Goal: Task Accomplishment & Management: Use online tool/utility

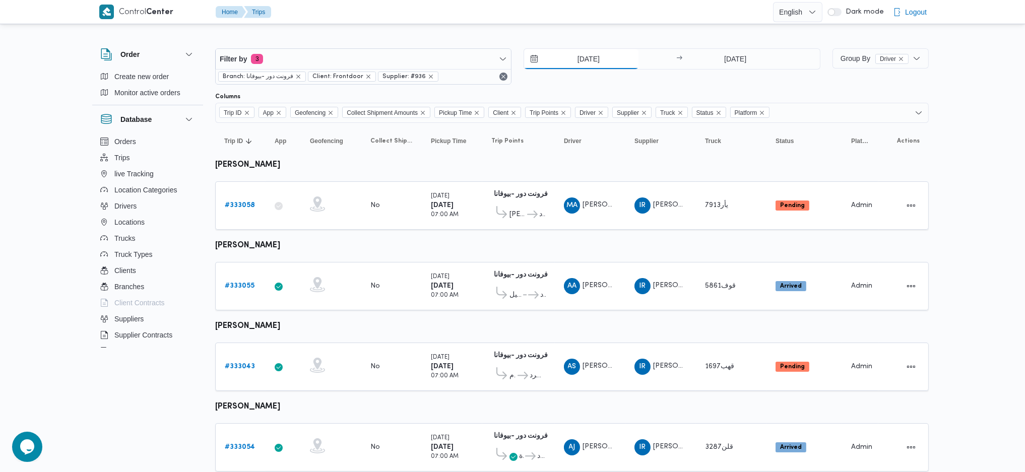
click at [592, 60] on input "[DATE]" at bounding box center [581, 59] width 114 height 20
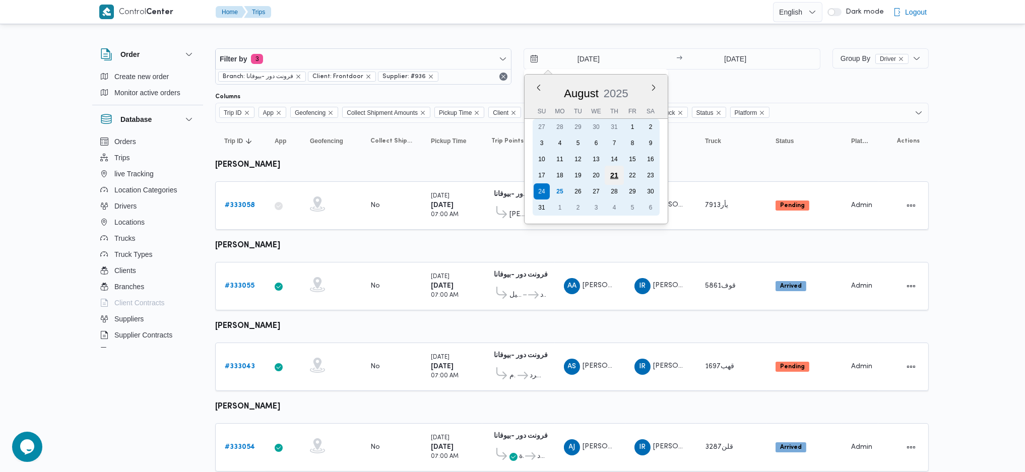
click at [610, 173] on div "21" at bounding box center [614, 175] width 19 height 19
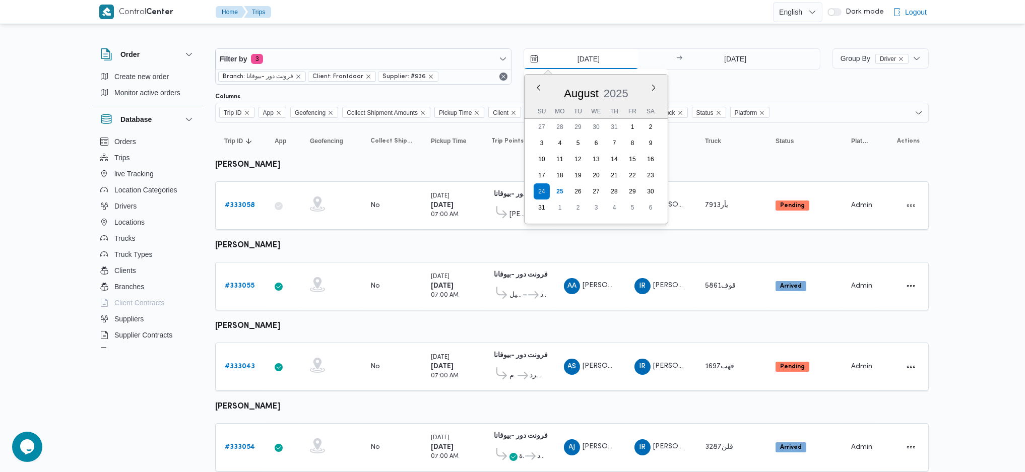
type input "21/8/2025"
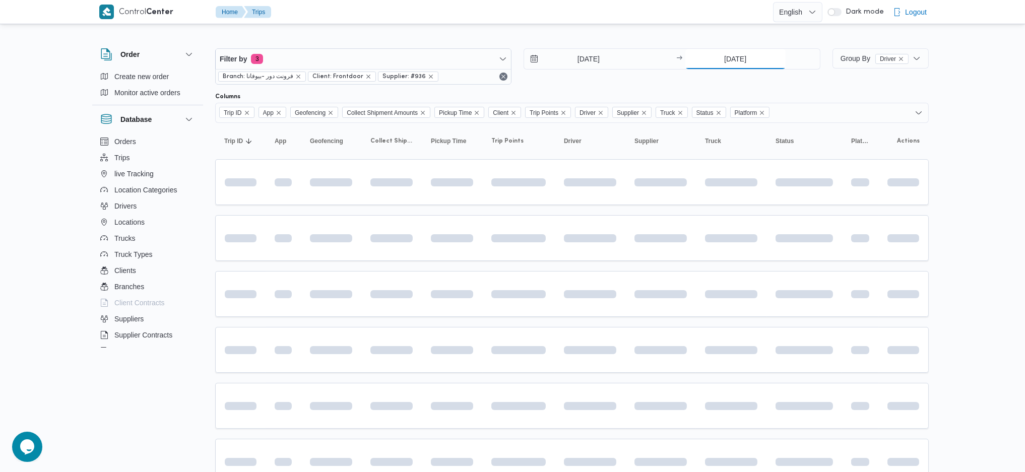
click at [760, 49] on input "24/8/2025" at bounding box center [735, 59] width 100 height 20
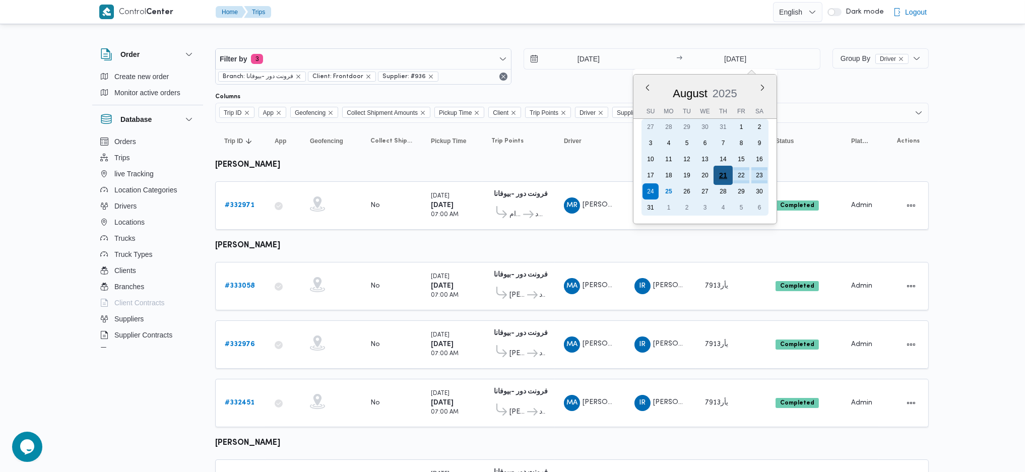
click at [720, 174] on div "21" at bounding box center [722, 175] width 19 height 19
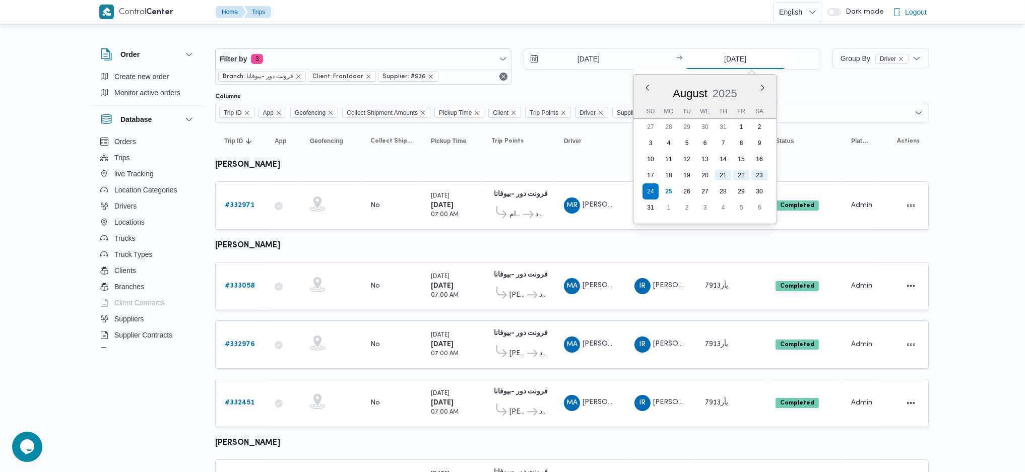
type input "21/8/2025"
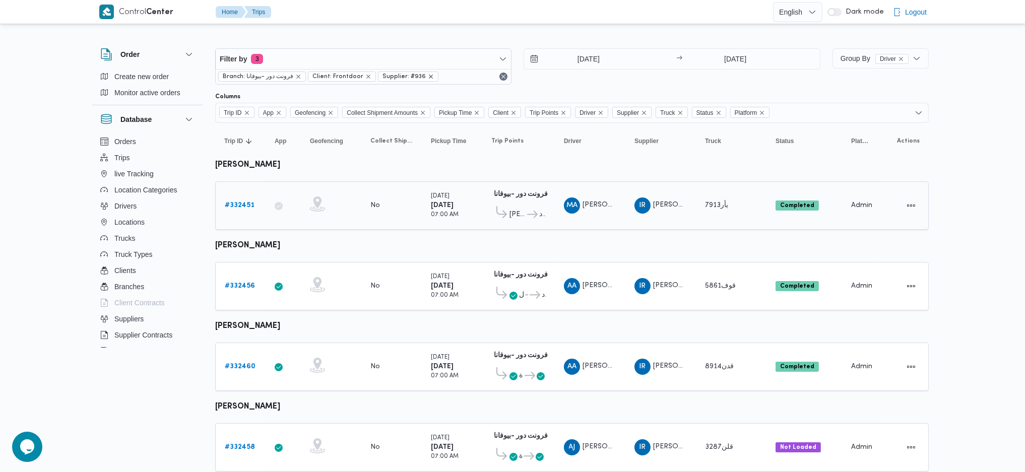
drag, startPoint x: 422, startPoint y: 78, endPoint x: 437, endPoint y: 189, distance: 112.3
click at [428, 78] on icon "remove selected entity" at bounding box center [431, 77] width 6 height 6
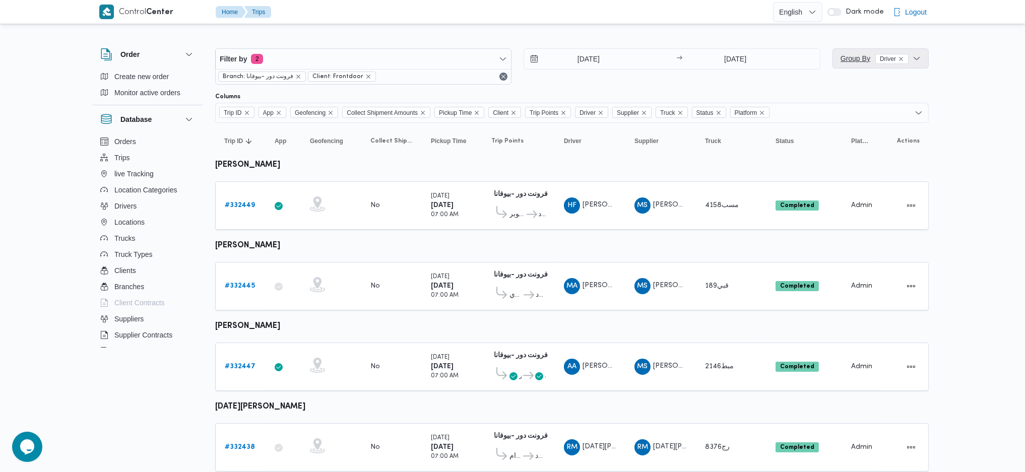
click at [835, 56] on button "Group By Driver" at bounding box center [880, 58] width 96 height 20
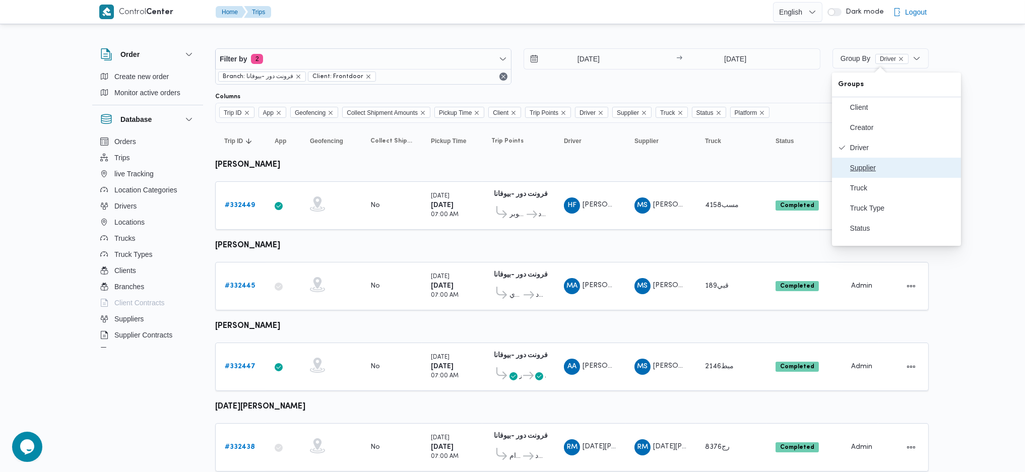
click at [868, 168] on span "Supplier" at bounding box center [902, 168] width 105 height 8
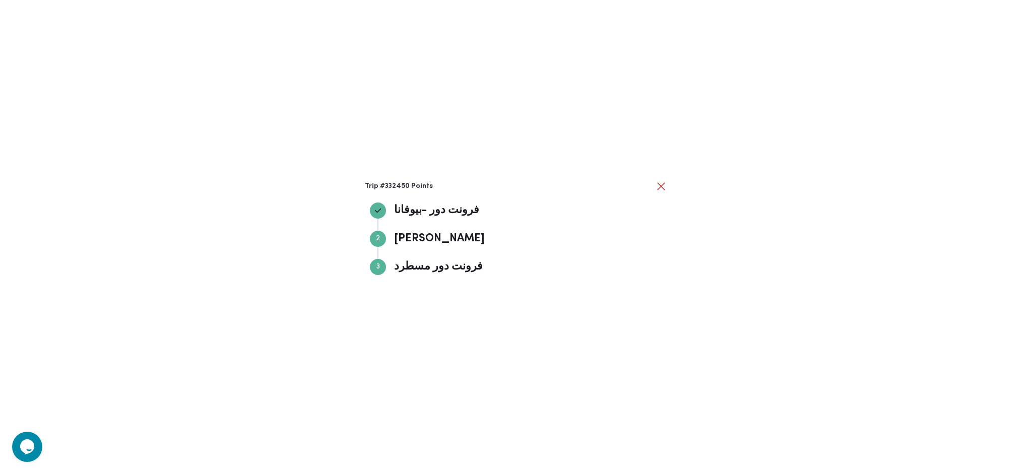
click at [688, 242] on div "Trip #332450 Points فرونت دور -بيوفانا فرونت دور -بيوفانا Step 2 2 فيصل فيصل St…" at bounding box center [516, 236] width 1032 height 472
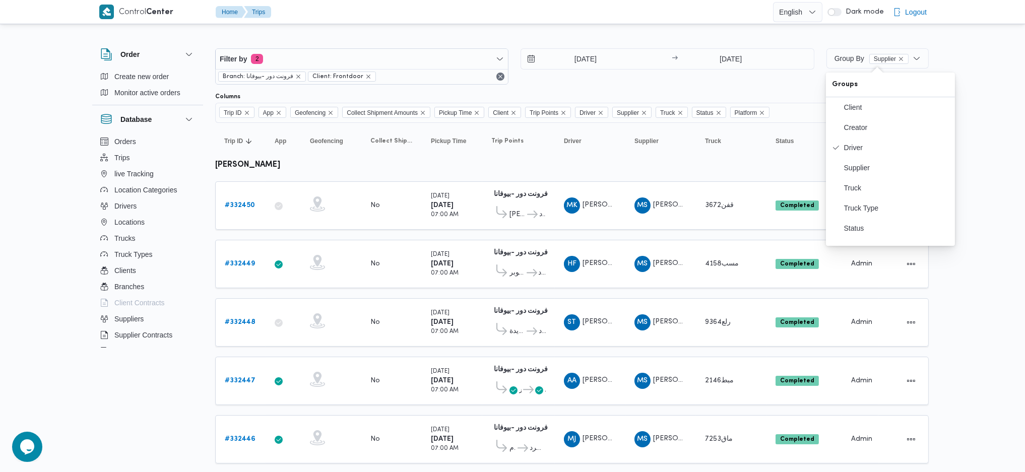
click at [921, 59] on span "Group By Supplier" at bounding box center [877, 58] width 94 height 20
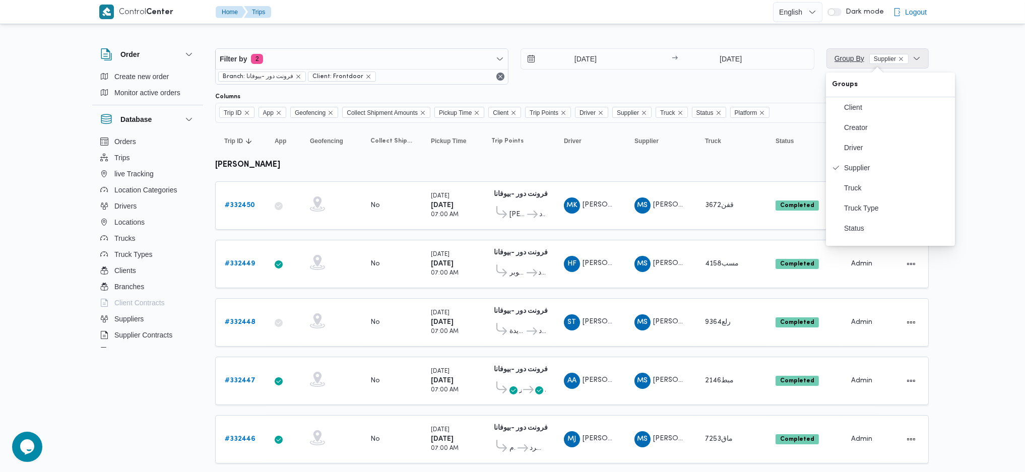
click at [921, 59] on span "Group By Supplier" at bounding box center [877, 58] width 94 height 20
click at [240, 202] on b "# 332450" at bounding box center [240, 205] width 30 height 7
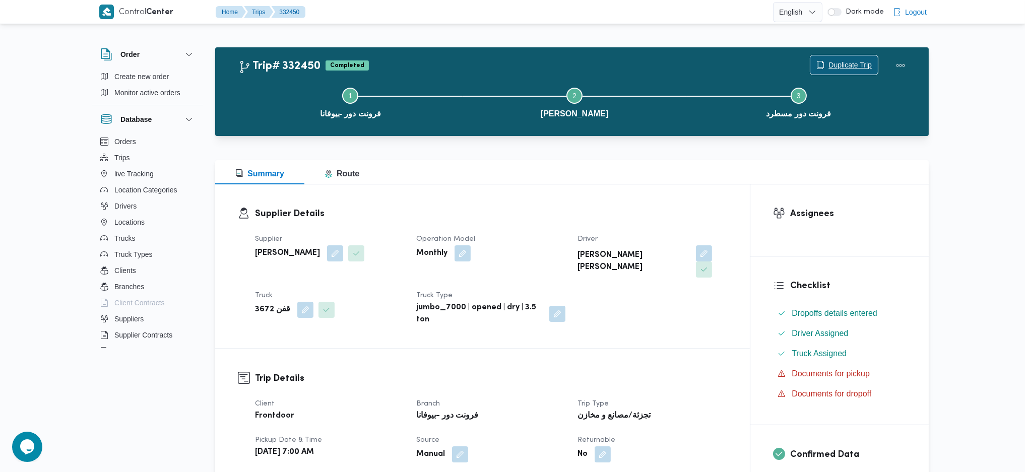
click at [852, 65] on span "Duplicate Trip" at bounding box center [849, 65] width 43 height 12
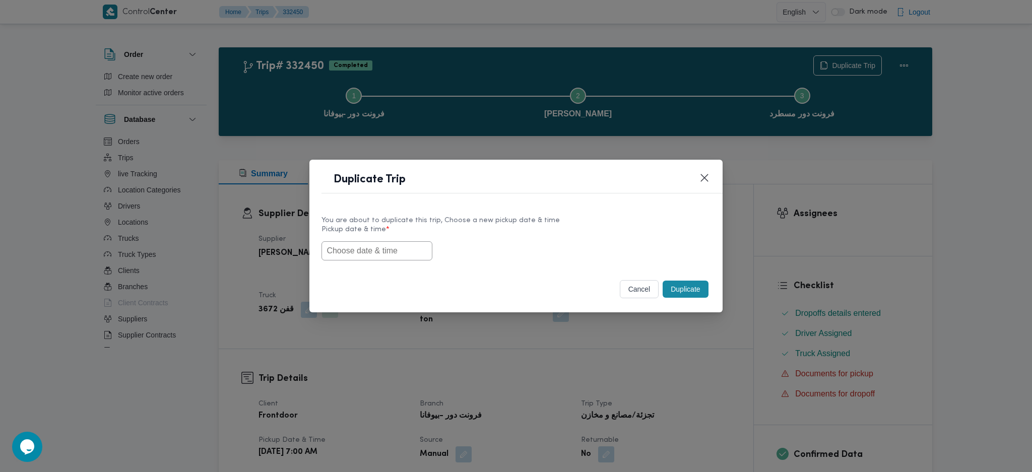
click at [401, 256] on input "text" at bounding box center [376, 250] width 111 height 19
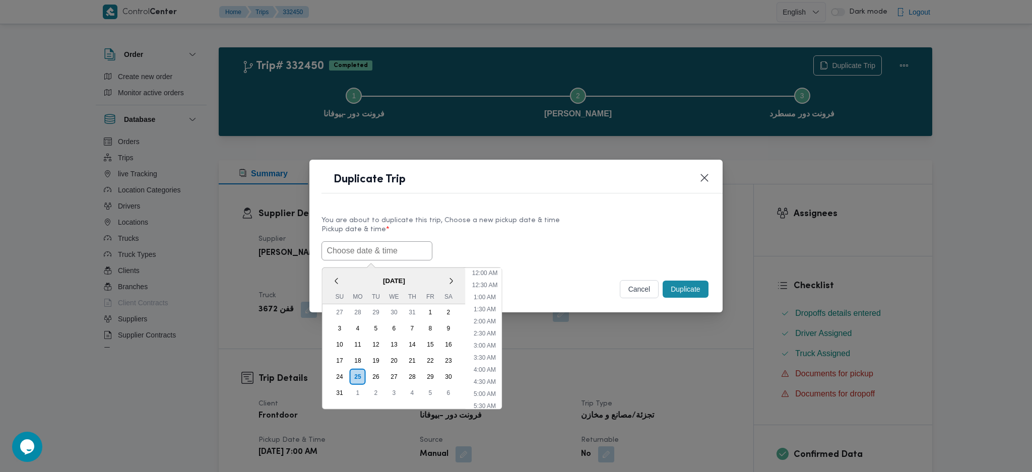
scroll to position [94, 0]
click at [485, 347] on li "7:00 AM" at bounding box center [485, 348] width 30 height 10
type input "25/08/2025 7:00AM"
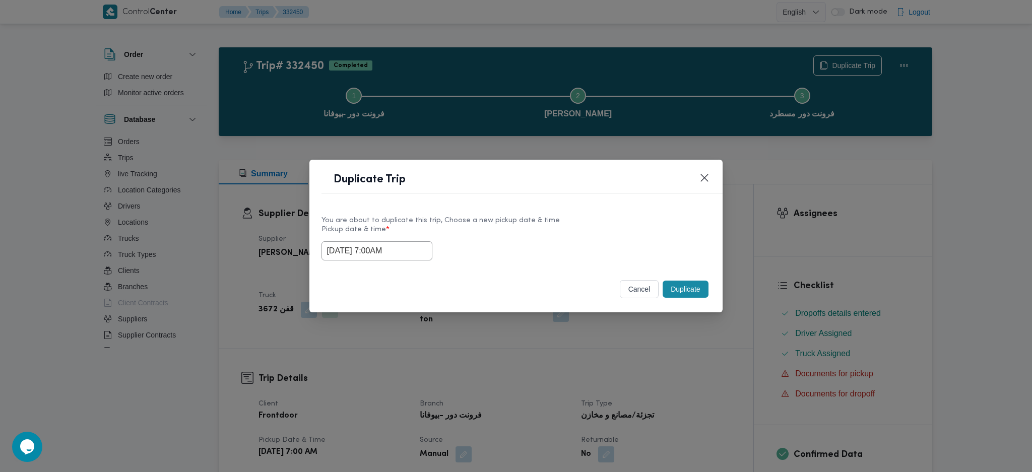
click at [386, 248] on input "25/08/2025 7:00AM" at bounding box center [376, 250] width 111 height 19
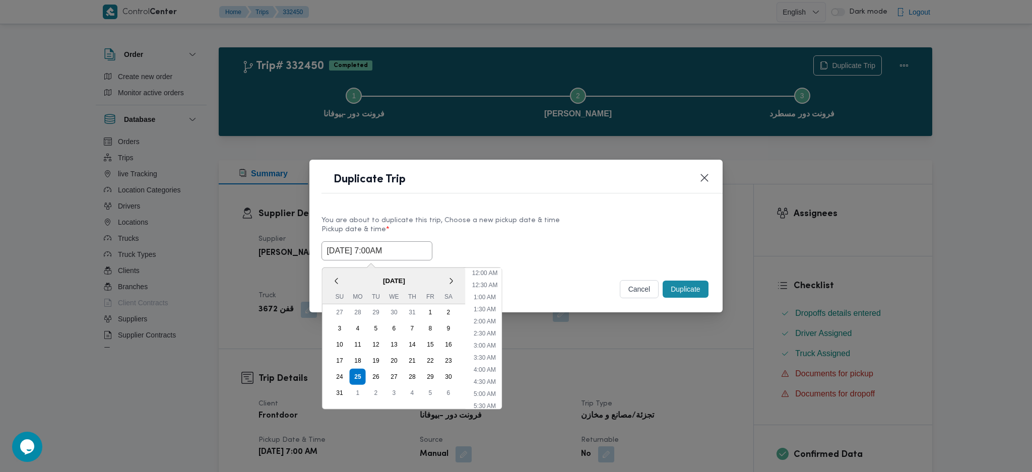
click at [386, 248] on input "25/08/2025 7:00AM" at bounding box center [376, 250] width 111 height 19
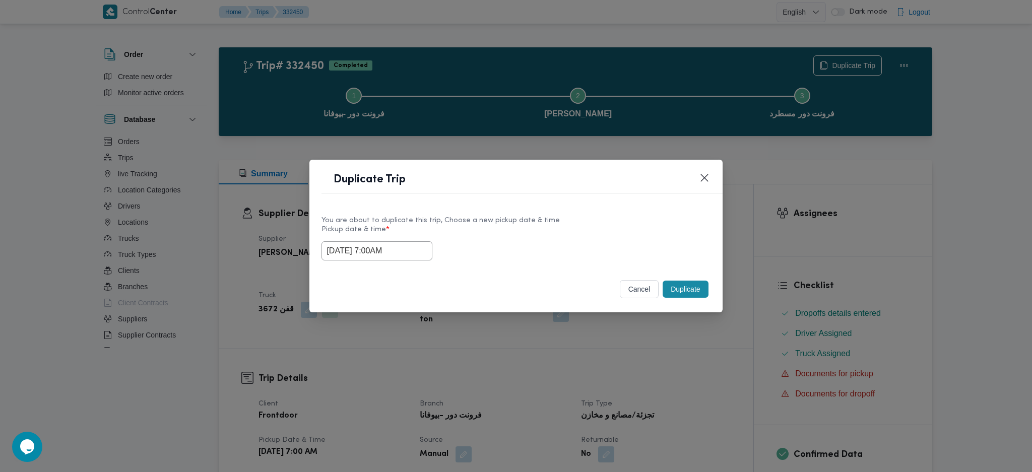
click at [680, 290] on button "Duplicate" at bounding box center [685, 289] width 45 height 17
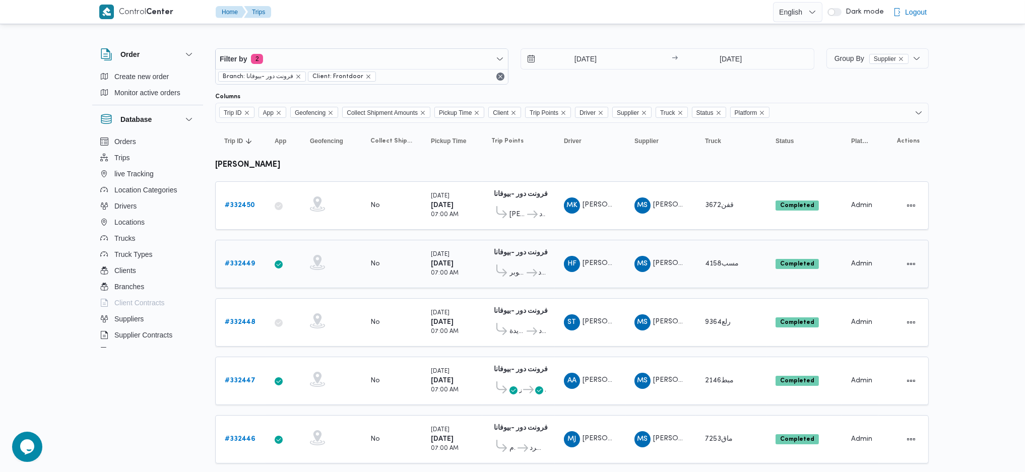
click at [236, 260] on b "# 332449" at bounding box center [240, 263] width 30 height 7
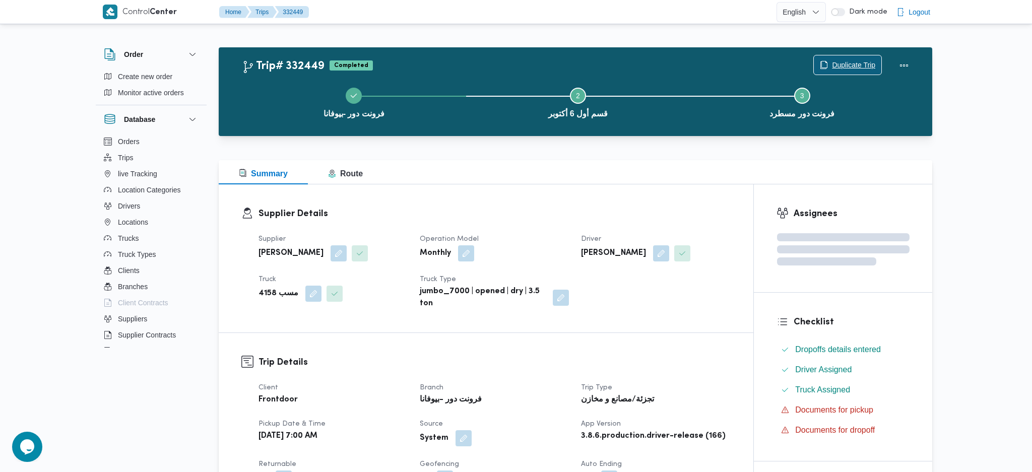
click at [835, 63] on span "Duplicate Trip" at bounding box center [853, 65] width 43 height 12
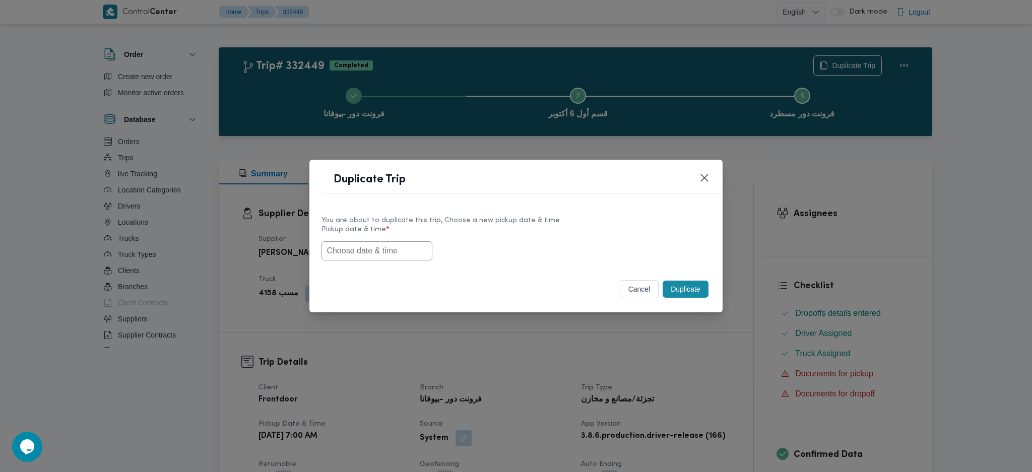
click at [352, 250] on input "text" at bounding box center [376, 250] width 111 height 19
paste input "25/08/2025 7:00AM"
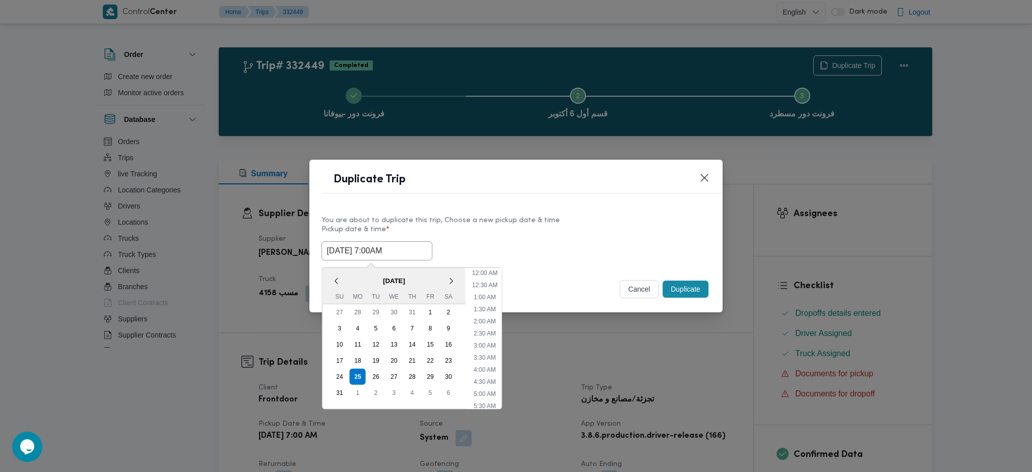
scroll to position [94, 0]
type input "25/08/2025 7:00AM"
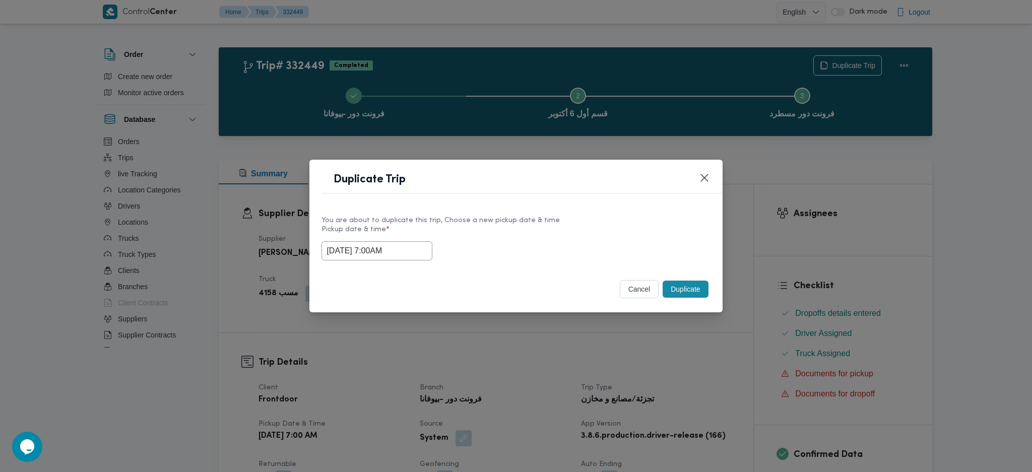
click at [700, 293] on button "Duplicate" at bounding box center [685, 289] width 45 height 17
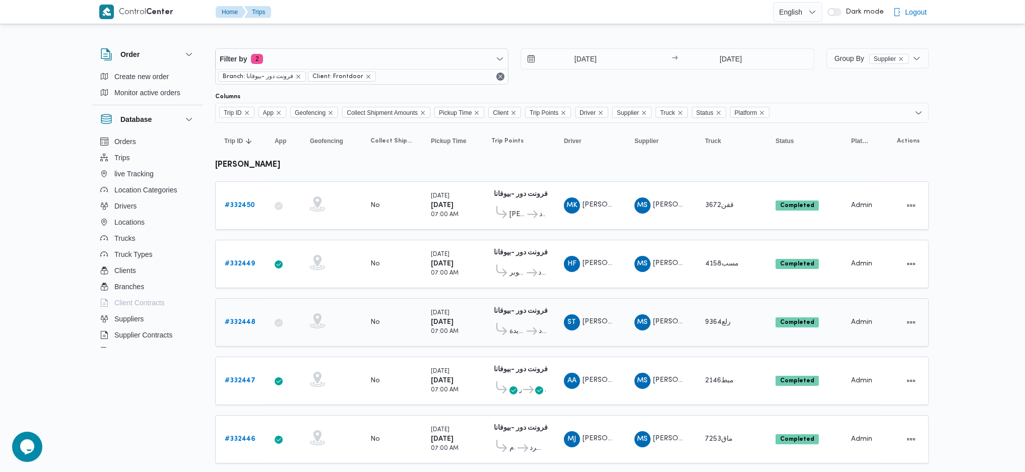
click at [238, 325] on div "# 332448" at bounding box center [241, 322] width 40 height 20
click at [240, 319] on b "# 332448" at bounding box center [240, 322] width 31 height 7
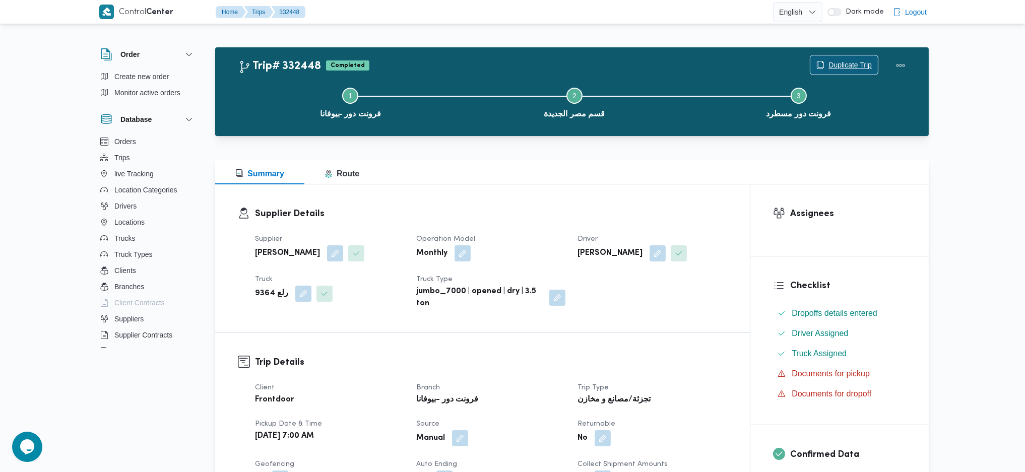
click at [829, 62] on span "Duplicate Trip" at bounding box center [849, 65] width 43 height 12
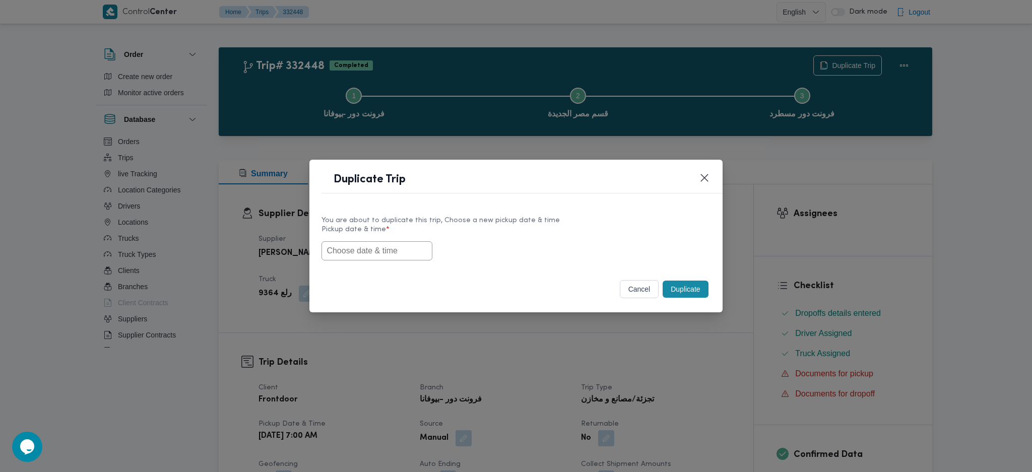
drag, startPoint x: 386, startPoint y: 265, endPoint x: 391, endPoint y: 269, distance: 7.2
click at [386, 264] on div "You are about to duplicate this trip, Choose a new pickup date & time Pickup da…" at bounding box center [515, 238] width 413 height 64
click at [393, 270] on div "Duplicate Trip You are about to duplicate this trip, Choose a new pickup date &…" at bounding box center [515, 236] width 413 height 153
click at [398, 252] on input "text" at bounding box center [376, 250] width 111 height 19
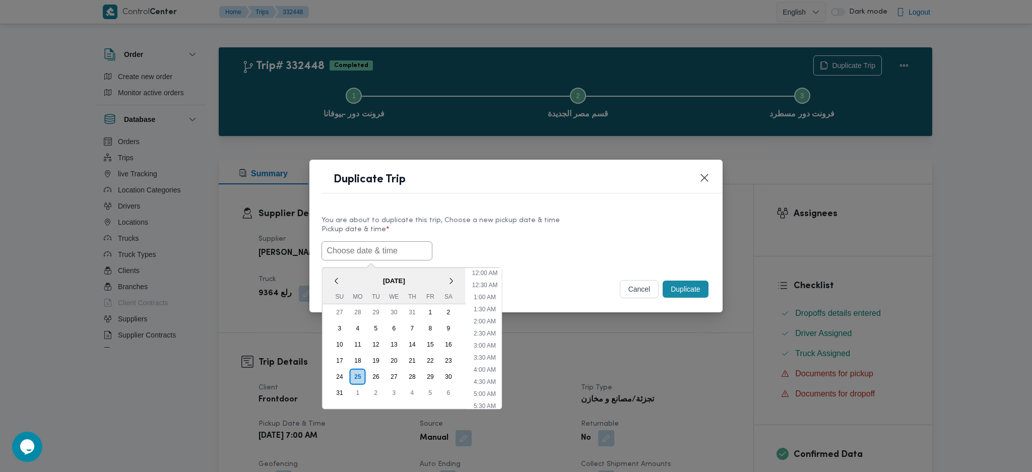
paste input "25/08/2025 7:00AM"
type input "25/08/2025 7:00AM"
click at [692, 295] on button "Duplicate" at bounding box center [685, 289] width 45 height 17
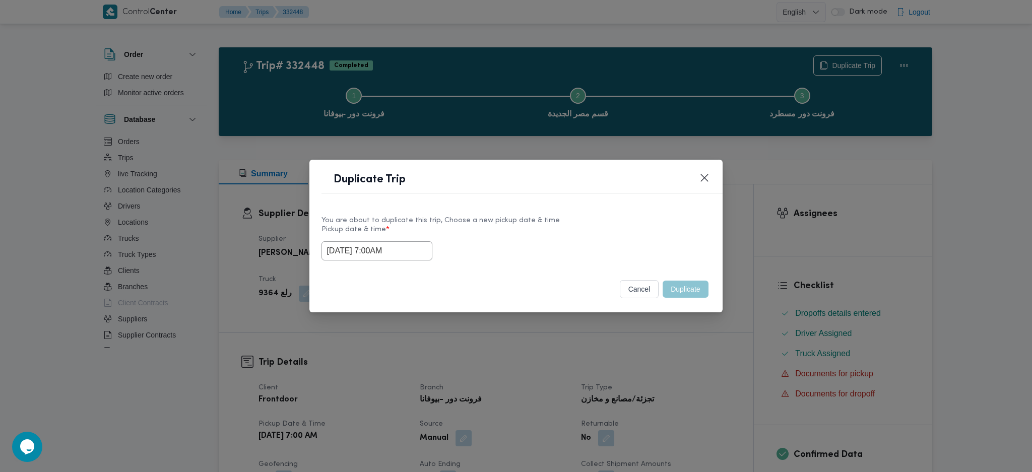
click at [669, 325] on div "Duplicate Trip You are about to duplicate this trip, Choose a new pickup date &…" at bounding box center [516, 236] width 1032 height 472
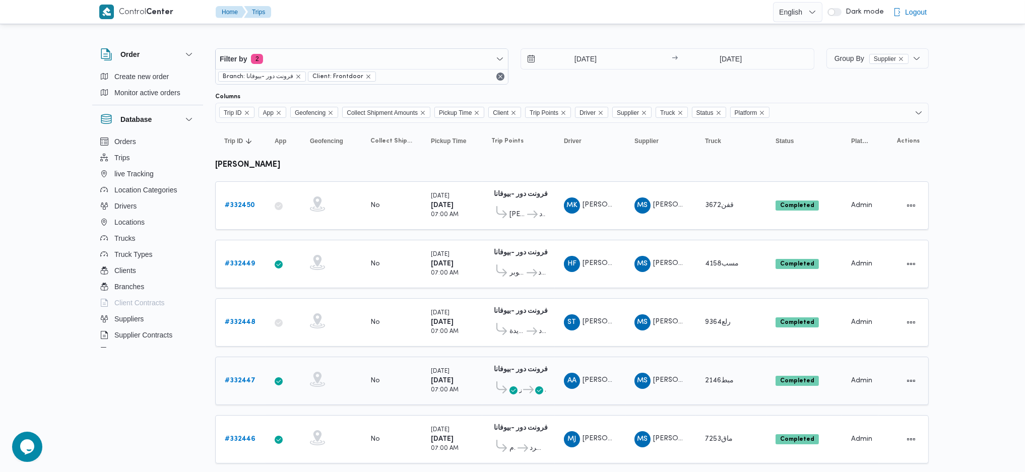
click at [280, 377] on icon at bounding box center [279, 381] width 8 height 8
click at [238, 377] on b "# 332447" at bounding box center [240, 380] width 31 height 7
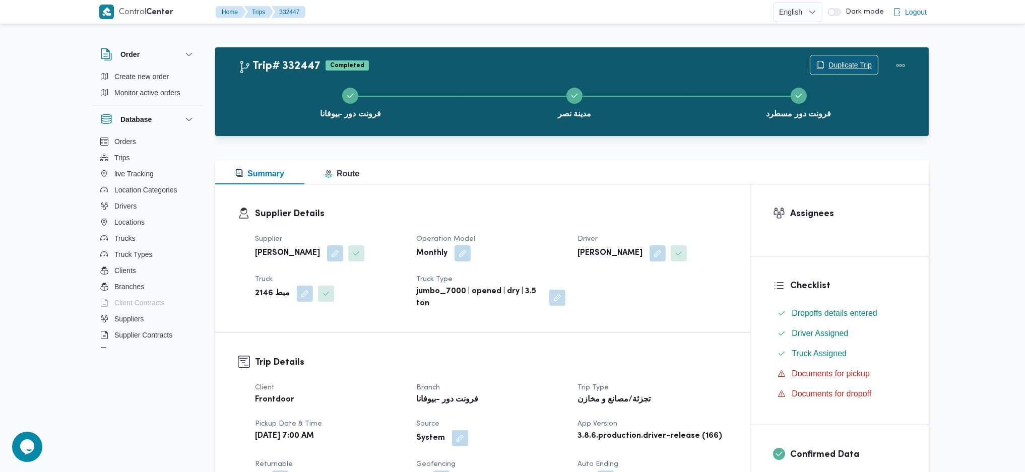
click at [839, 65] on span "Duplicate Trip" at bounding box center [844, 64] width 68 height 19
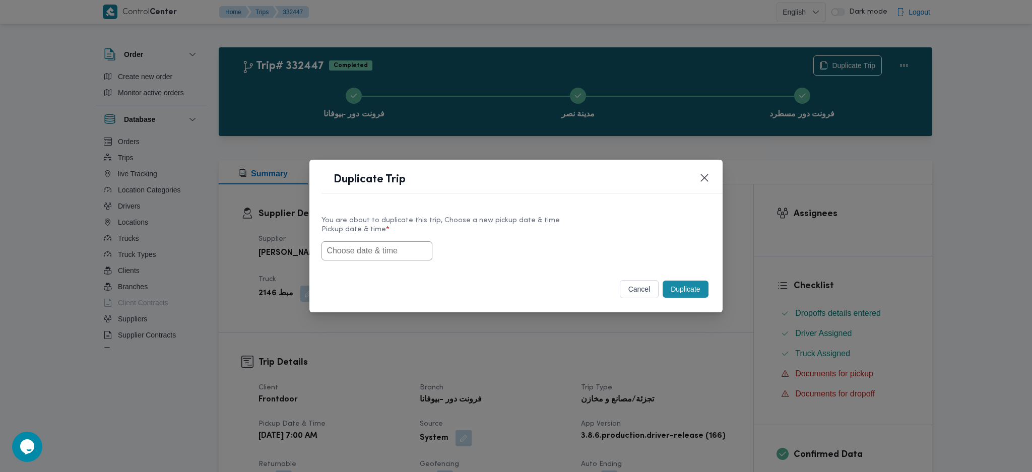
click at [388, 251] on input "text" at bounding box center [376, 250] width 111 height 19
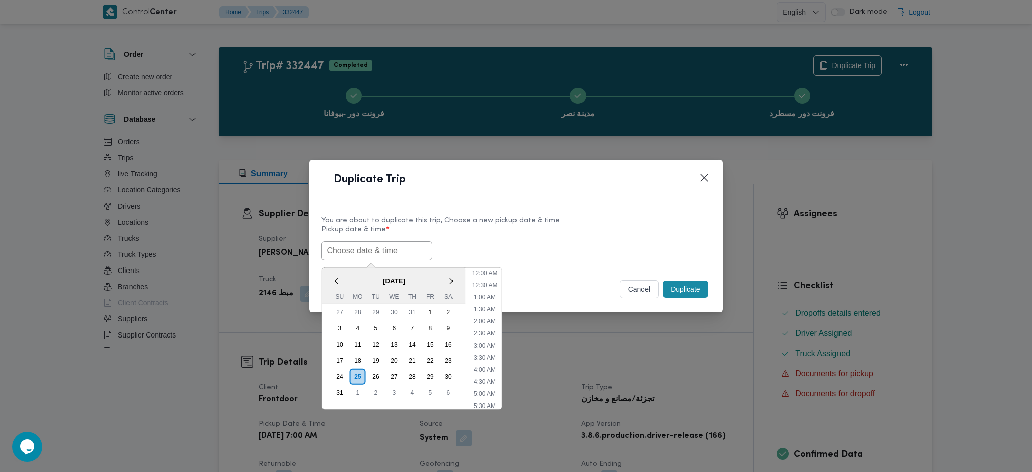
paste input "25/08/2025 7:00AM"
type input "25/08/2025 7:00AM"
drag, startPoint x: 700, startPoint y: 285, endPoint x: 680, endPoint y: 358, distance: 75.9
click at [699, 286] on button "Duplicate" at bounding box center [685, 289] width 45 height 17
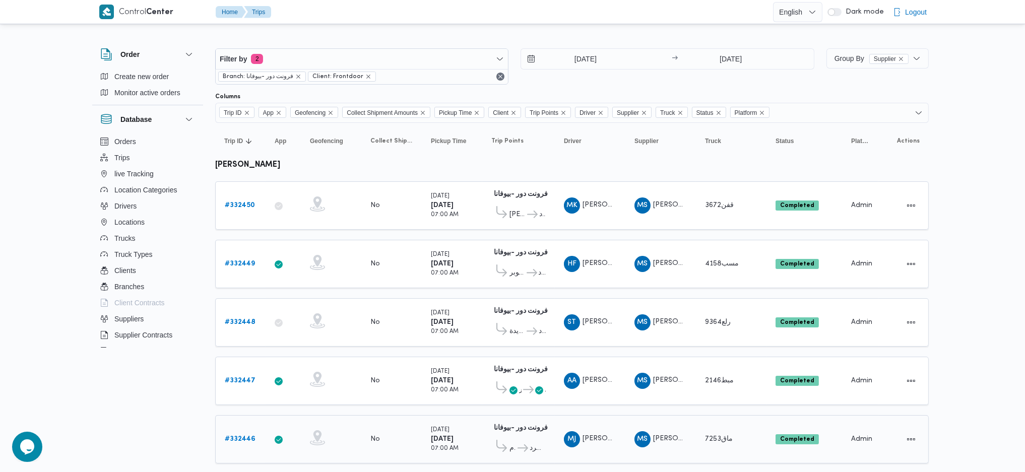
click at [243, 436] on b "# 332446" at bounding box center [240, 439] width 31 height 7
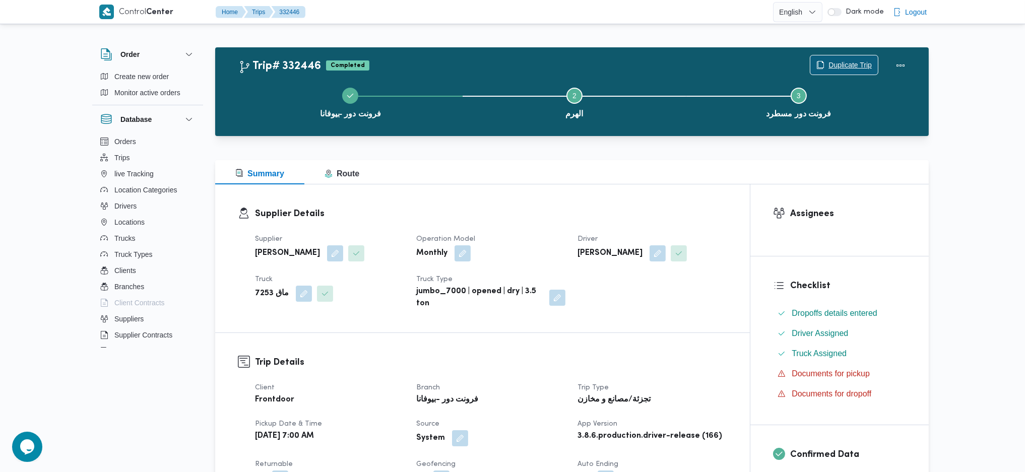
click at [866, 62] on span "Duplicate Trip" at bounding box center [849, 65] width 43 height 12
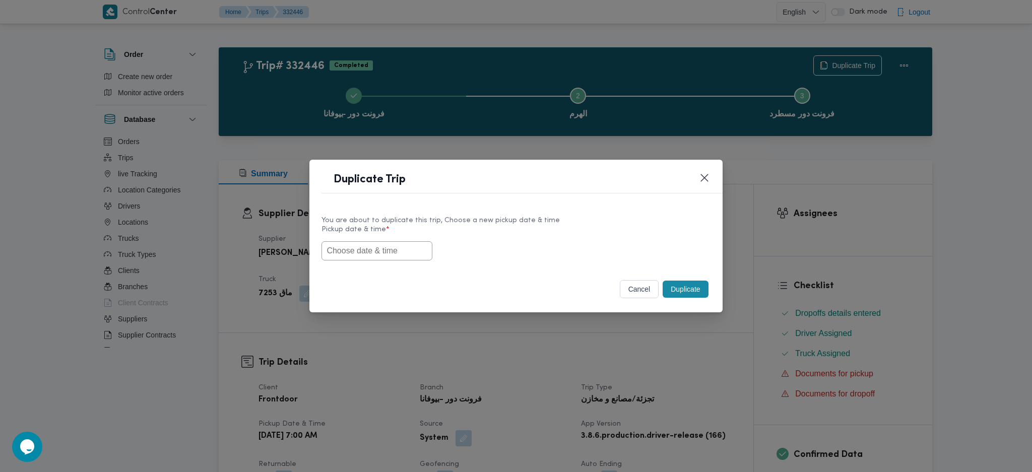
click at [364, 243] on input "text" at bounding box center [376, 250] width 111 height 19
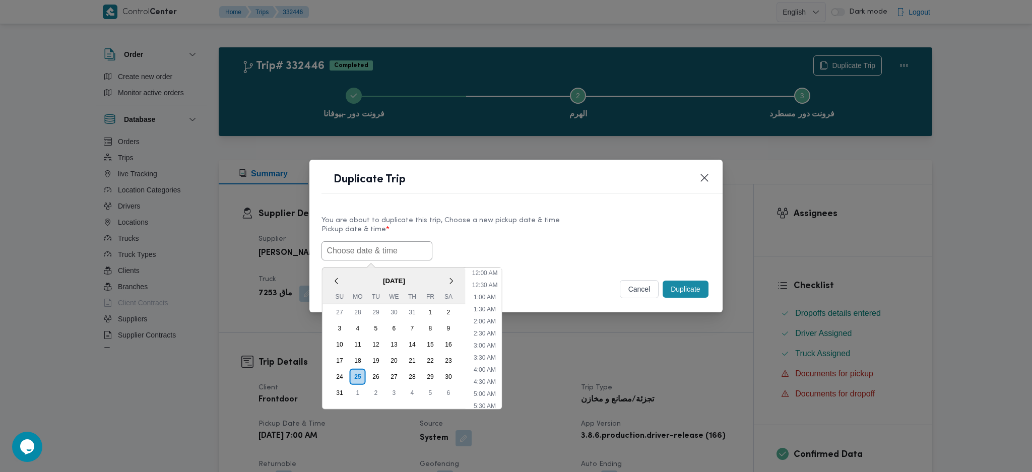
paste input "25/08/2025 7:00AM"
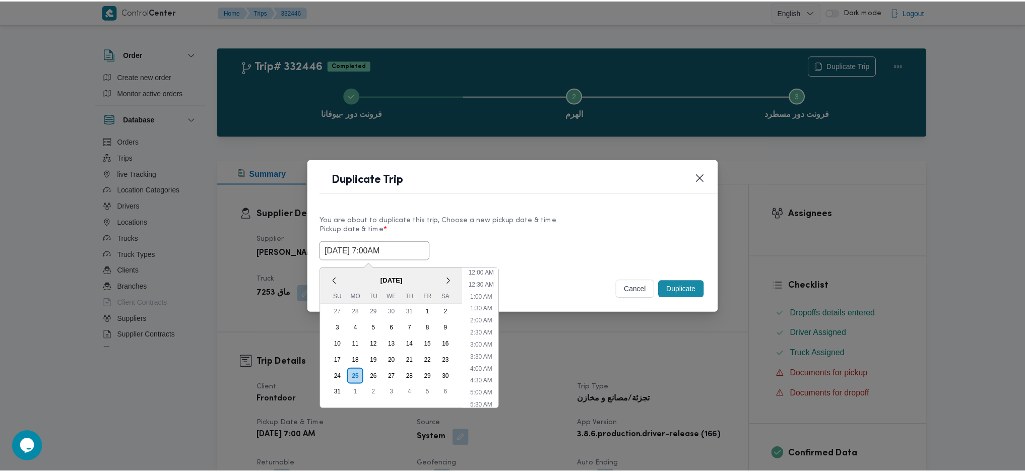
scroll to position [94, 0]
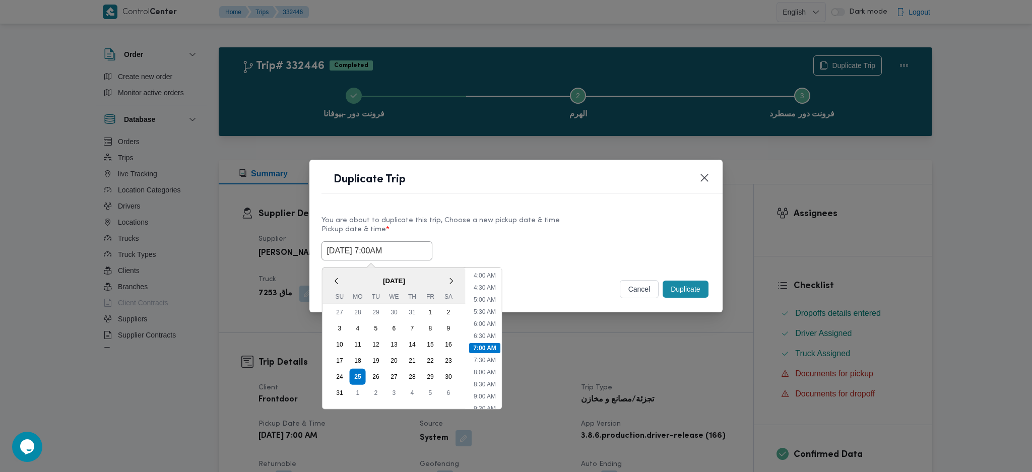
type input "25/08/2025 7:00AM"
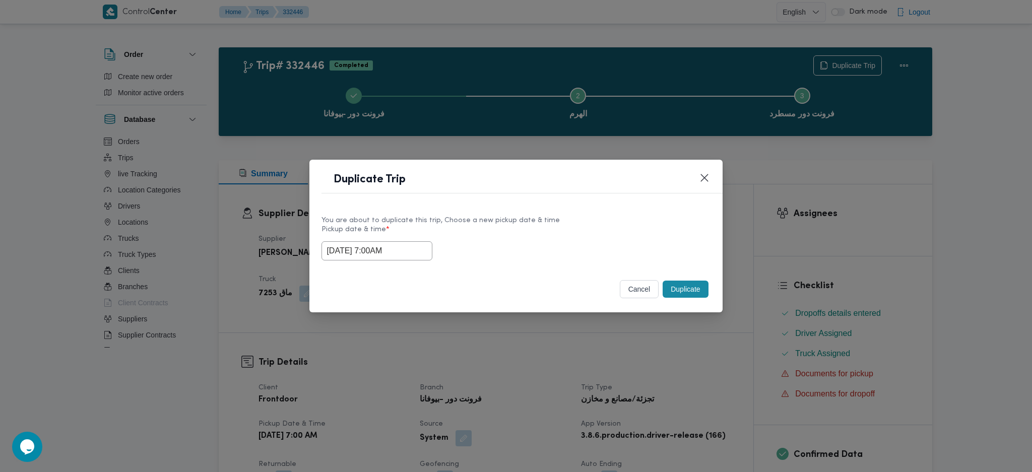
click at [694, 287] on button "Duplicate" at bounding box center [685, 289] width 45 height 17
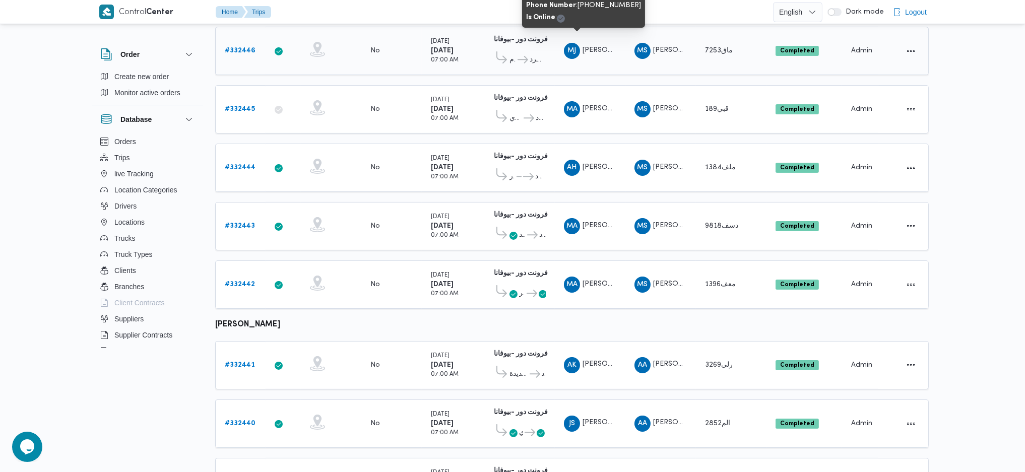
scroll to position [403, 0]
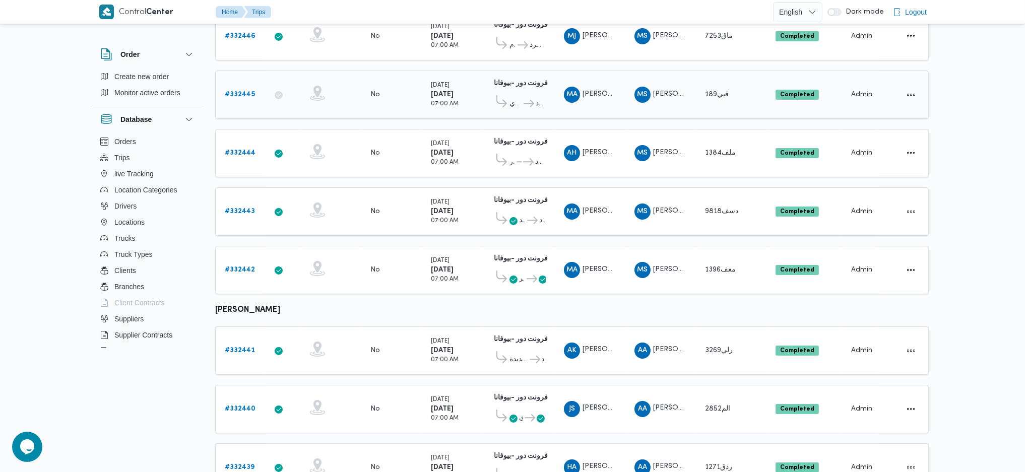
click at [253, 91] on b "# 332445" at bounding box center [240, 94] width 30 height 7
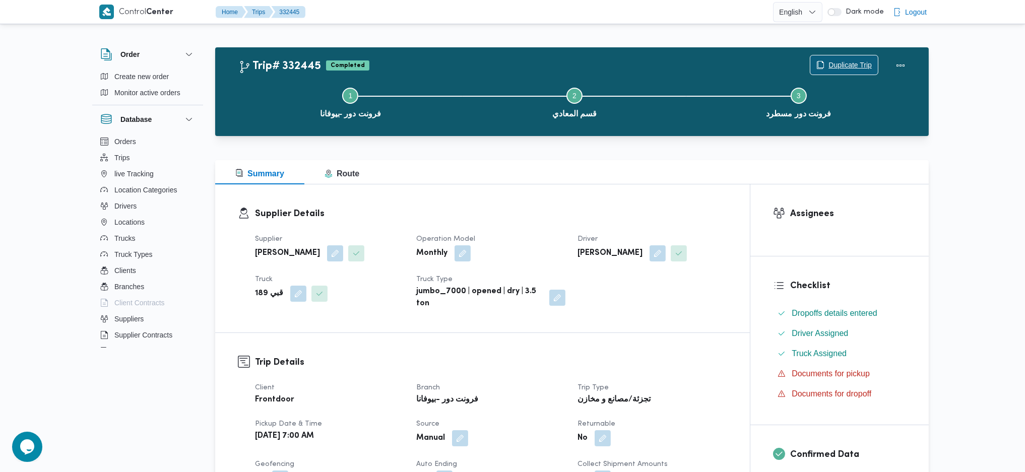
click at [842, 62] on span "Duplicate Trip" at bounding box center [849, 65] width 43 height 12
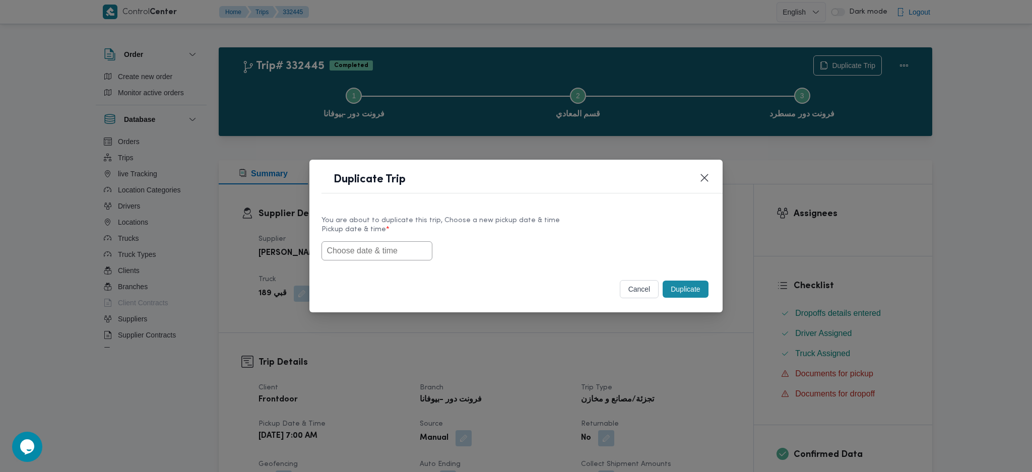
click at [391, 255] on input "text" at bounding box center [376, 250] width 111 height 19
paste input "25/08/2025 7:00AM"
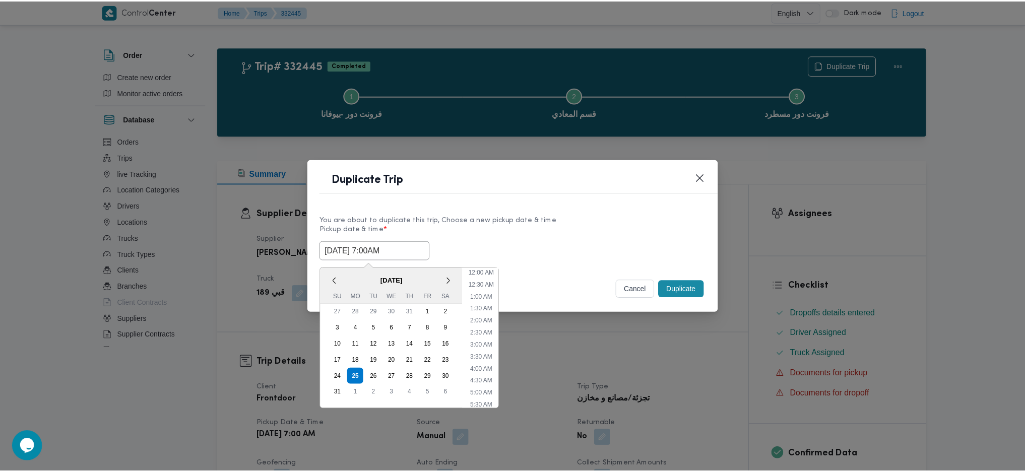
scroll to position [94, 0]
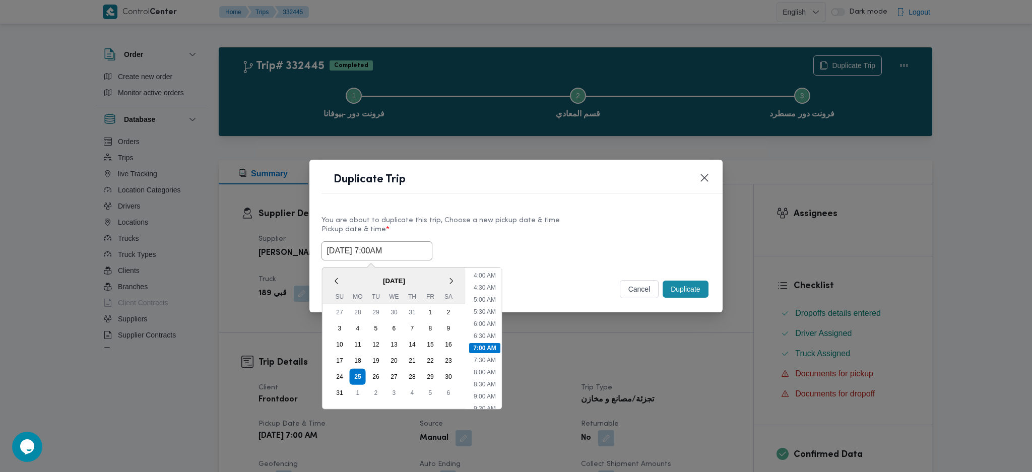
type input "25/08/2025 7:00AM"
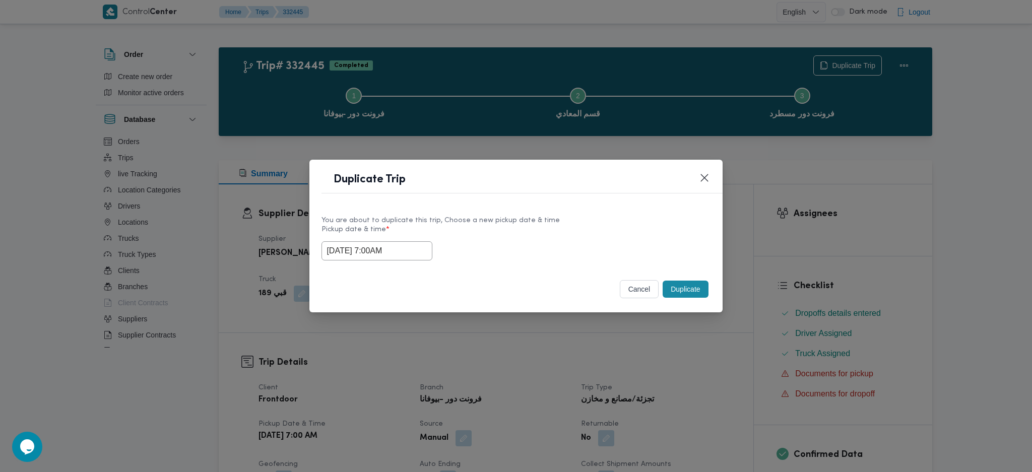
click at [686, 293] on button "Duplicate" at bounding box center [685, 289] width 45 height 17
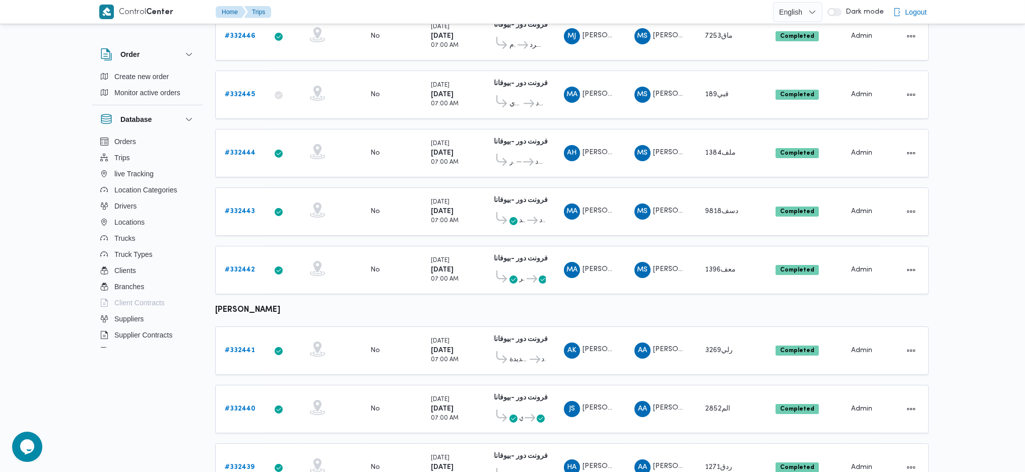
scroll to position [430, 0]
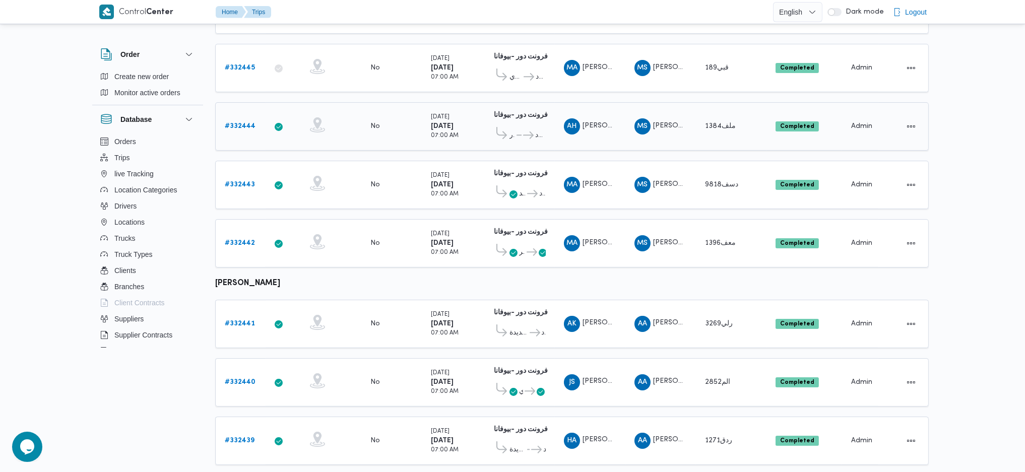
click at [239, 123] on b "# 332444" at bounding box center [240, 126] width 31 height 7
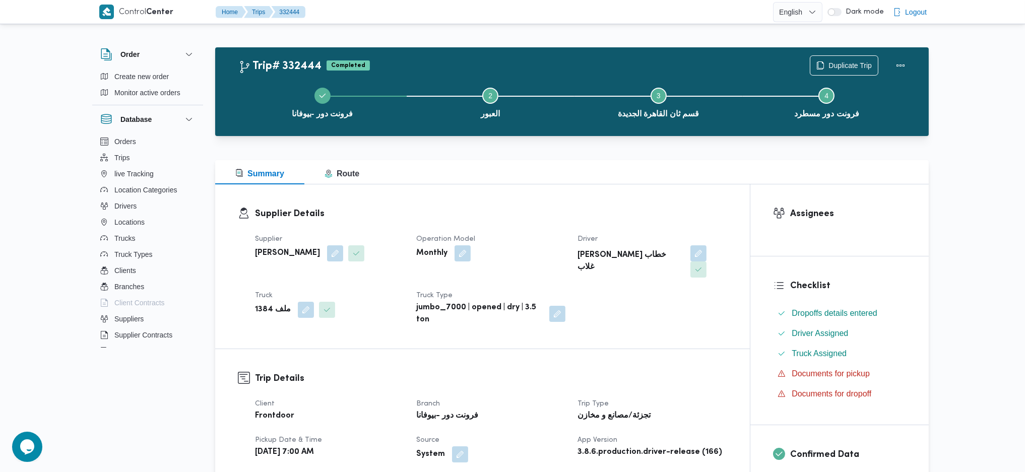
click at [816, 52] on div "Duplicate Trip" at bounding box center [860, 65] width 113 height 32
click at [834, 59] on span "Duplicate Trip" at bounding box center [849, 65] width 43 height 12
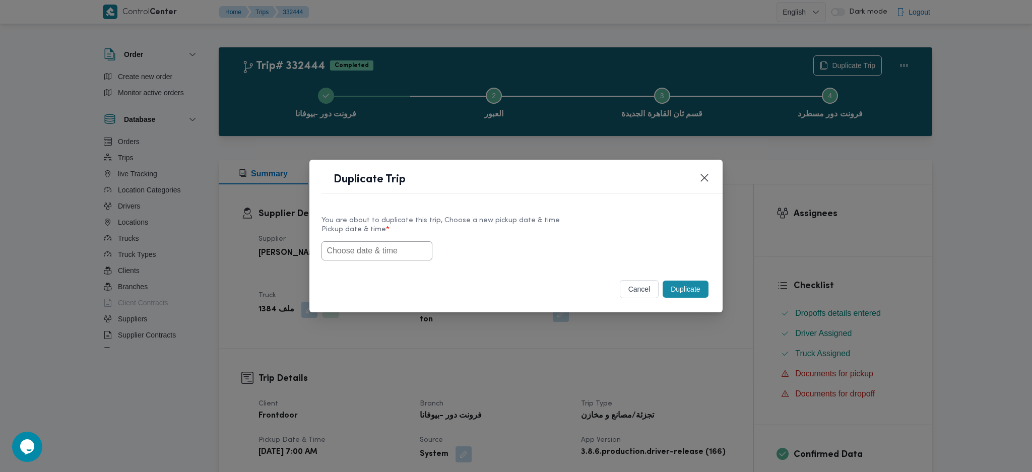
click at [404, 254] on input "text" at bounding box center [376, 250] width 111 height 19
paste input "25/08/2025 7:00AM"
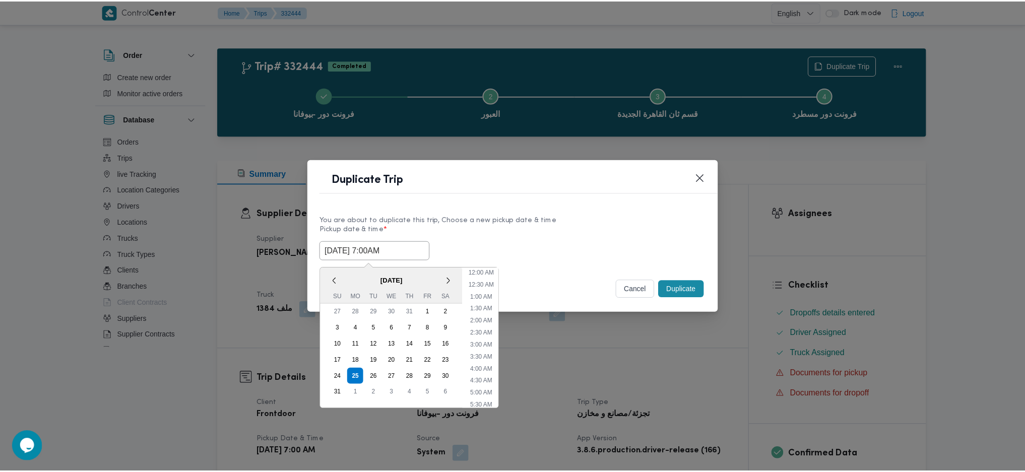
scroll to position [94, 0]
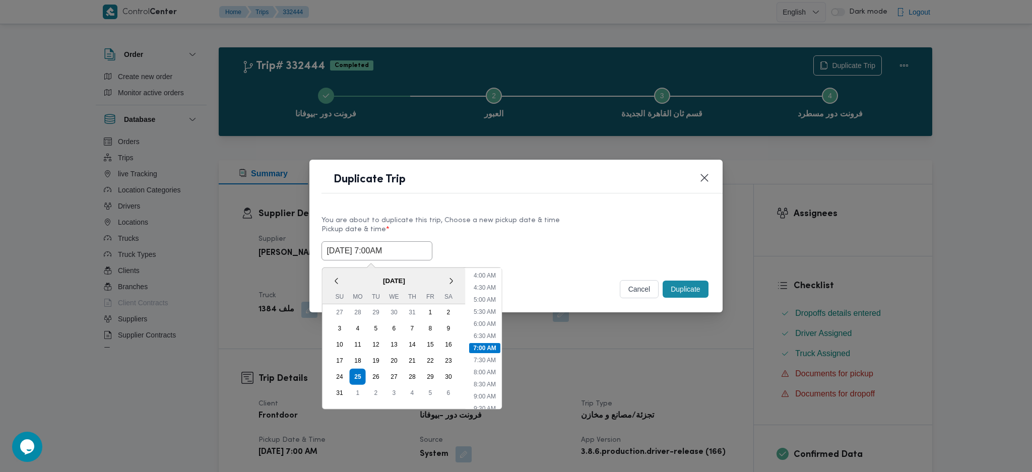
type input "25/08/2025 7:00AM"
click at [681, 298] on button "Duplicate" at bounding box center [685, 289] width 45 height 17
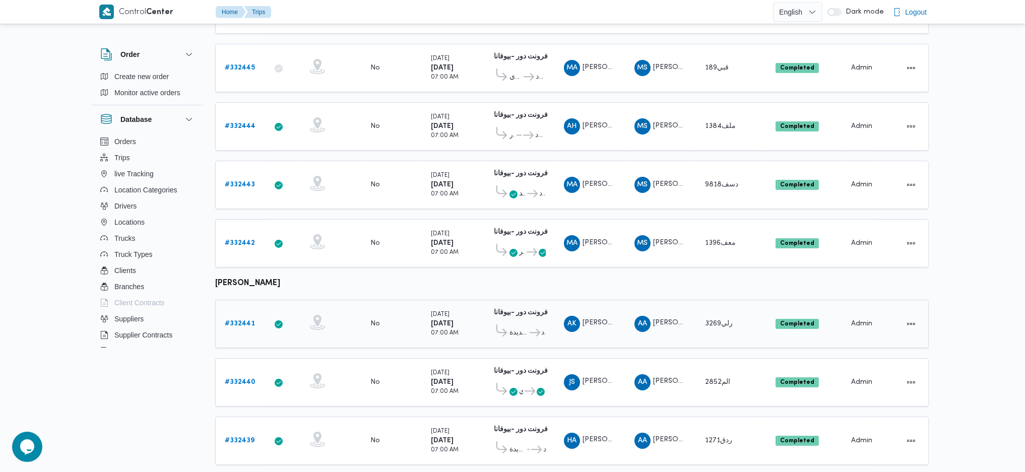
scroll to position [459, 0]
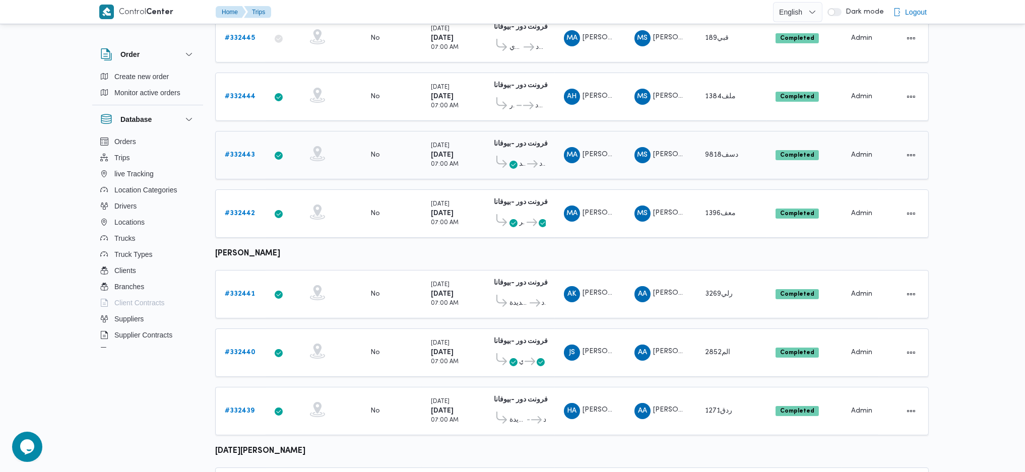
click at [241, 149] on link "# 332443" at bounding box center [240, 155] width 30 height 12
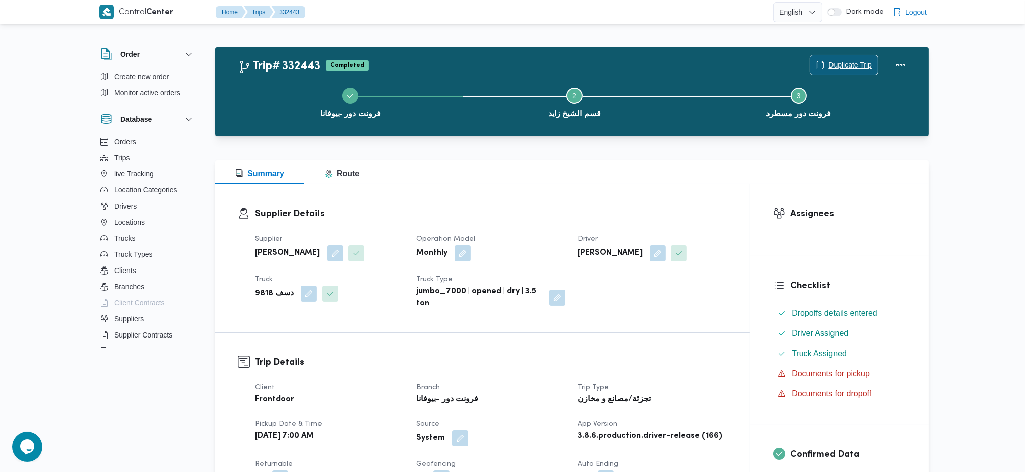
click at [839, 59] on span "Duplicate Trip" at bounding box center [849, 65] width 43 height 12
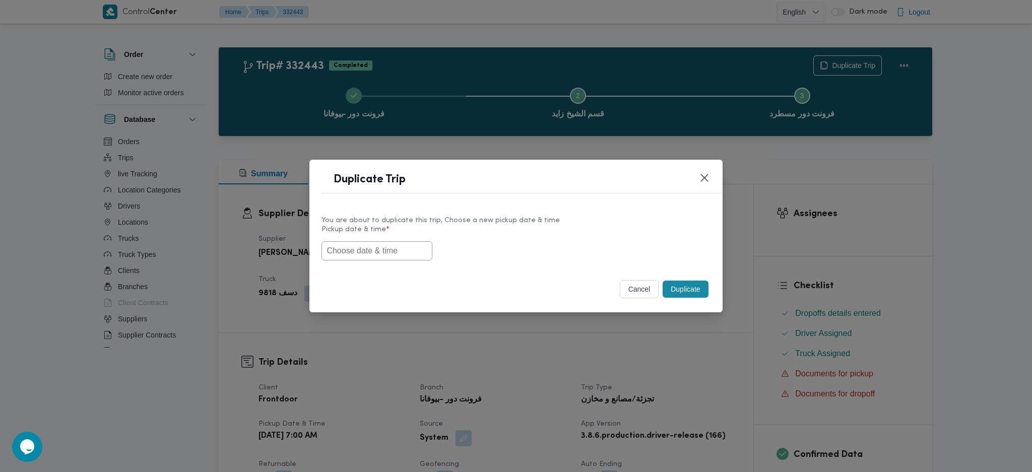
click at [380, 253] on input "text" at bounding box center [376, 250] width 111 height 19
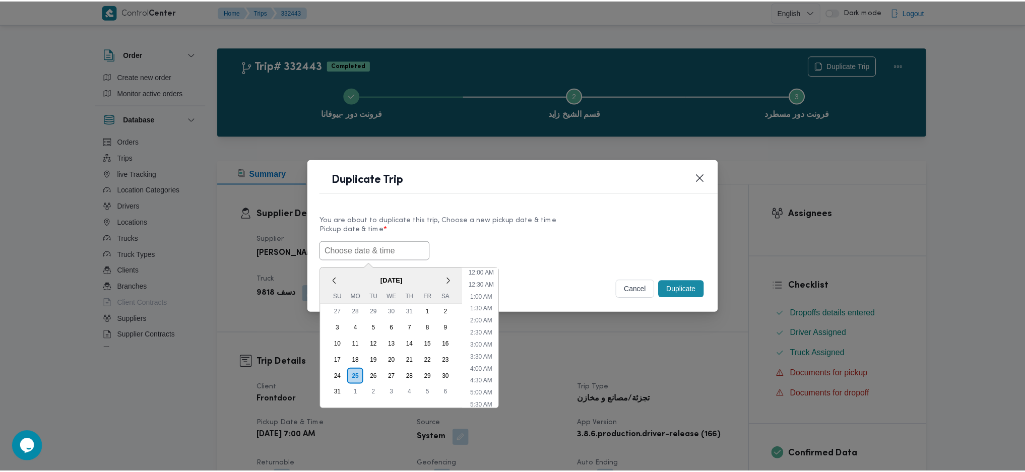
scroll to position [94, 0]
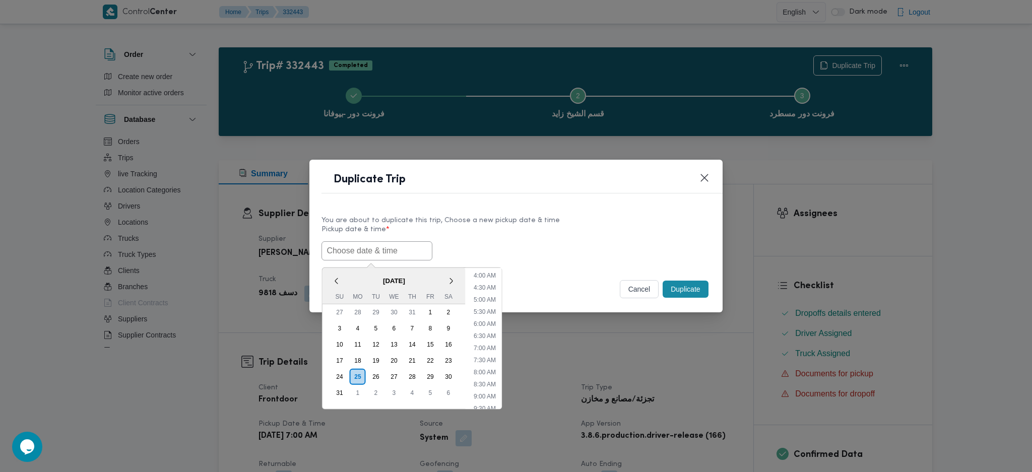
paste input "25/08/2025 7:00AM"
type input "25/08/2025 7:00AM"
click at [687, 295] on button "Duplicate" at bounding box center [685, 289] width 45 height 17
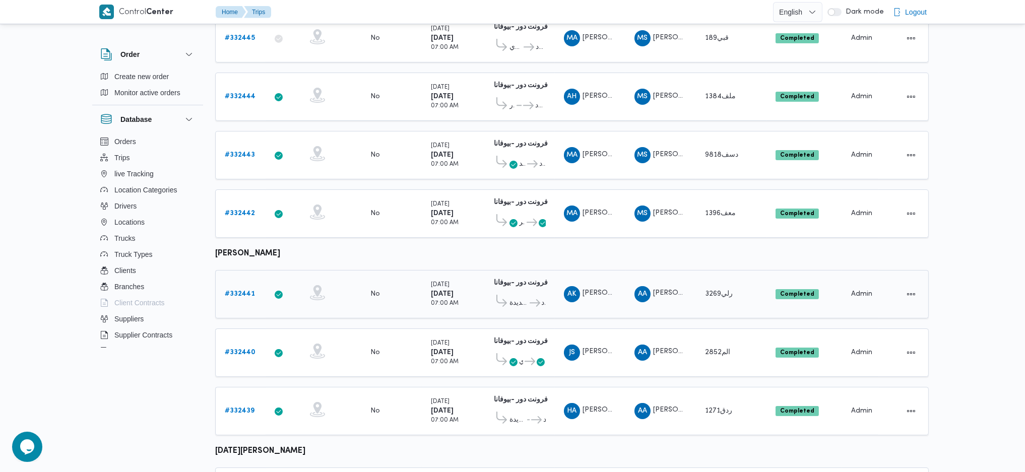
scroll to position [487, 0]
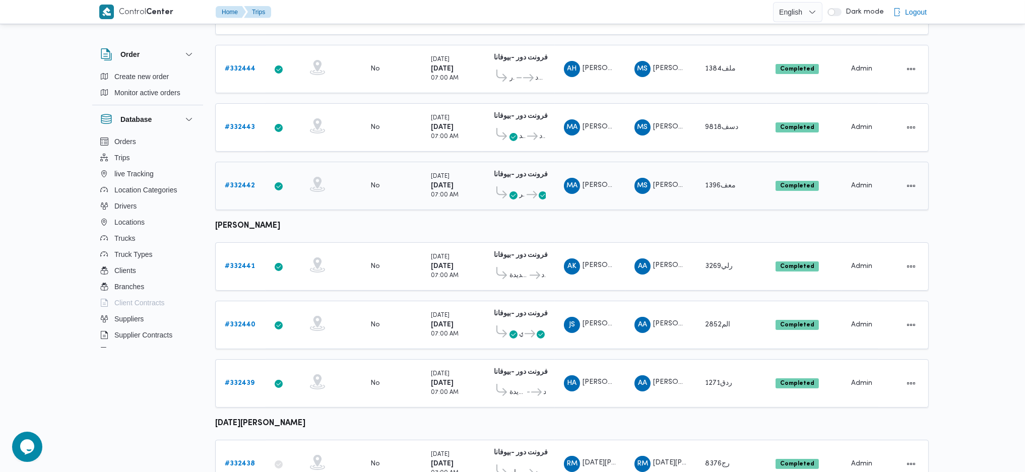
click at [239, 182] on b "# 332442" at bounding box center [240, 185] width 30 height 7
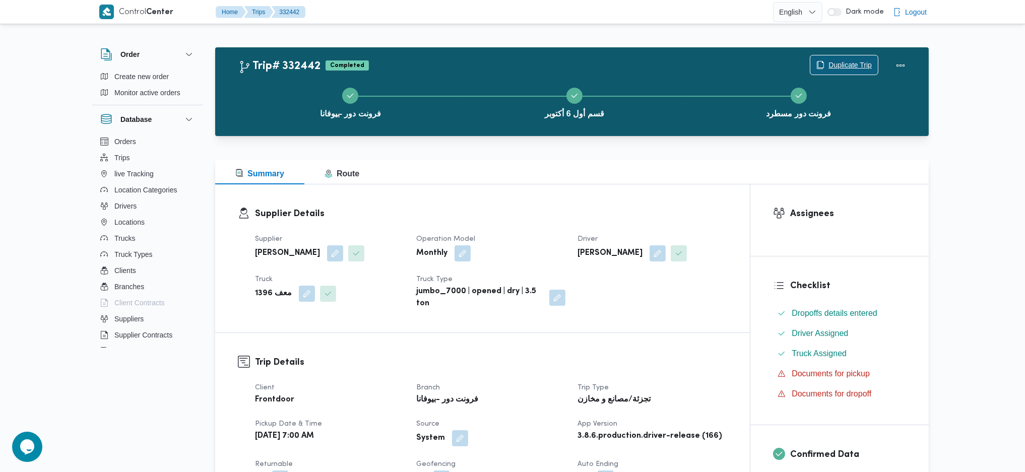
click at [813, 61] on span "Duplicate Trip" at bounding box center [844, 64] width 68 height 19
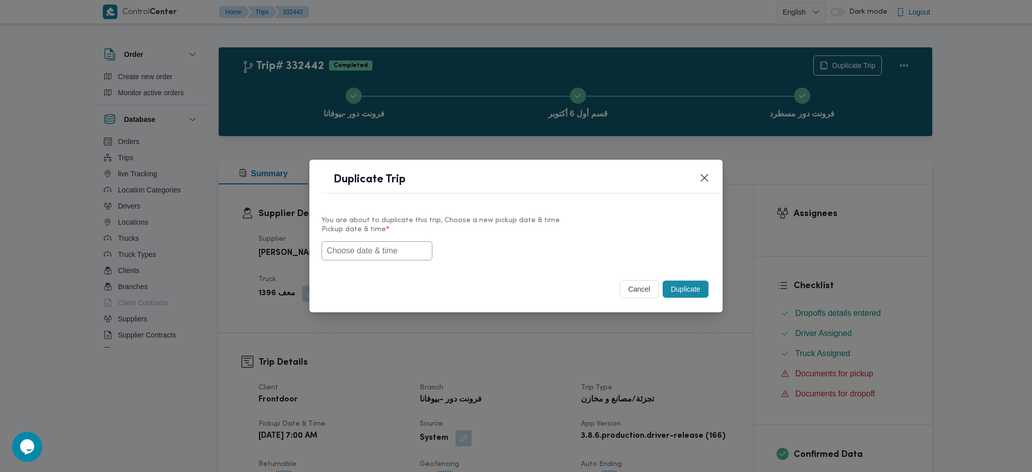
click at [384, 234] on label "Pickup date & time *" at bounding box center [515, 234] width 388 height 16
click at [381, 245] on input "text" at bounding box center [376, 250] width 111 height 19
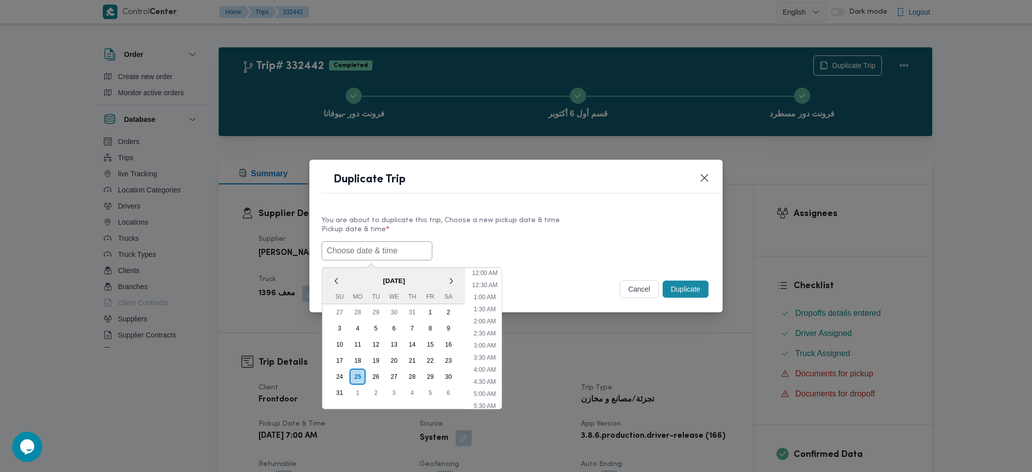
paste input "25/08/2025 7:00AM"
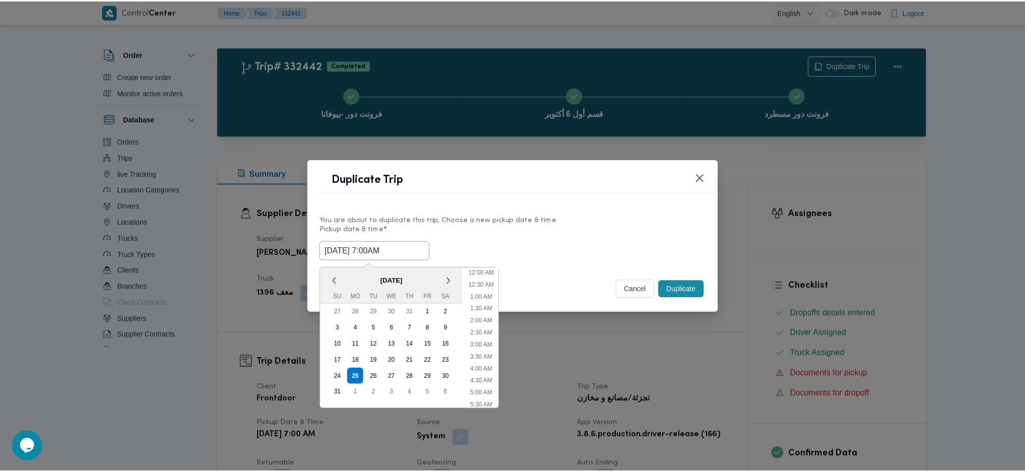
scroll to position [94, 0]
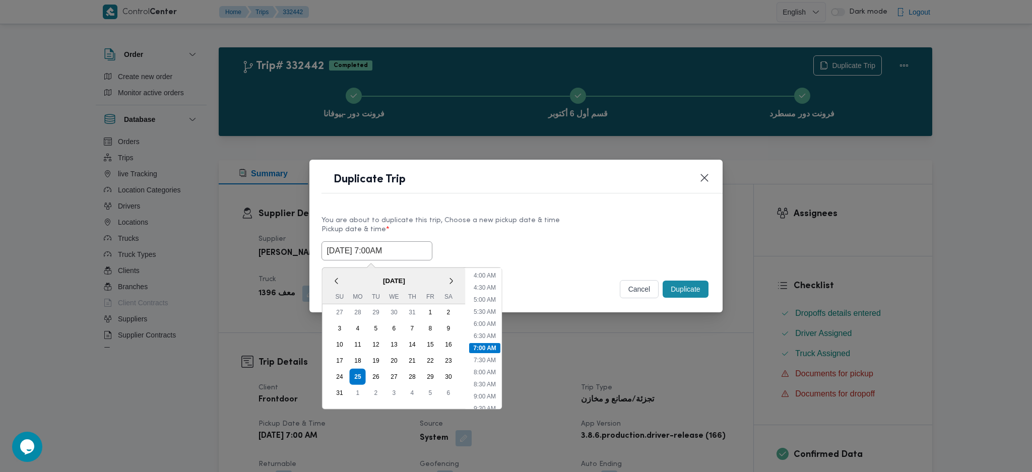
type input "25/08/2025 7:00AM"
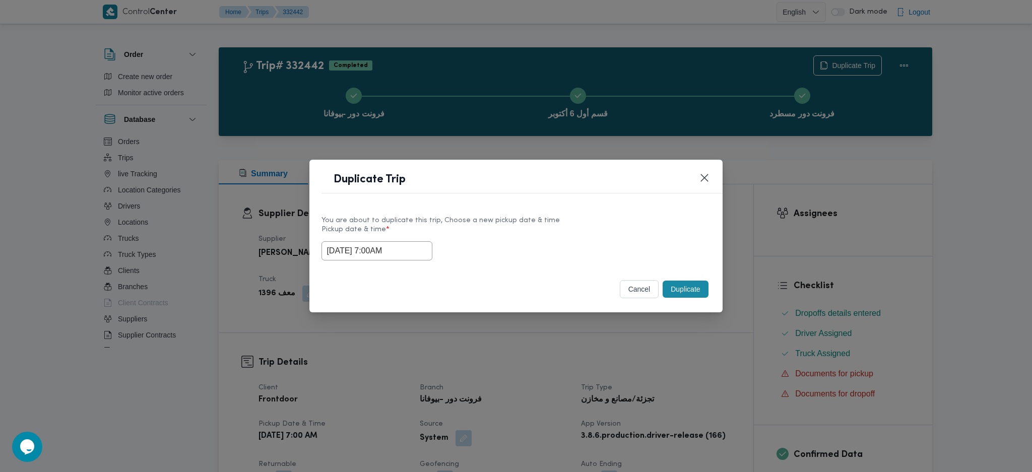
click at [684, 293] on button "Duplicate" at bounding box center [685, 289] width 45 height 17
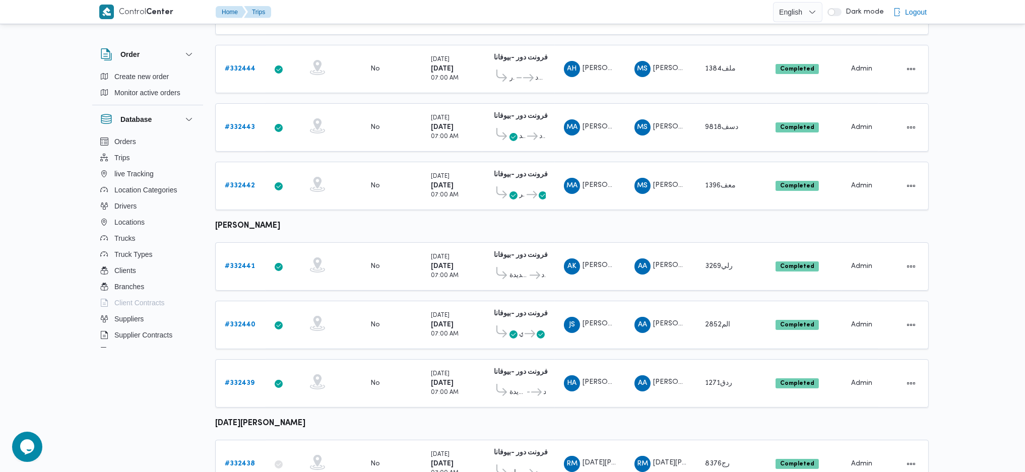
scroll to position [518, 0]
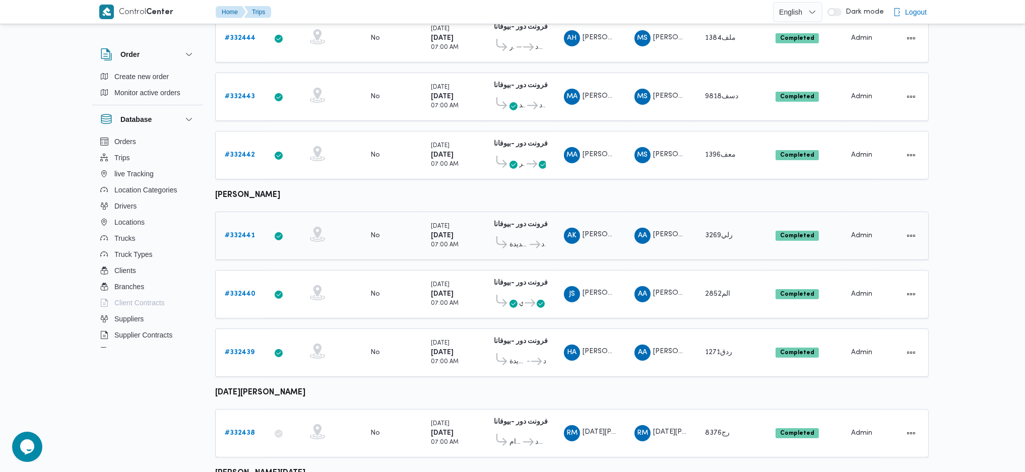
click at [251, 232] on b "# 332441" at bounding box center [240, 235] width 30 height 7
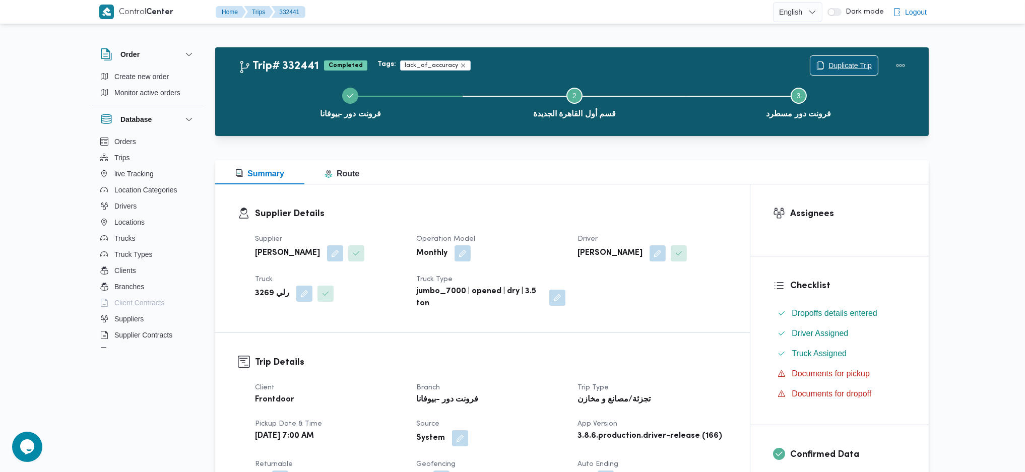
click at [845, 55] on div "Duplicate Trip" at bounding box center [844, 65] width 69 height 20
click at [839, 61] on span "Duplicate Trip" at bounding box center [849, 65] width 43 height 12
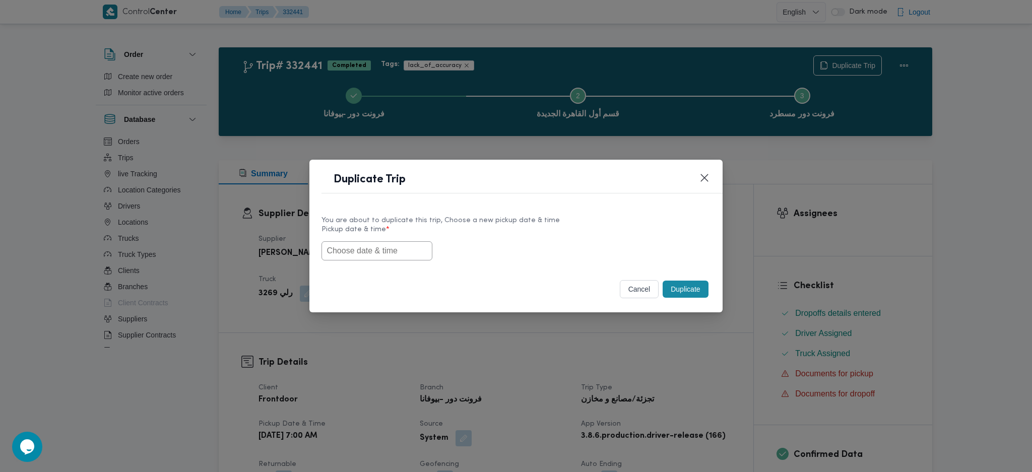
click at [384, 260] on div at bounding box center [515, 250] width 388 height 19
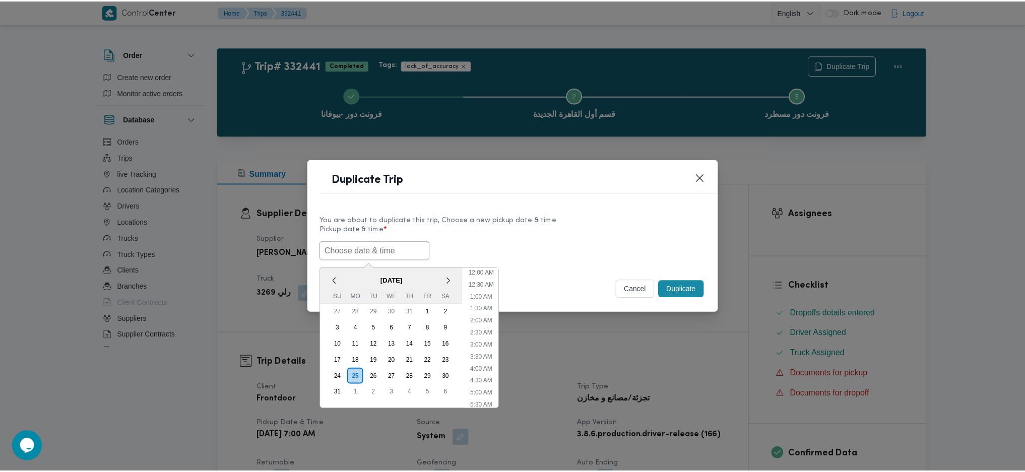
scroll to position [94, 0]
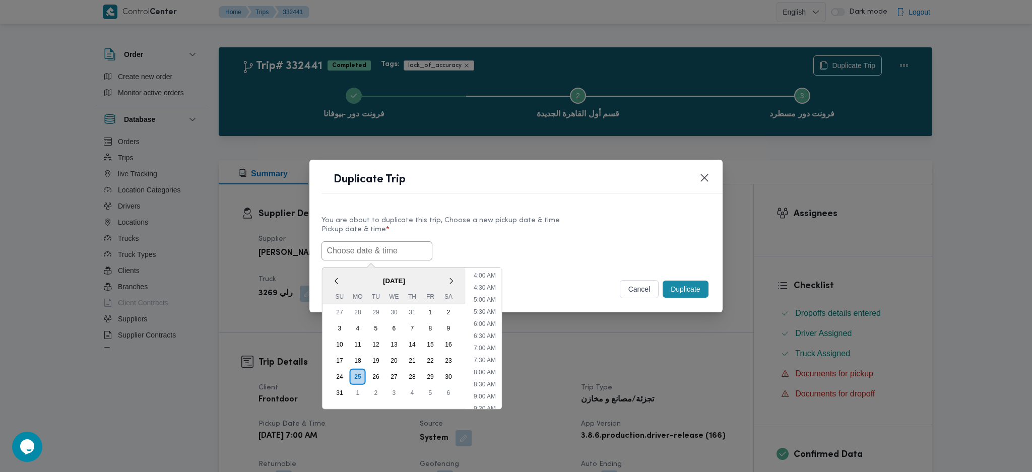
paste input "25/08/2025 7:00AM"
type input "25/08/2025 7:00AM"
click at [702, 292] on button "Duplicate" at bounding box center [685, 289] width 45 height 17
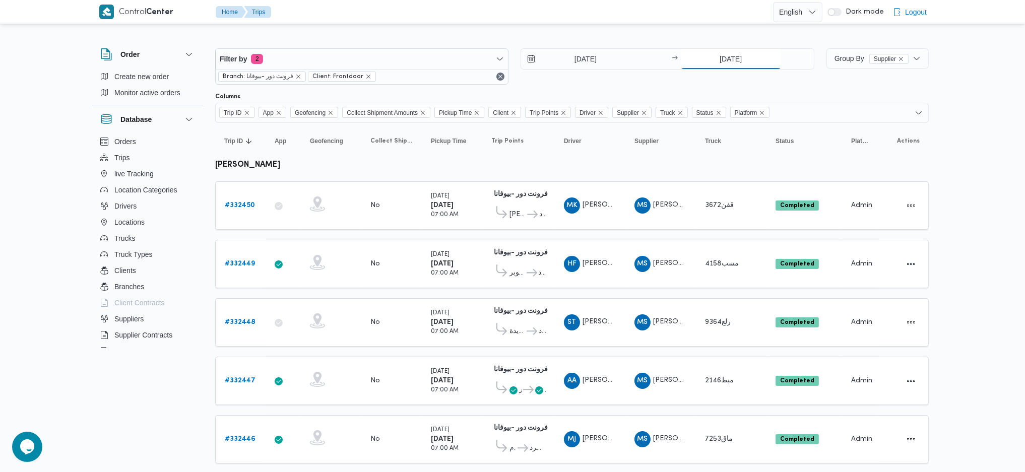
click at [737, 55] on input "21/8/2025" at bounding box center [731, 59] width 100 height 20
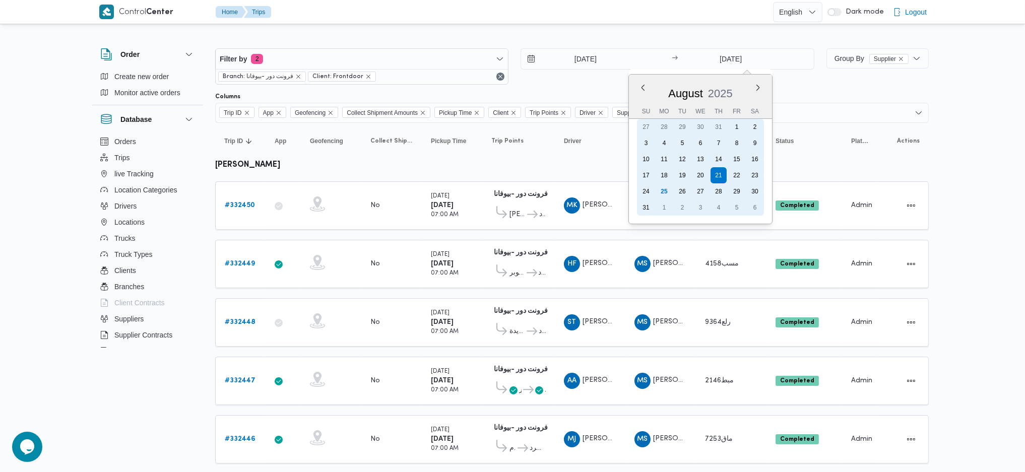
click at [667, 188] on div "25" at bounding box center [664, 191] width 16 height 16
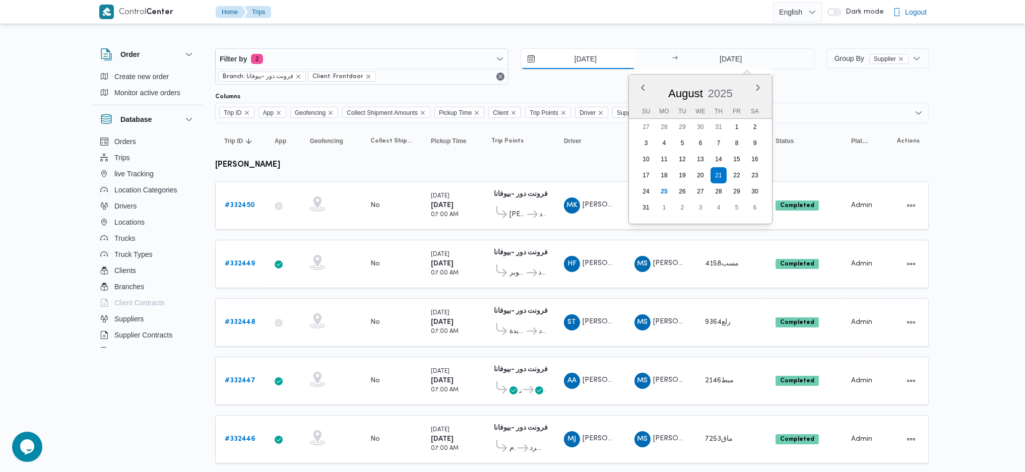
click at [591, 60] on input "21/8/2025" at bounding box center [578, 59] width 114 height 20
type input "25/8/2025"
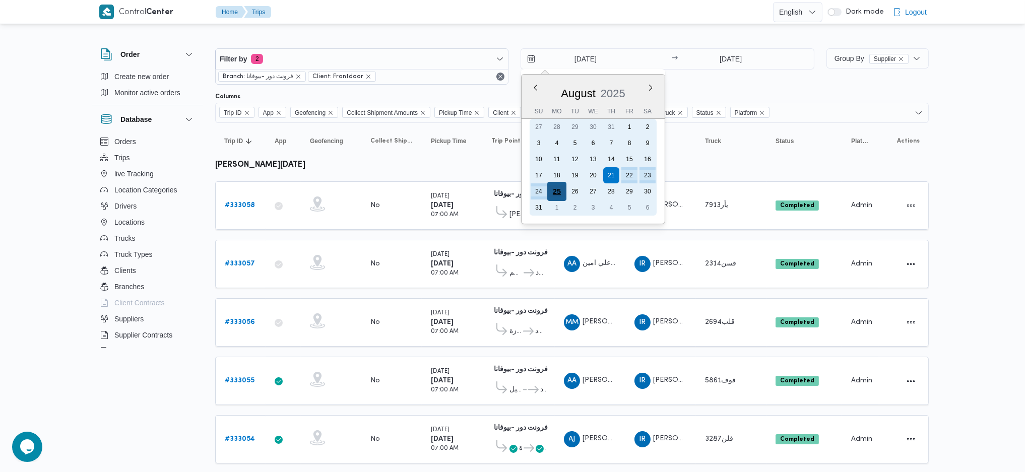
click at [553, 187] on div "25" at bounding box center [556, 191] width 19 height 19
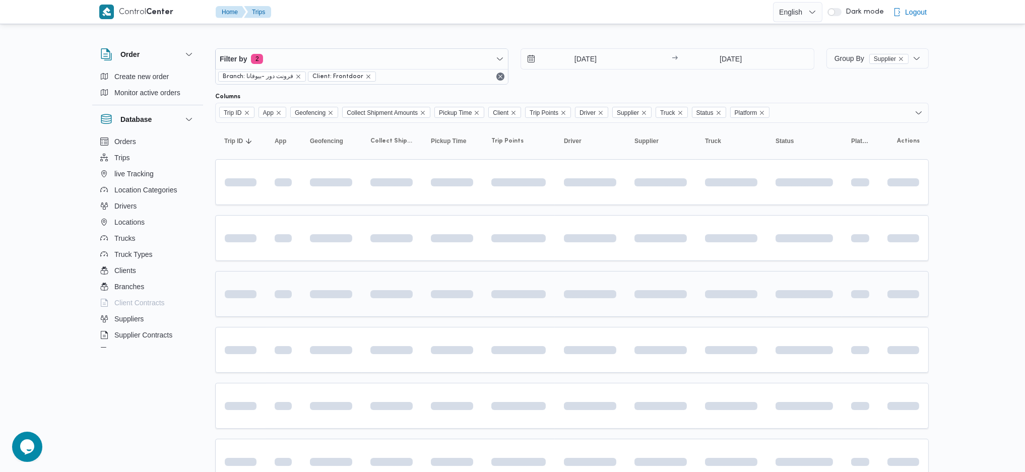
type input "25/8/2025"
click at [479, 281] on td at bounding box center [452, 294] width 60 height 46
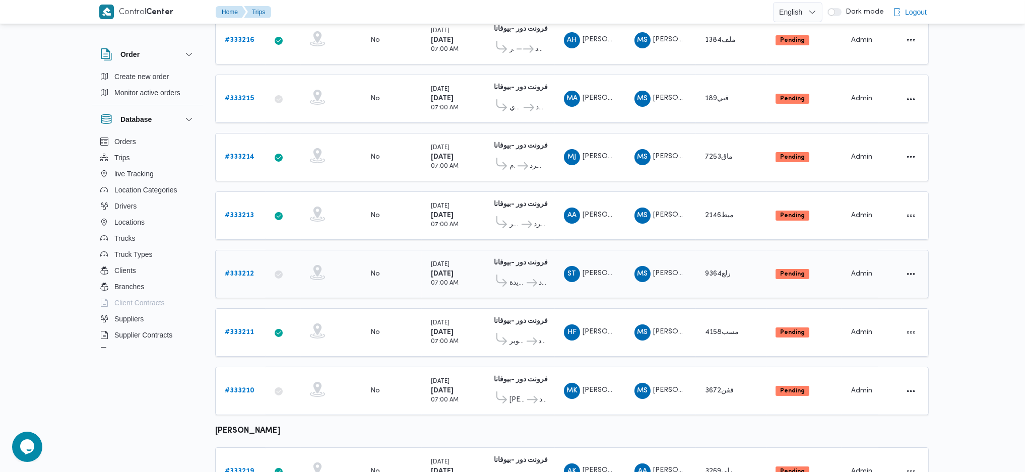
scroll to position [325, 0]
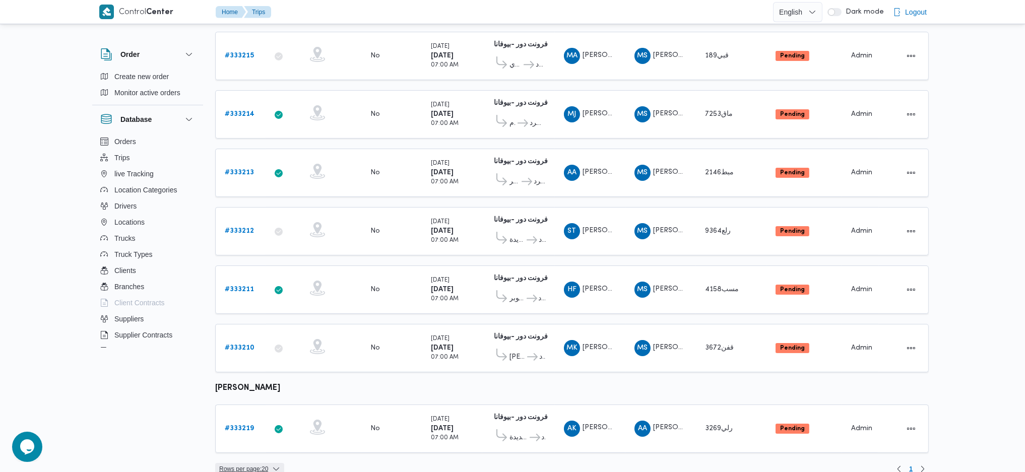
click at [263, 463] on span "Rows per page : 20" at bounding box center [243, 469] width 49 height 12
click at [260, 409] on span "10 rows" at bounding box center [263, 411] width 32 height 8
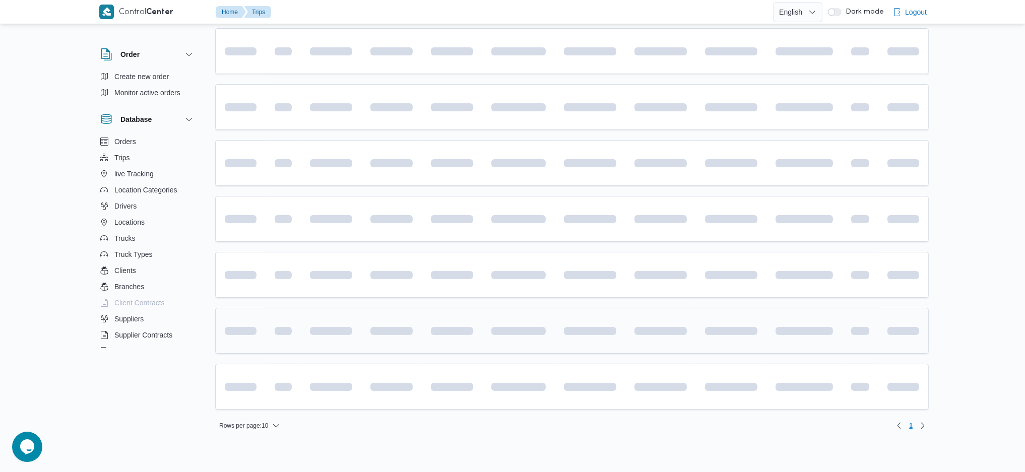
scroll to position [267, 0]
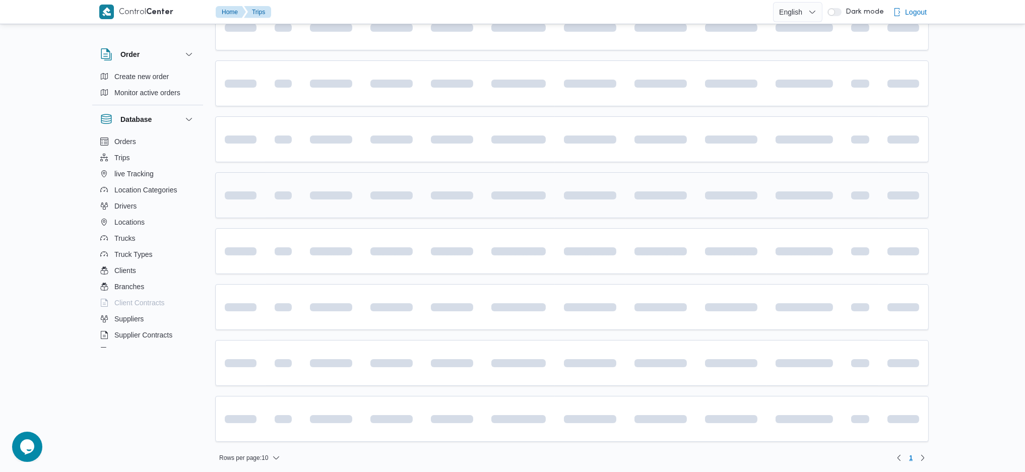
click at [746, 189] on td at bounding box center [731, 195] width 71 height 46
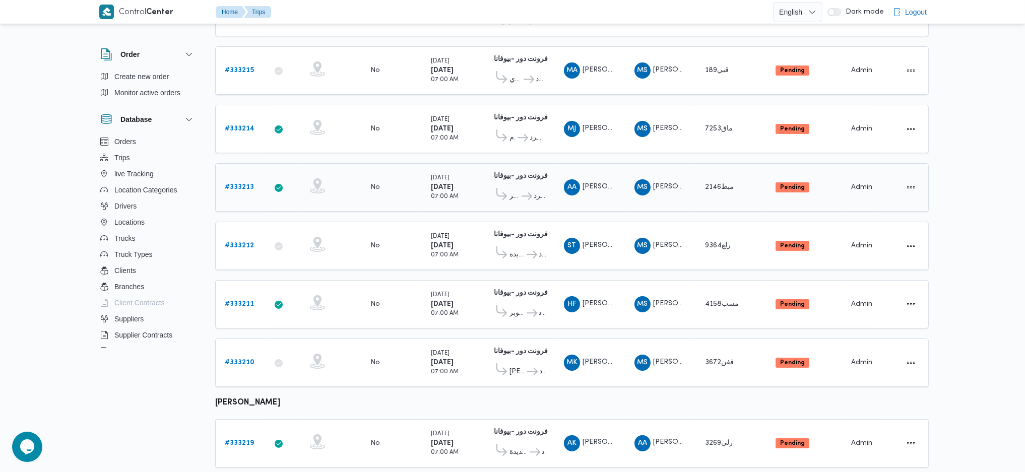
scroll to position [0, 0]
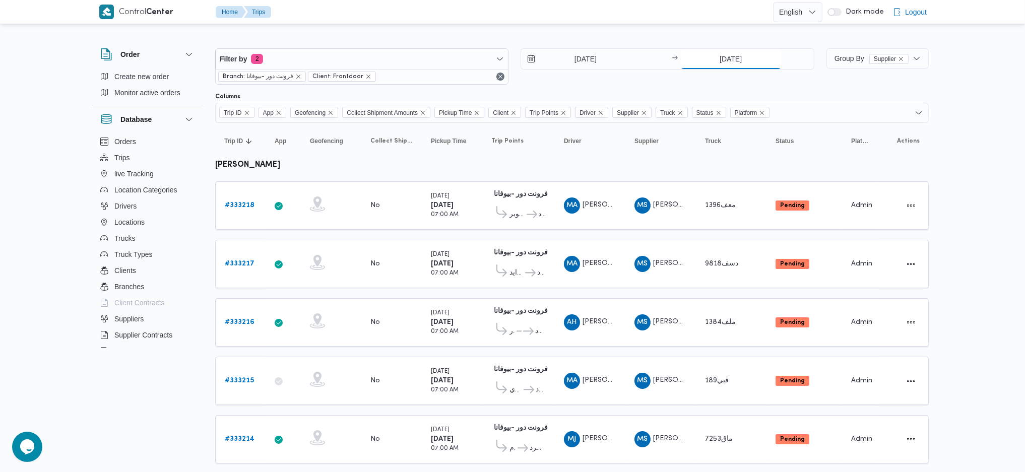
click at [722, 59] on input "25/8/2025" at bounding box center [731, 59] width 100 height 20
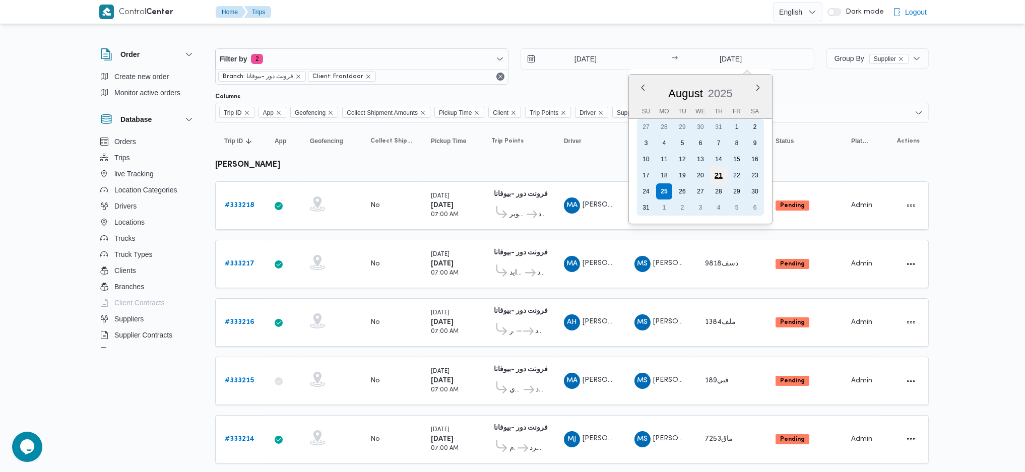
click at [717, 167] on div "21" at bounding box center [717, 175] width 19 height 19
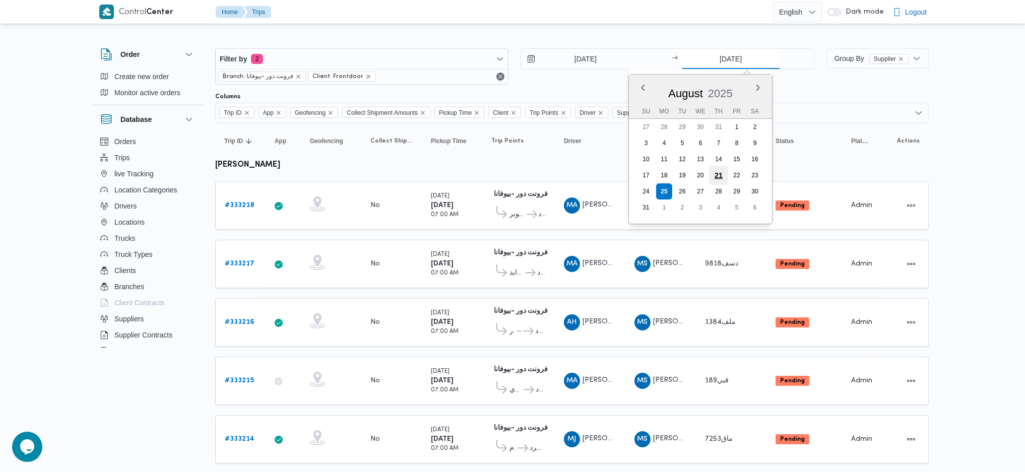
type input "21/8/2025"
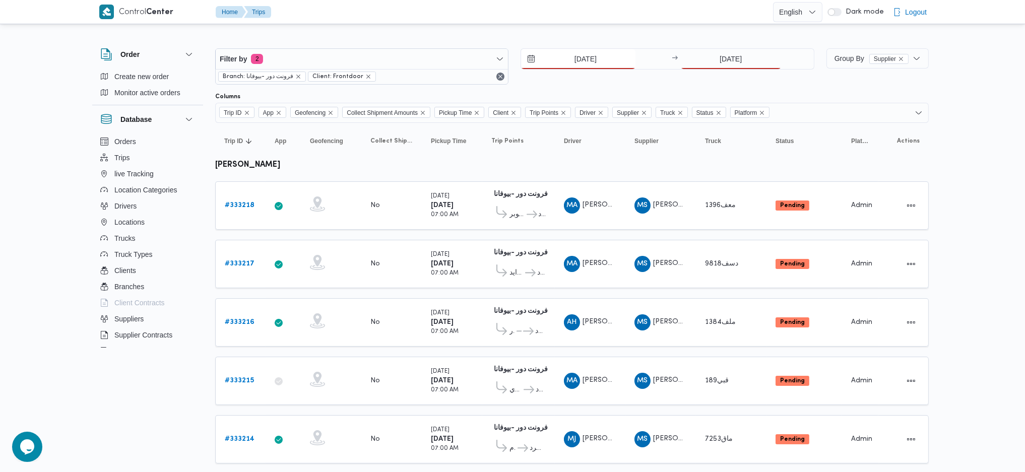
click at [602, 51] on input "25/8/2025" at bounding box center [578, 59] width 114 height 20
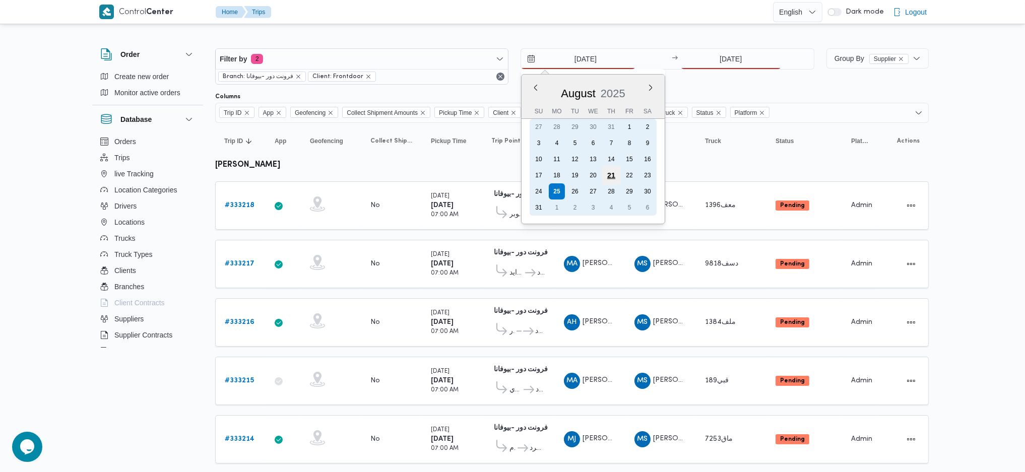
click at [609, 173] on div "21" at bounding box center [611, 175] width 19 height 19
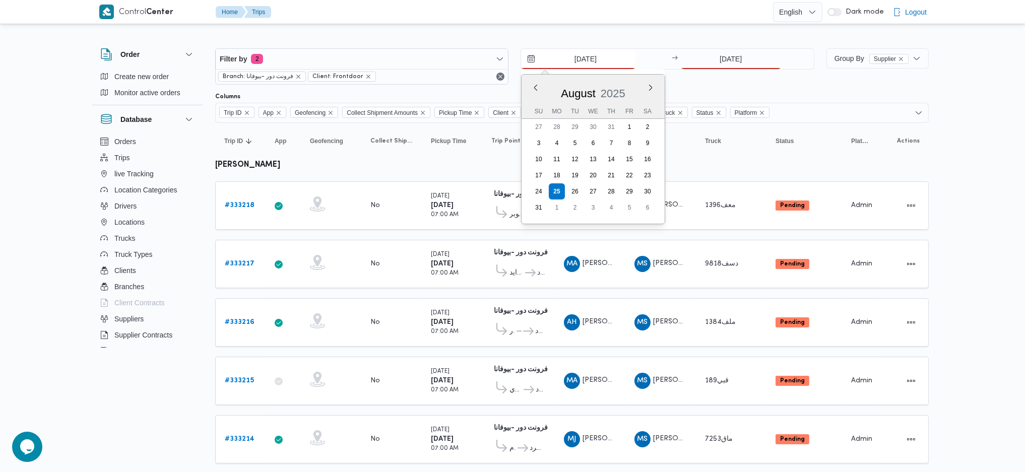
type input "21/8/2025"
click at [555, 375] on table "Trip ID Click to sort in ascending order App Click to sort in ascending order G…" at bounding box center [571, 455] width 713 height 665
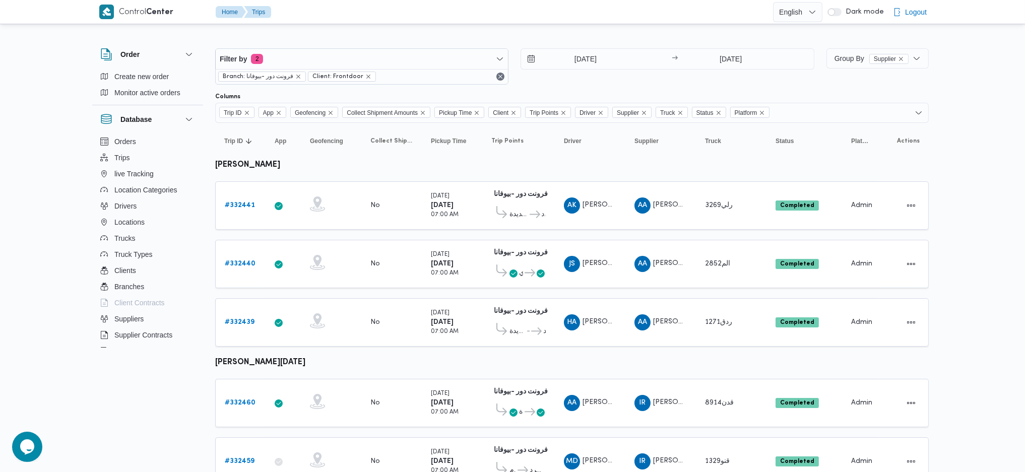
scroll to position [325, 0]
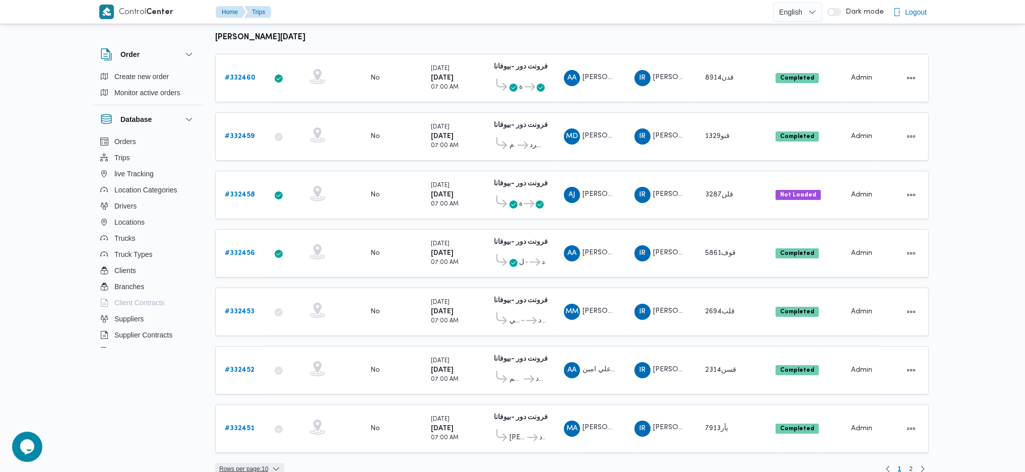
click at [246, 463] on span "Rows per page : 10" at bounding box center [243, 469] width 49 height 12
click at [249, 430] on span "20 rows" at bounding box center [262, 431] width 32 height 8
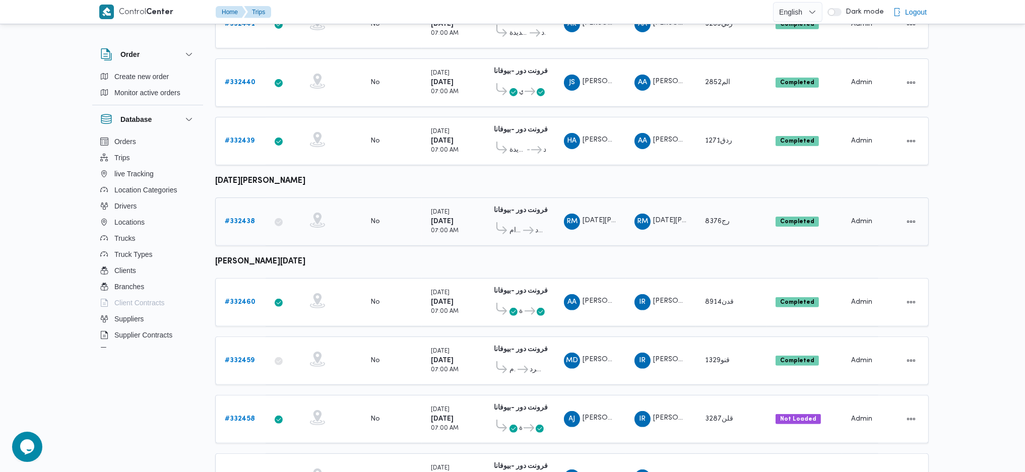
scroll to position [605, 0]
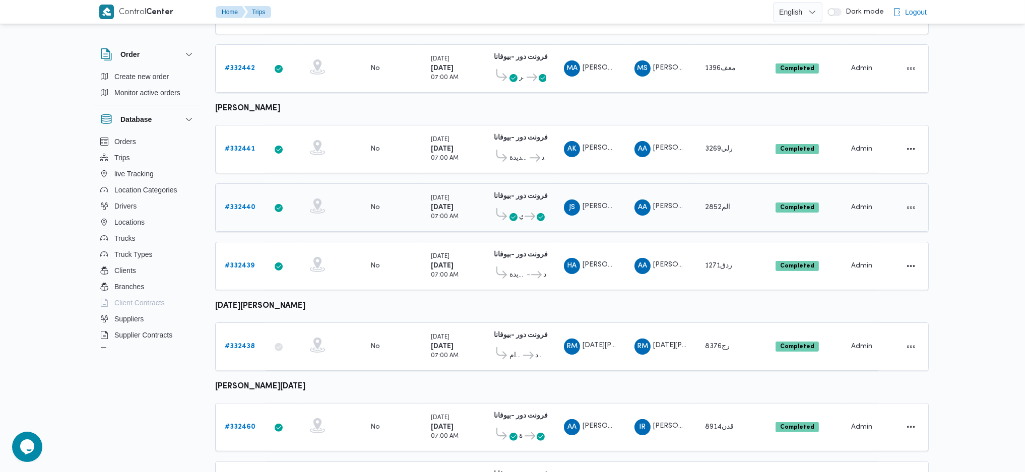
click at [233, 200] on div "# 332440" at bounding box center [241, 208] width 40 height 20
click at [238, 204] on b "# 332440" at bounding box center [240, 207] width 31 height 7
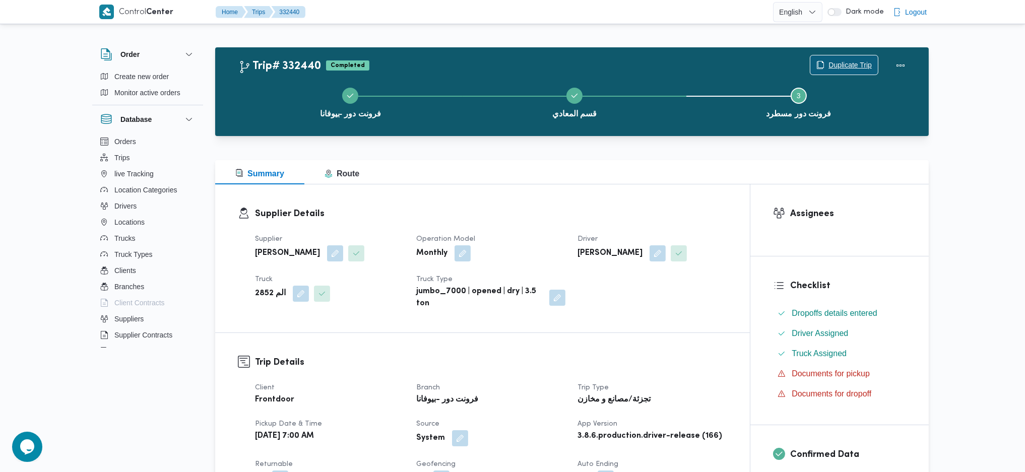
click at [857, 62] on span "Duplicate Trip" at bounding box center [849, 65] width 43 height 12
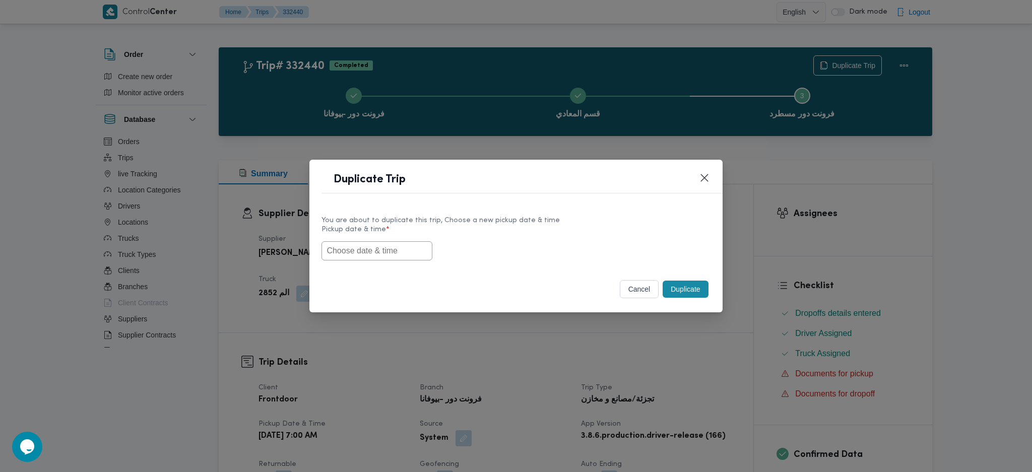
click at [411, 241] on input "text" at bounding box center [376, 250] width 111 height 19
paste input "25/08/2025 7:00AM"
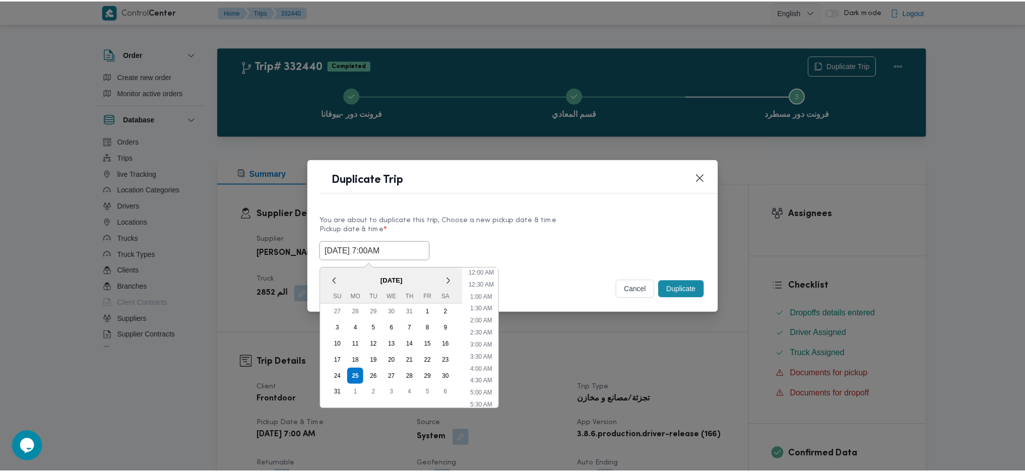
scroll to position [94, 0]
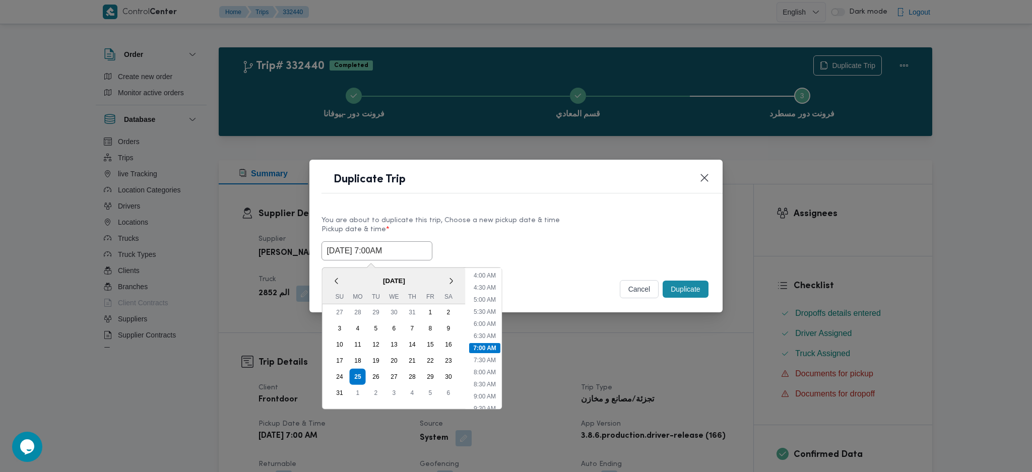
type input "25/08/2025 7:00AM"
click at [687, 285] on button "Duplicate" at bounding box center [685, 289] width 45 height 17
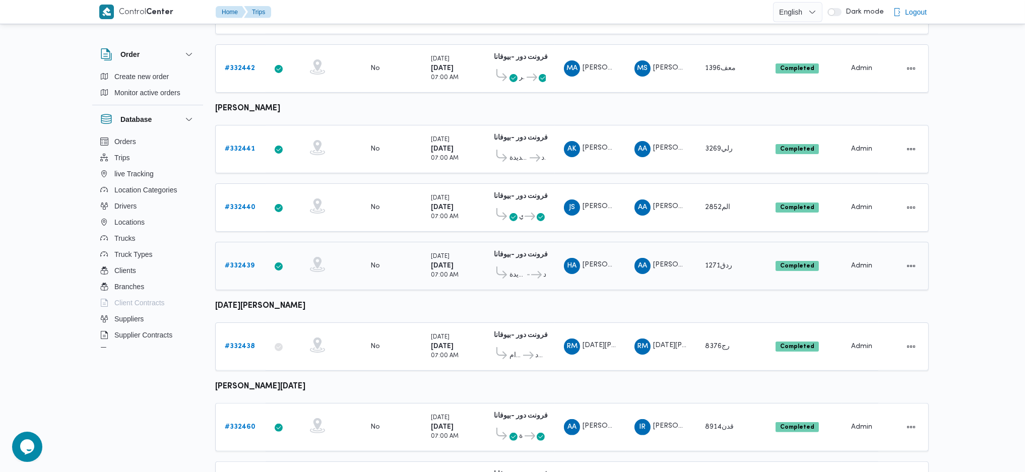
scroll to position [637, 0]
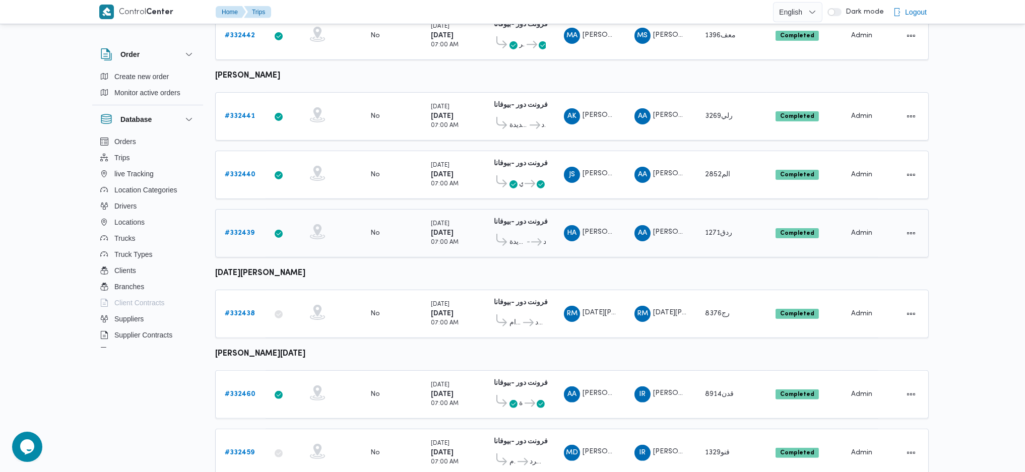
click at [243, 230] on b "# 332439" at bounding box center [240, 233] width 30 height 7
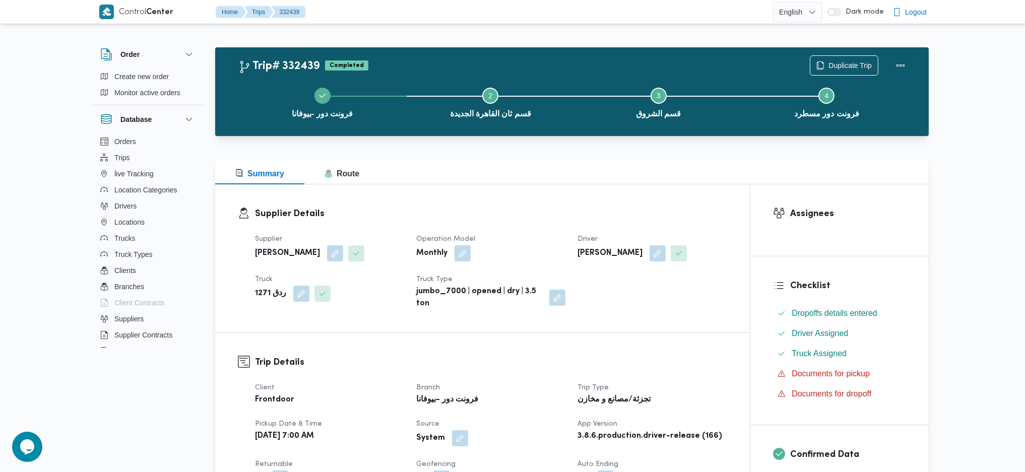
click at [835, 71] on div "فرونت دور -بيوفانا Step 2 is incomplete 2 قسم ثان القاهرة الجديدة Step 3 is inc…" at bounding box center [574, 102] width 684 height 64
click at [838, 67] on span "Duplicate Trip" at bounding box center [849, 65] width 43 height 12
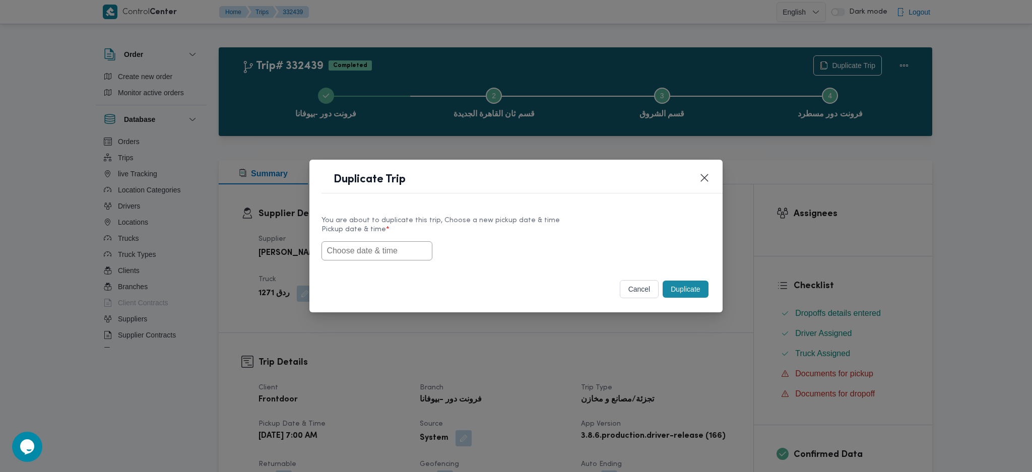
click at [418, 243] on input "text" at bounding box center [376, 250] width 111 height 19
paste input "25/08/2025 7:00AM"
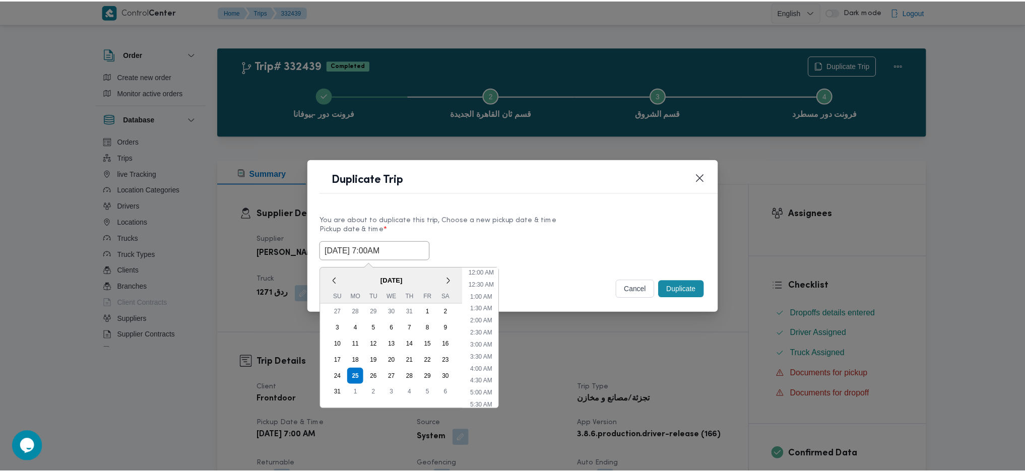
scroll to position [94, 0]
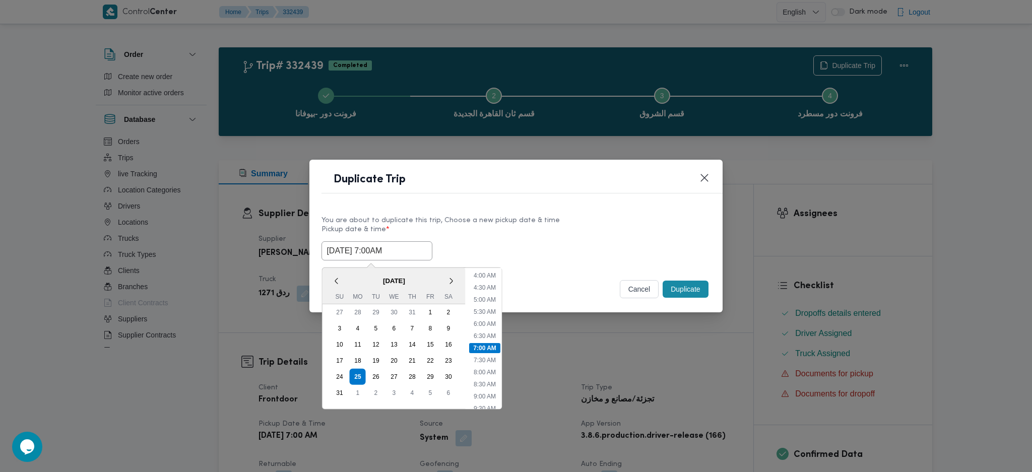
type input "25/08/2025 7:00AM"
click at [681, 295] on button "Duplicate" at bounding box center [685, 289] width 45 height 17
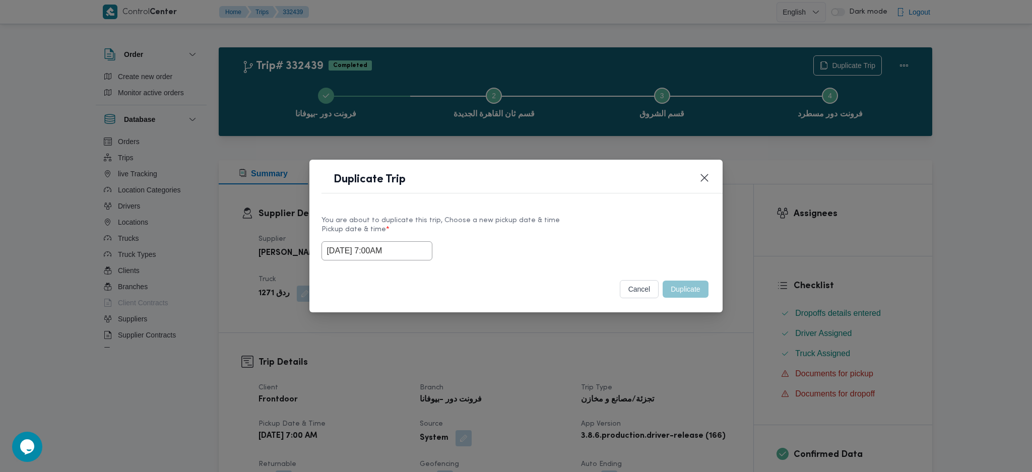
click at [676, 303] on div "cancel Duplicate" at bounding box center [515, 291] width 413 height 42
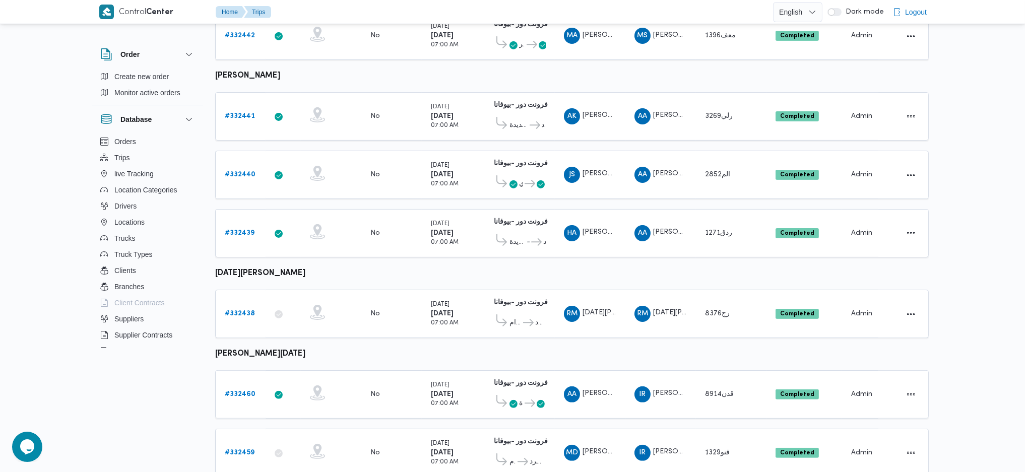
scroll to position [671, 0]
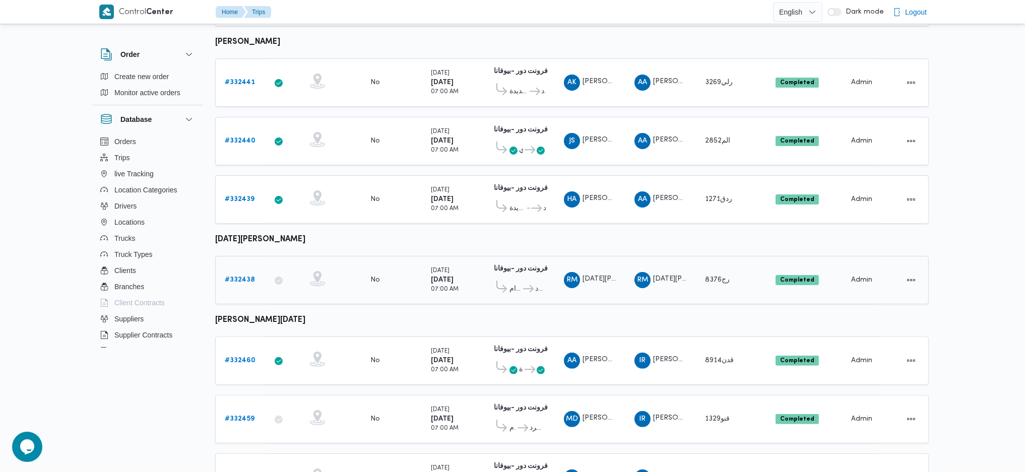
click at [232, 277] on b "# 332438" at bounding box center [240, 280] width 30 height 7
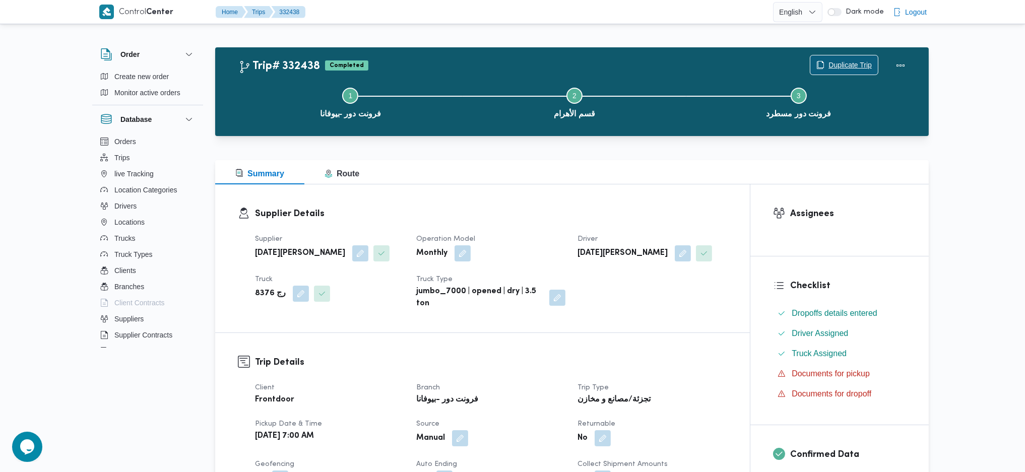
click at [839, 65] on span "Duplicate Trip" at bounding box center [849, 65] width 43 height 12
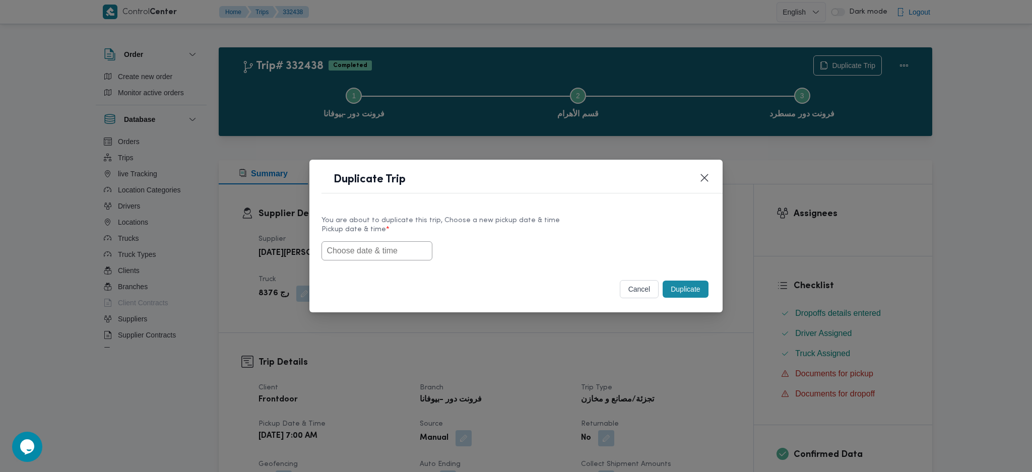
click at [416, 254] on input "text" at bounding box center [376, 250] width 111 height 19
paste input "25/08/2025 7:00AM"
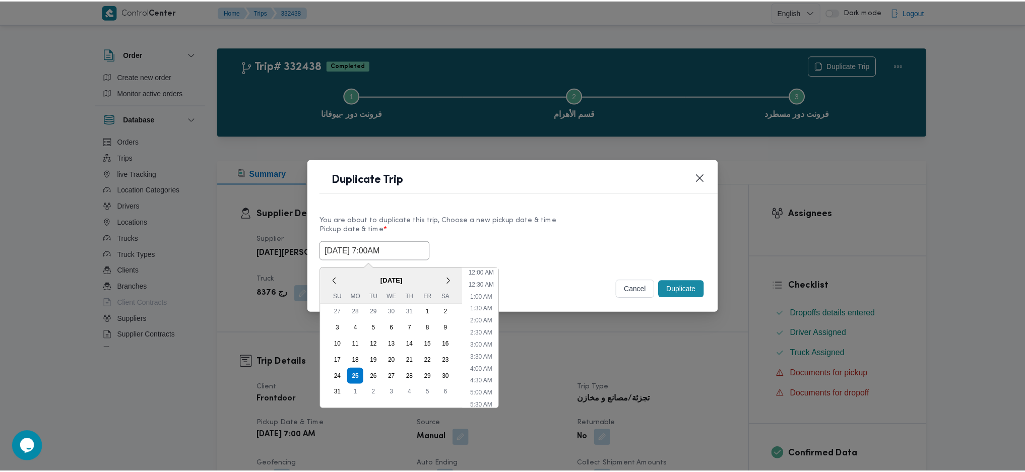
scroll to position [94, 0]
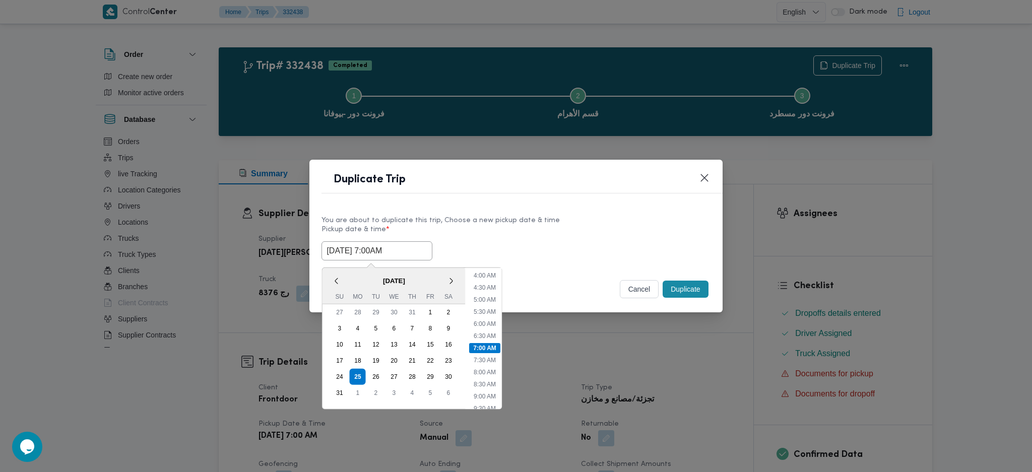
type input "25/08/2025 7:00AM"
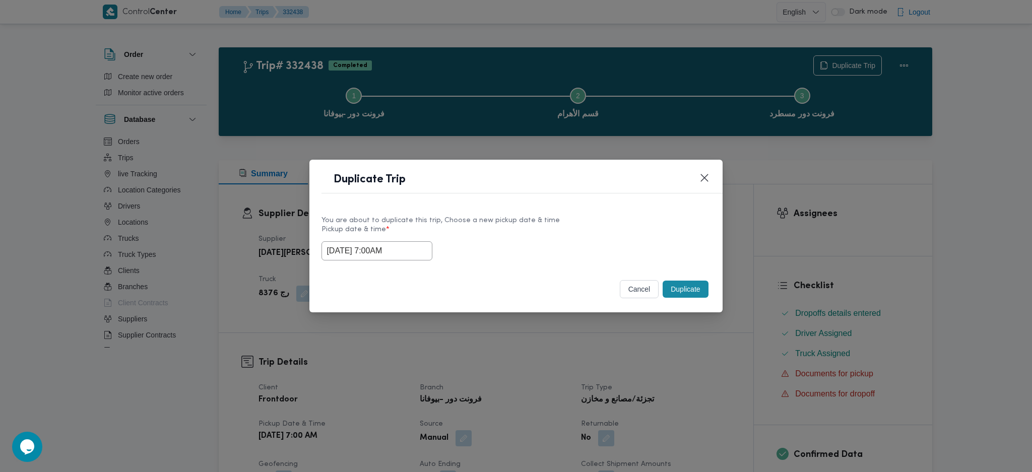
click at [684, 299] on div "Duplicate" at bounding box center [685, 289] width 49 height 21
click at [687, 294] on button "Duplicate" at bounding box center [685, 289] width 45 height 17
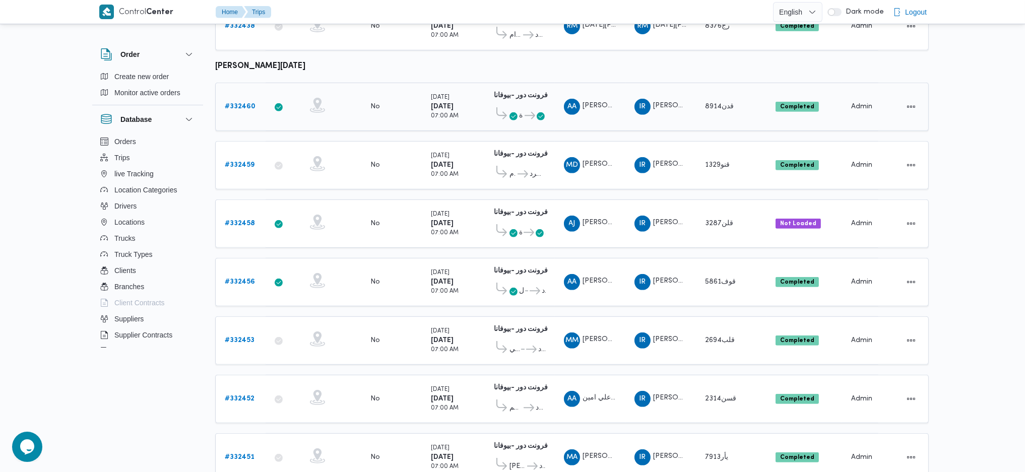
scroll to position [940, 0]
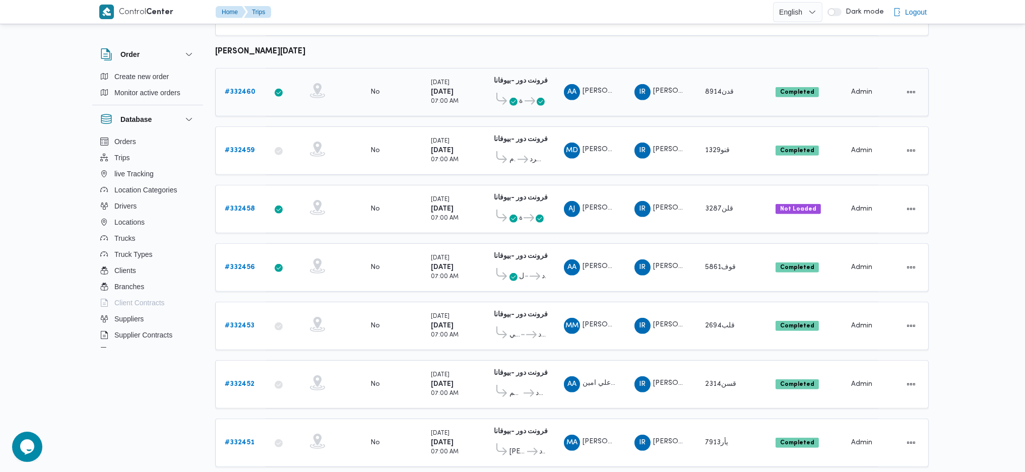
click at [245, 89] on b "# 332460" at bounding box center [240, 92] width 31 height 7
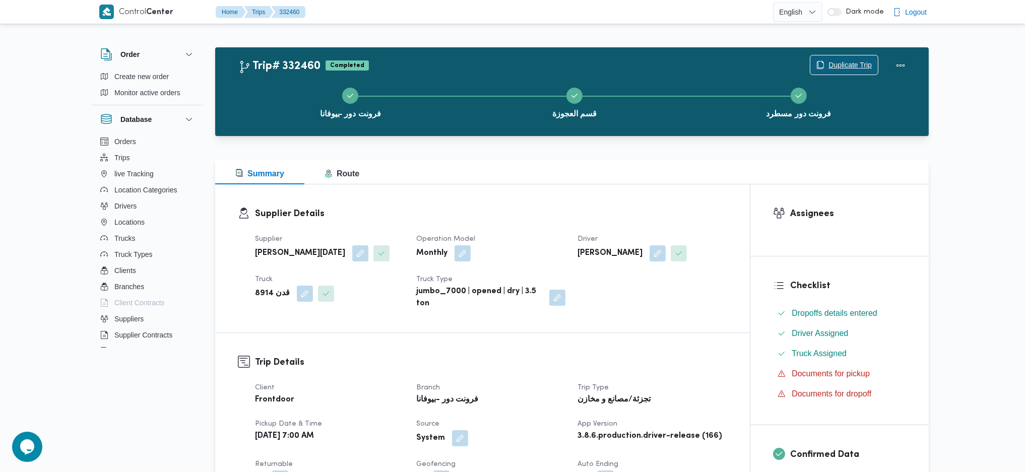
click at [841, 61] on span "Duplicate Trip" at bounding box center [849, 65] width 43 height 12
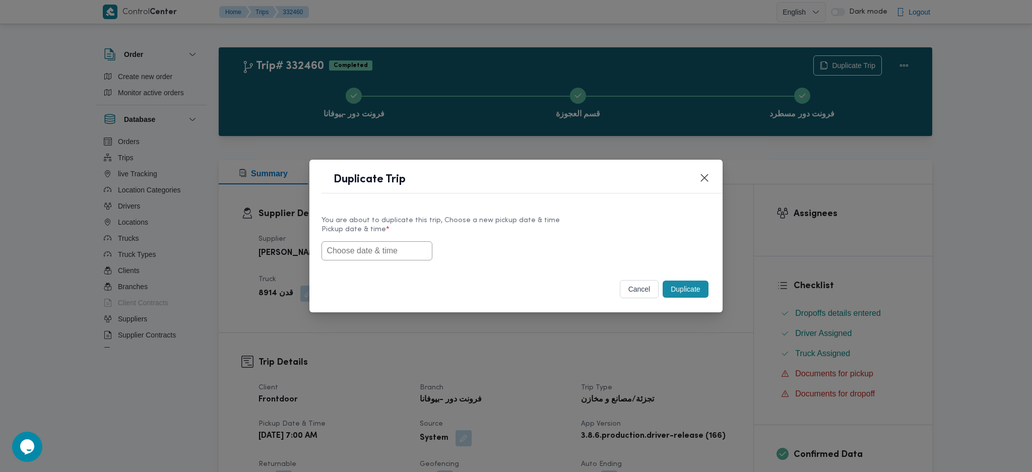
click at [399, 257] on input "text" at bounding box center [376, 250] width 111 height 19
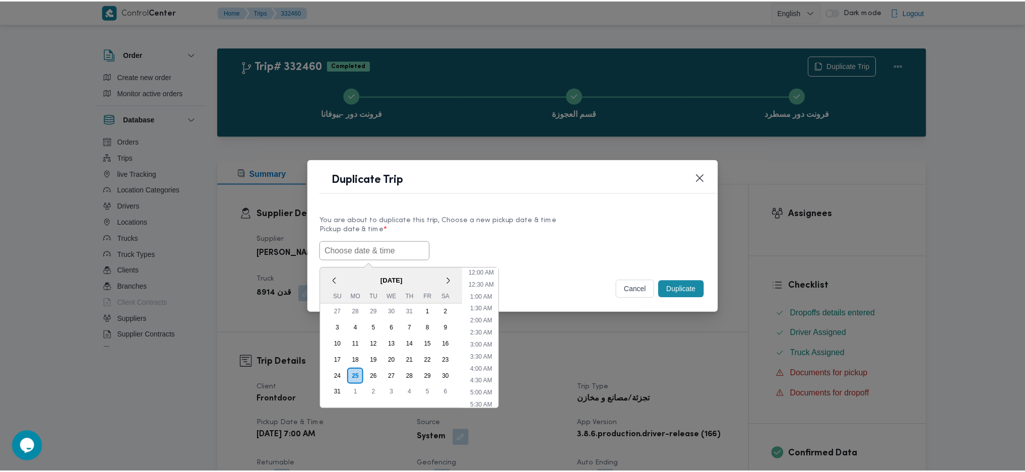
scroll to position [94, 0]
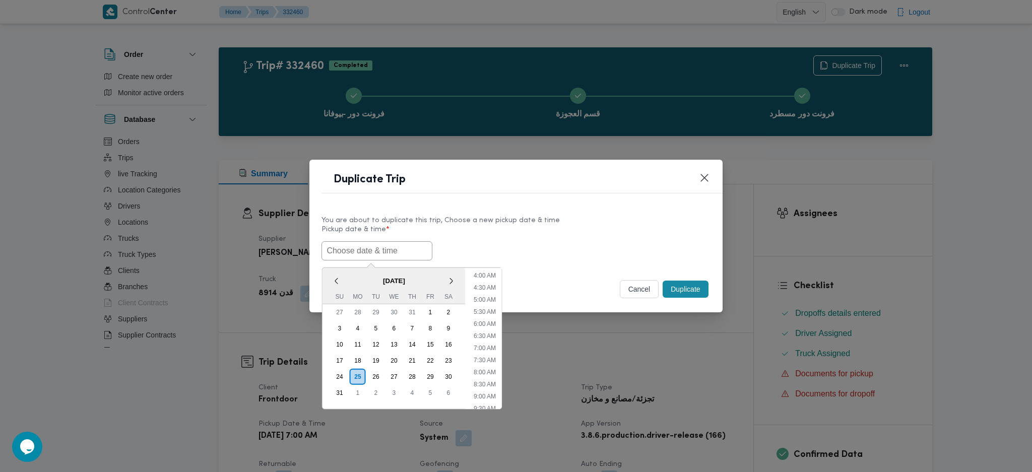
paste input "25/08/2025 7:00AM"
type input "25/08/2025 7:00AM"
click at [676, 291] on button "Duplicate" at bounding box center [685, 289] width 45 height 17
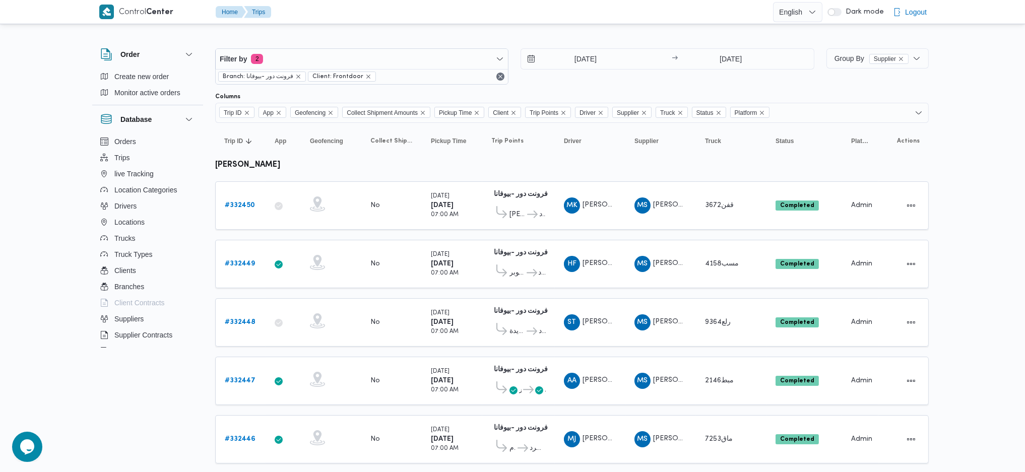
scroll to position [906, 0]
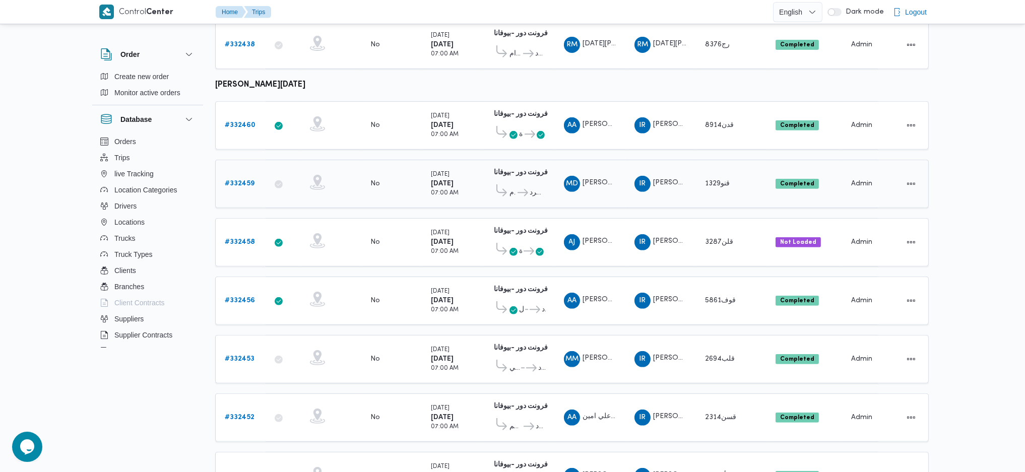
click at [247, 180] on b "# 332459" at bounding box center [240, 183] width 30 height 7
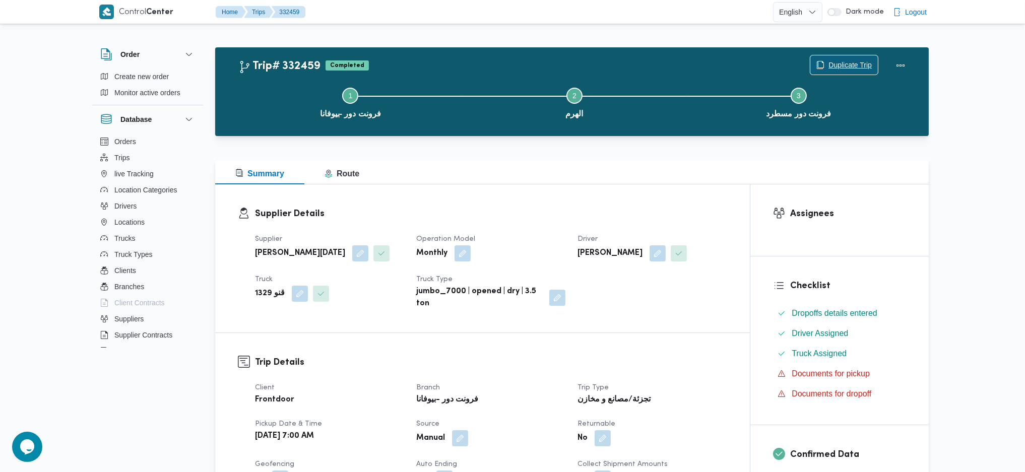
click at [842, 57] on span "Duplicate Trip" at bounding box center [844, 64] width 68 height 19
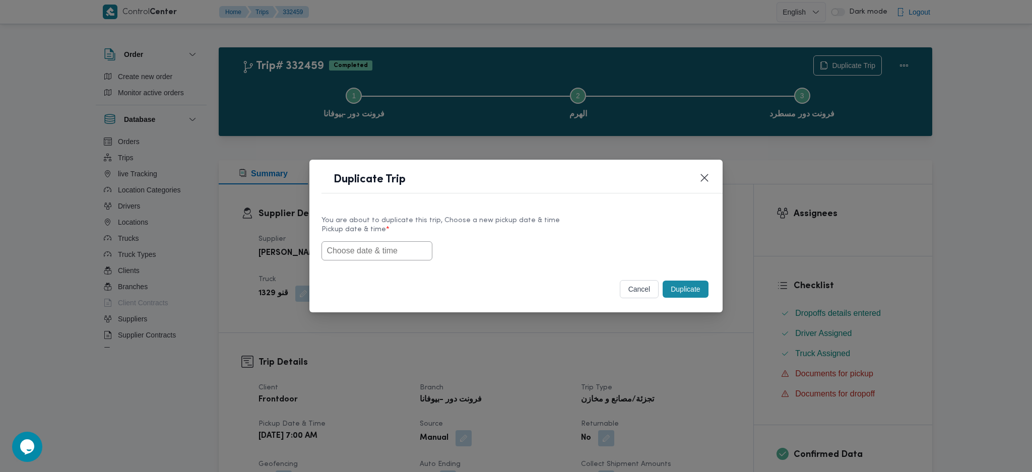
click at [366, 250] on input "text" at bounding box center [376, 250] width 111 height 19
paste input "25/08/2025 7:00AM"
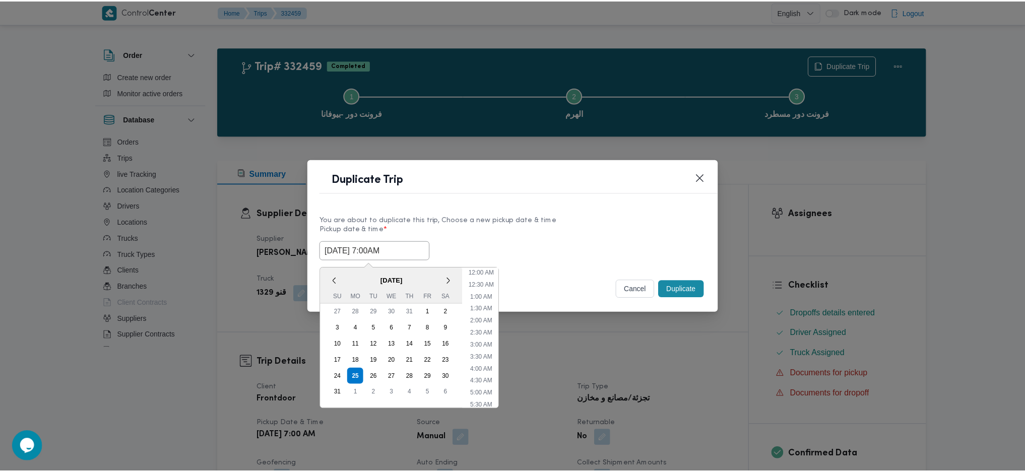
scroll to position [94, 0]
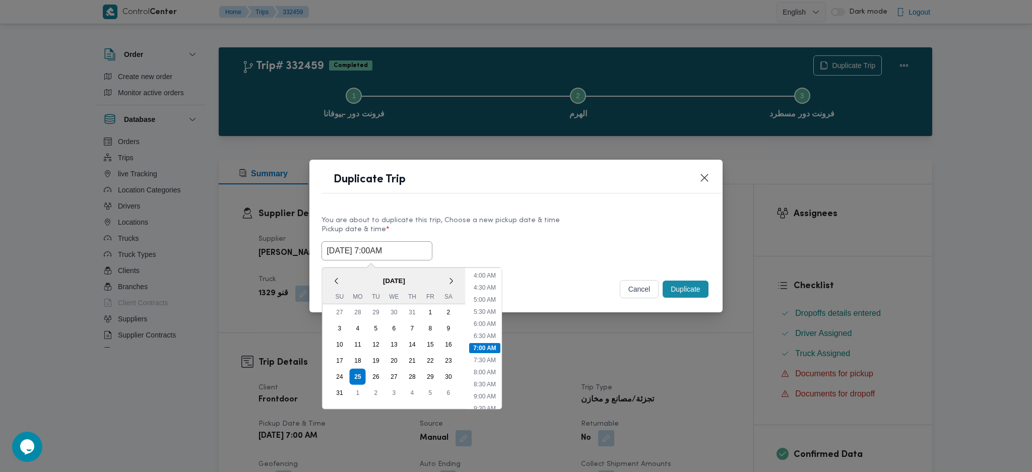
type input "25/08/2025 7:00AM"
click at [686, 290] on button "Duplicate" at bounding box center [685, 289] width 45 height 17
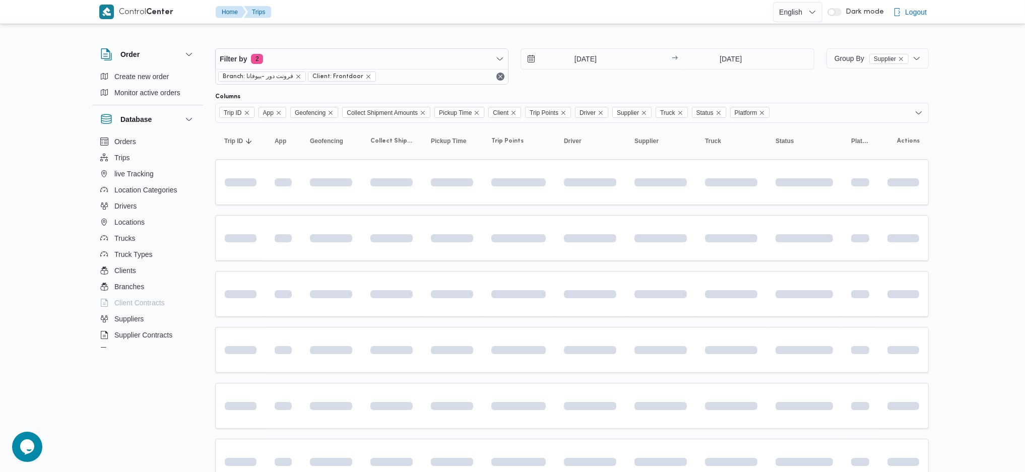
scroll to position [906, 0]
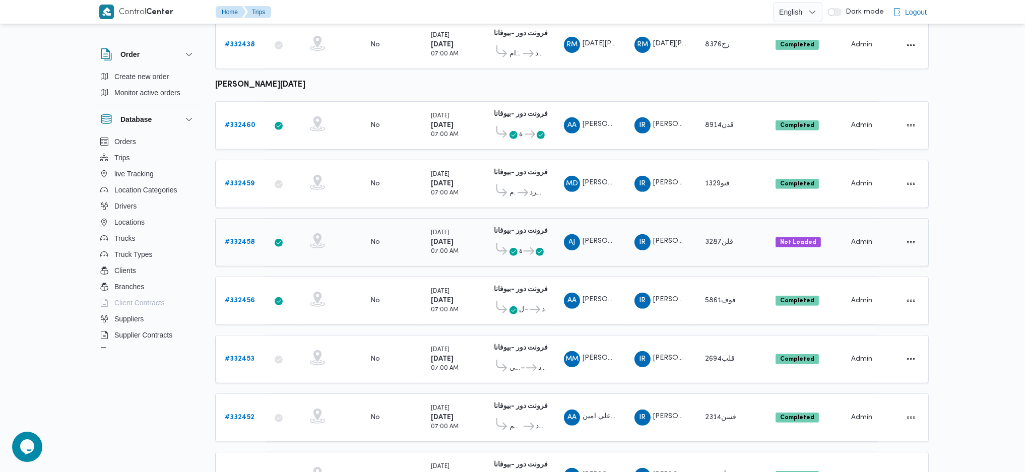
click at [241, 239] on b "# 332458" at bounding box center [240, 242] width 30 height 7
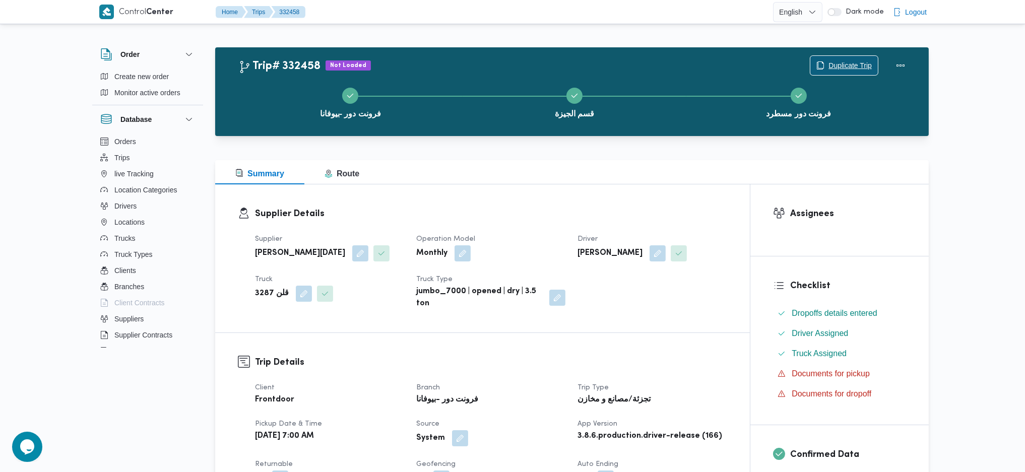
click at [828, 61] on span "Duplicate Trip" at bounding box center [849, 65] width 43 height 12
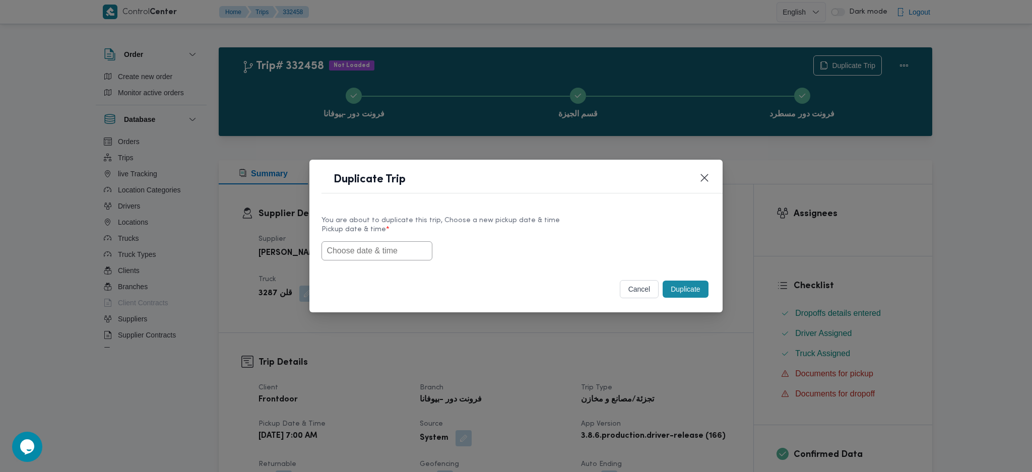
click at [399, 259] on input "text" at bounding box center [376, 250] width 111 height 19
paste input "25/08/2025 7:00AM"
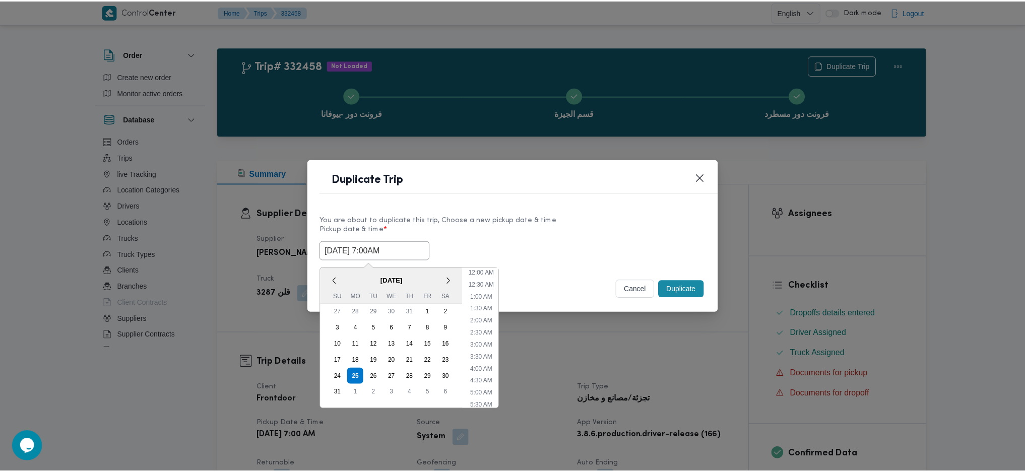
scroll to position [94, 0]
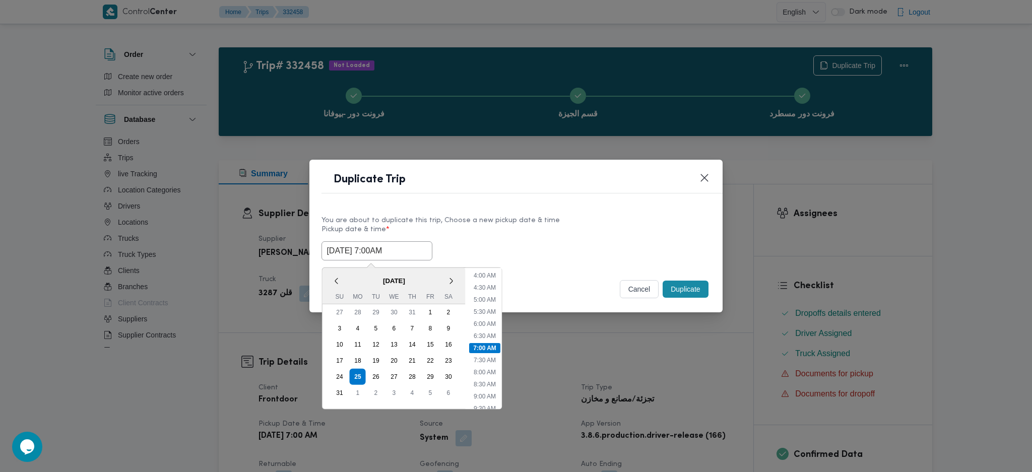
type input "25/08/2025 7:00AM"
click at [666, 288] on button "Duplicate" at bounding box center [685, 289] width 45 height 17
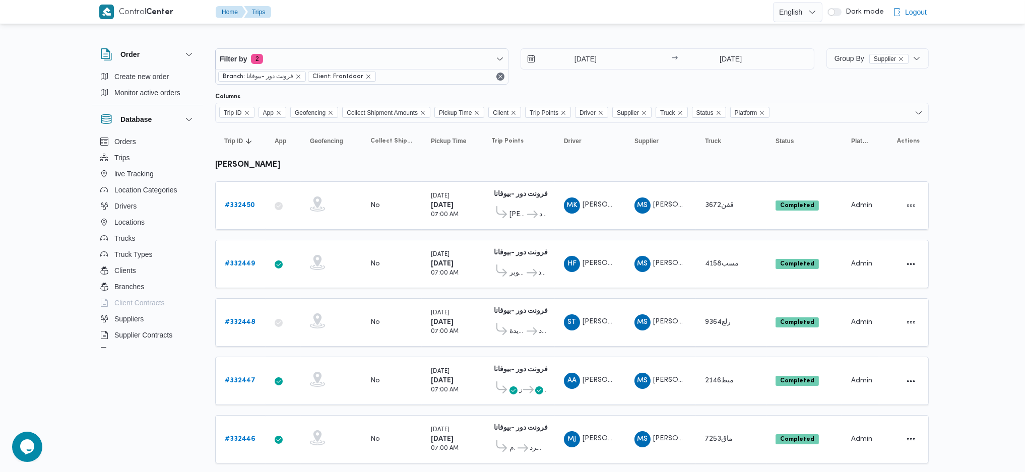
scroll to position [906, 0]
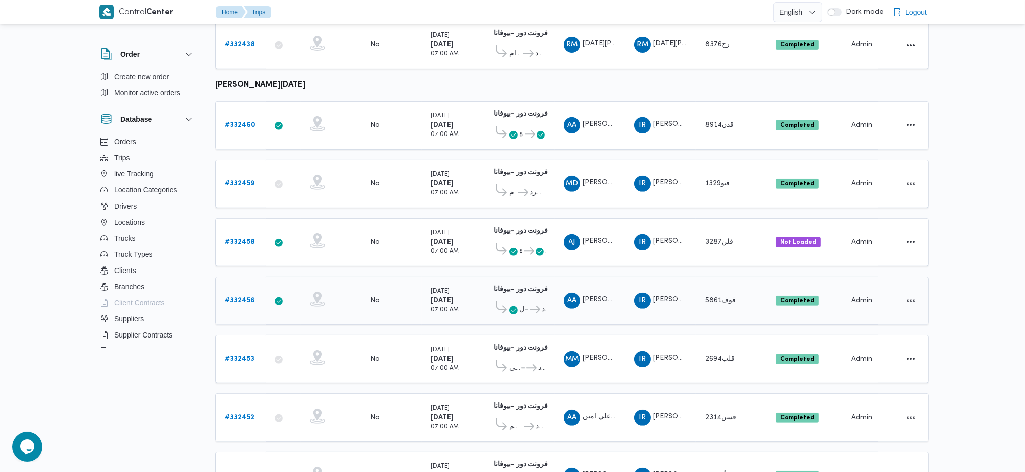
click at [236, 297] on b "# 332456" at bounding box center [240, 300] width 30 height 7
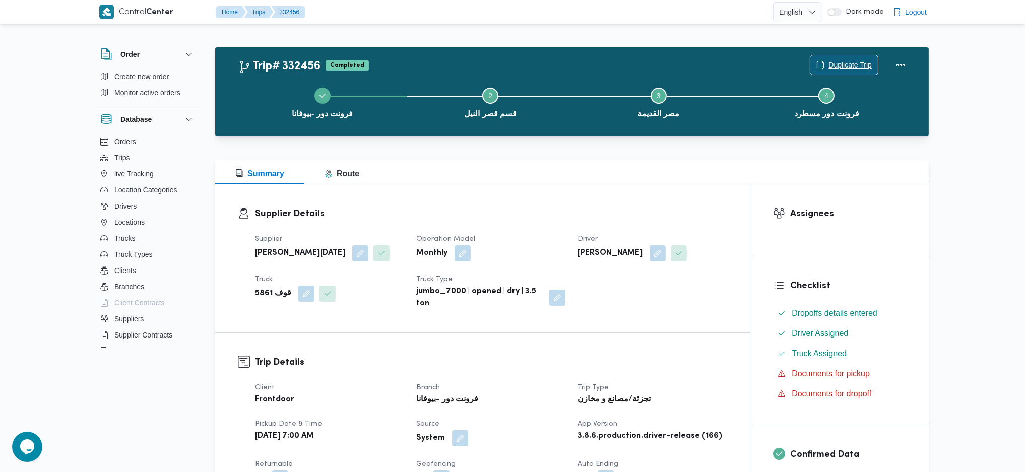
click at [837, 72] on span "Duplicate Trip" at bounding box center [844, 64] width 68 height 19
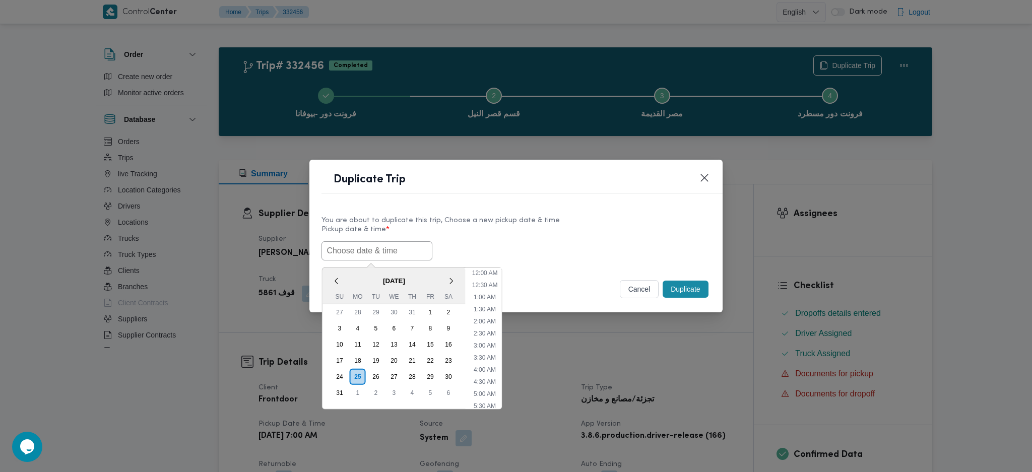
click at [411, 260] on input "text" at bounding box center [376, 250] width 111 height 19
paste input "25/08/2025 7:00AM"
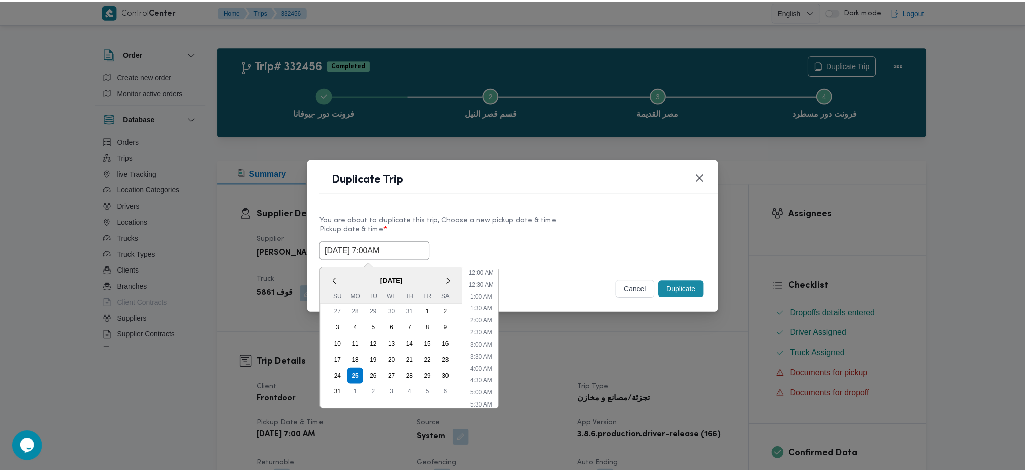
scroll to position [94, 0]
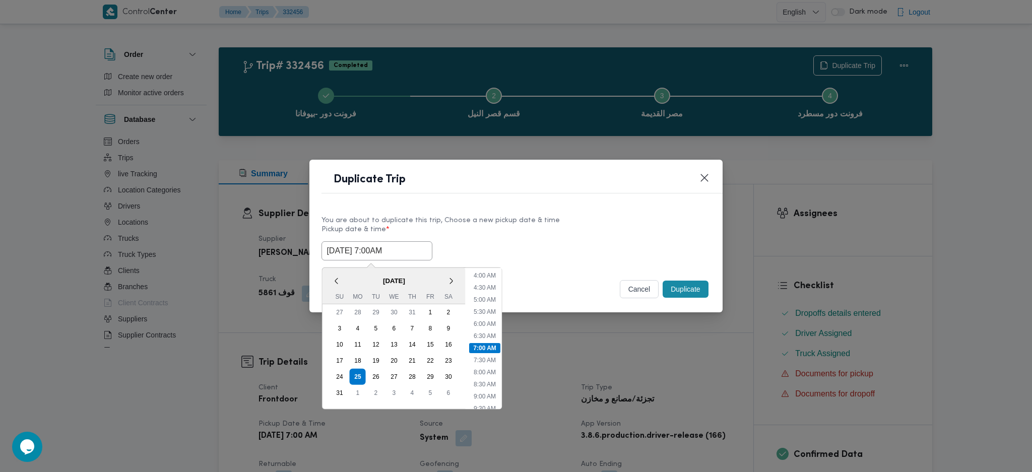
type input "25/08/2025 7:00AM"
click at [676, 285] on button "Duplicate" at bounding box center [685, 289] width 45 height 17
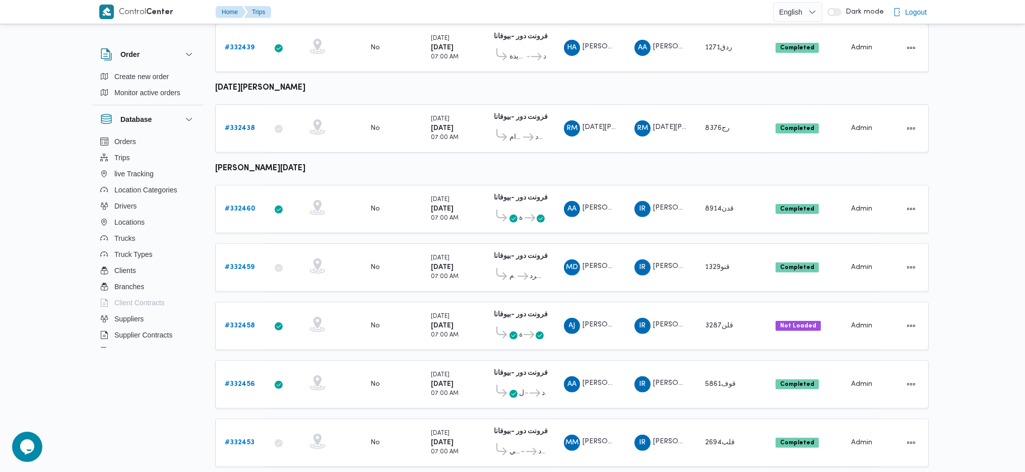
scroll to position [906, 0]
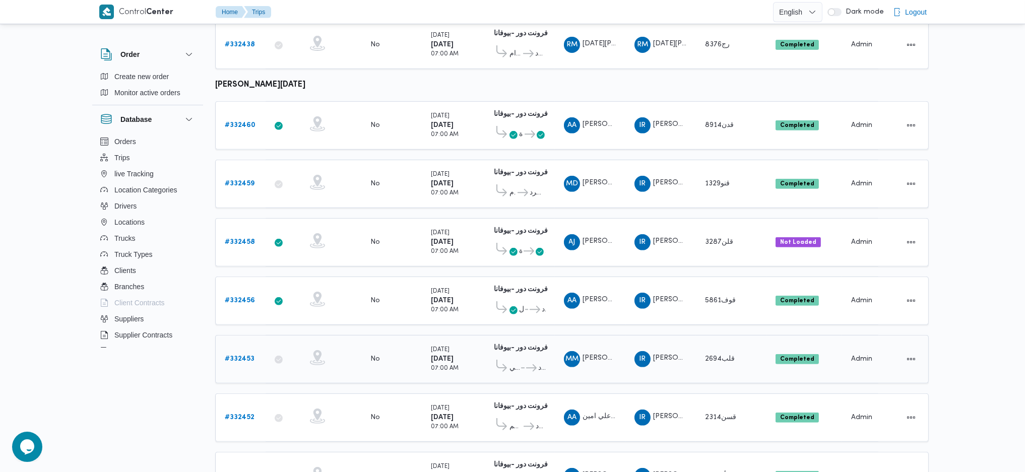
click at [245, 356] on b "# 332453" at bounding box center [240, 359] width 30 height 7
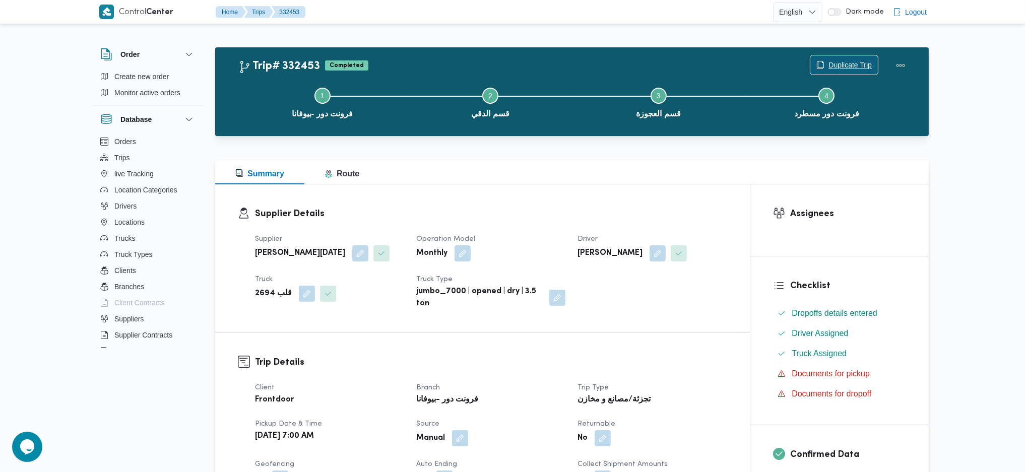
click at [841, 68] on span "Duplicate Trip" at bounding box center [849, 65] width 43 height 12
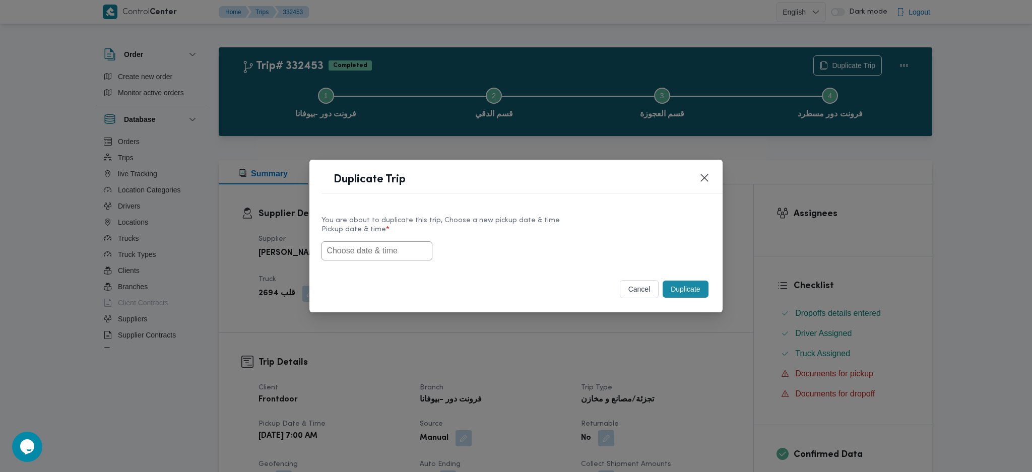
click at [350, 250] on input "text" at bounding box center [376, 250] width 111 height 19
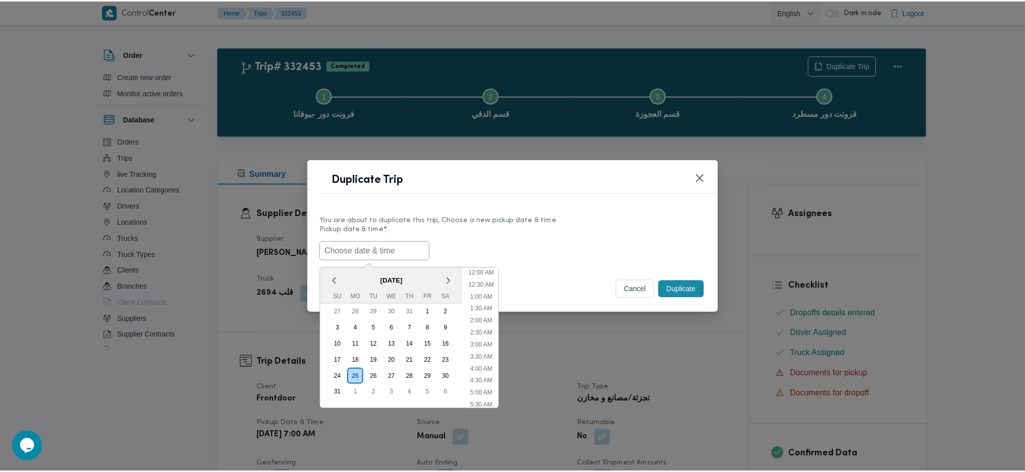
scroll to position [94, 0]
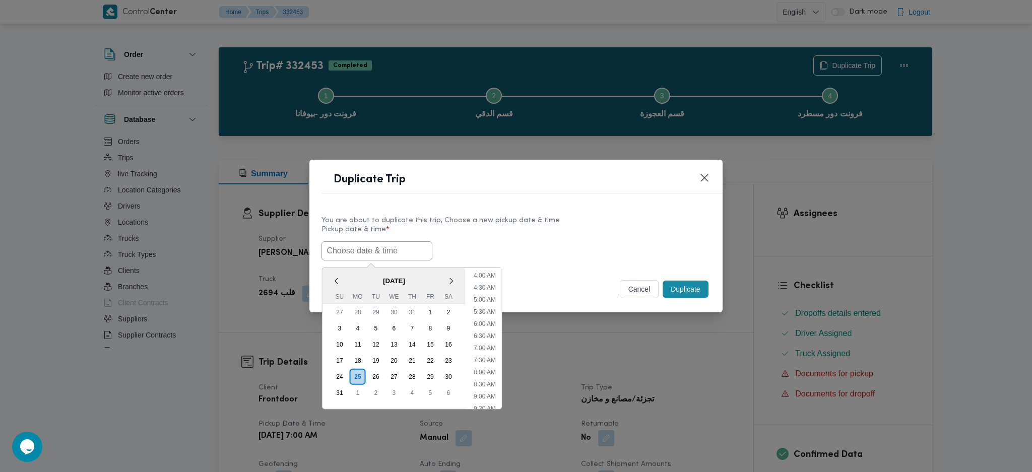
paste input "25/08/2025 7:00AM"
type input "25/08/2025 7:00AM"
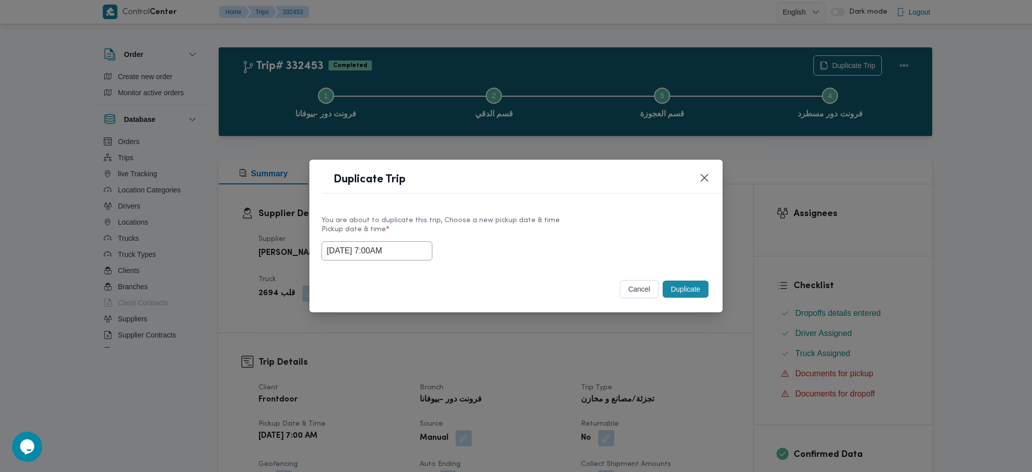
click at [683, 283] on button "Duplicate" at bounding box center [685, 289] width 45 height 17
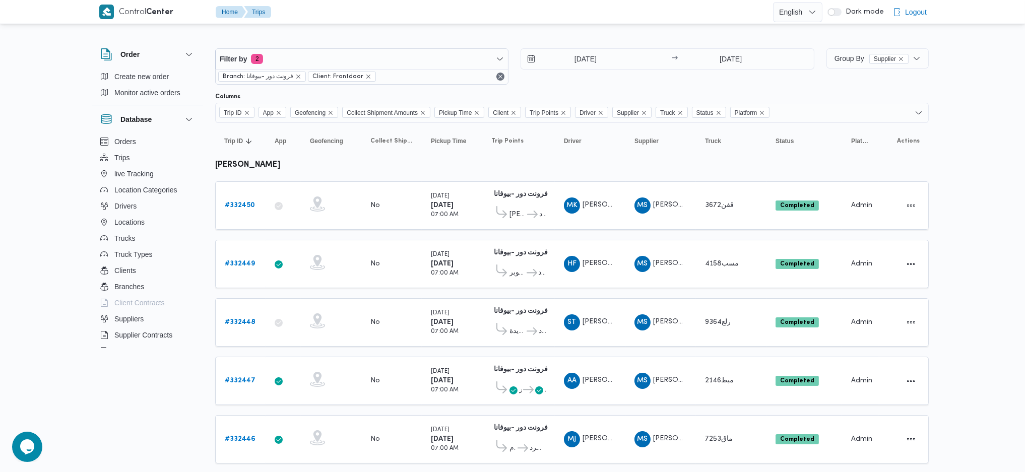
scroll to position [906, 0]
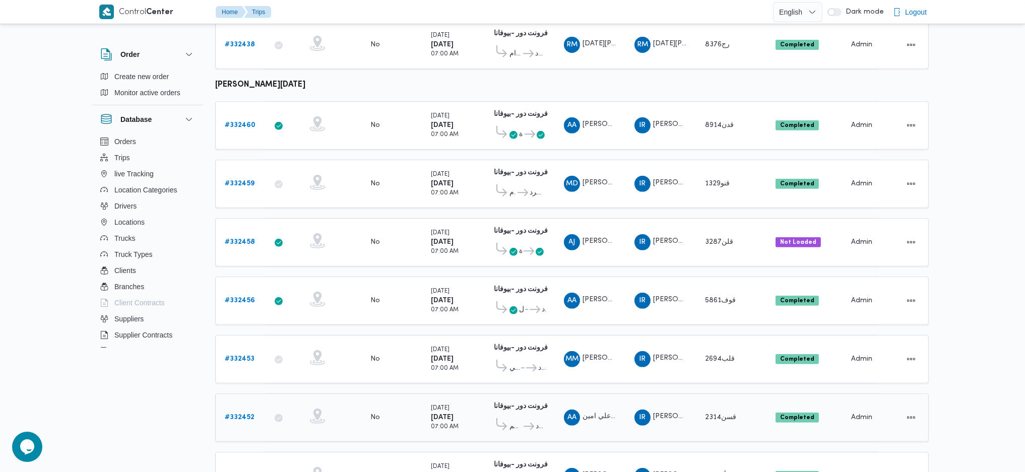
click at [252, 414] on b "# 332452" at bounding box center [240, 417] width 30 height 7
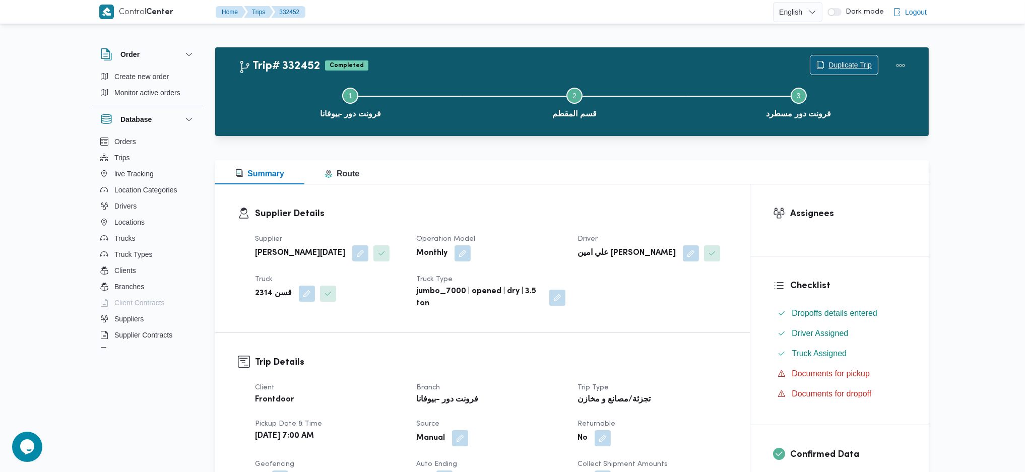
click at [844, 59] on span "Duplicate Trip" at bounding box center [849, 65] width 43 height 12
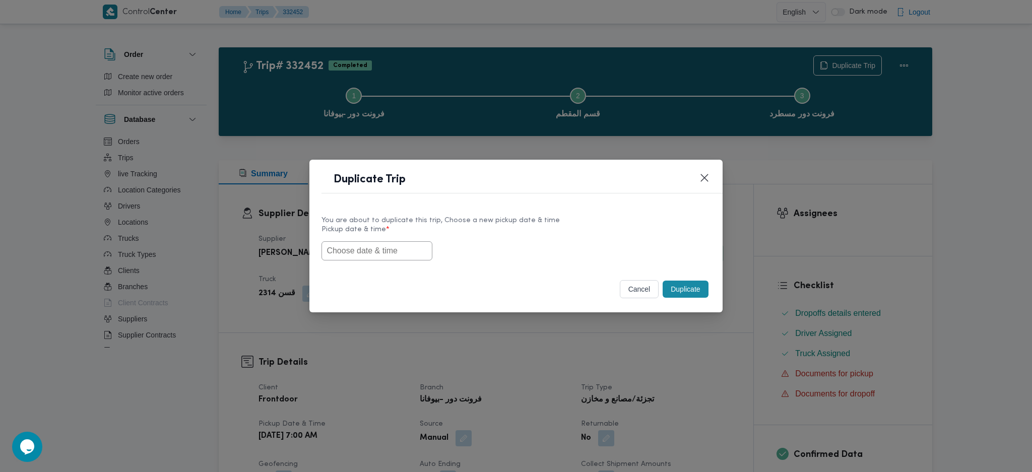
click at [368, 254] on input "text" at bounding box center [376, 250] width 111 height 19
paste input "25/08/2025 7:00AM"
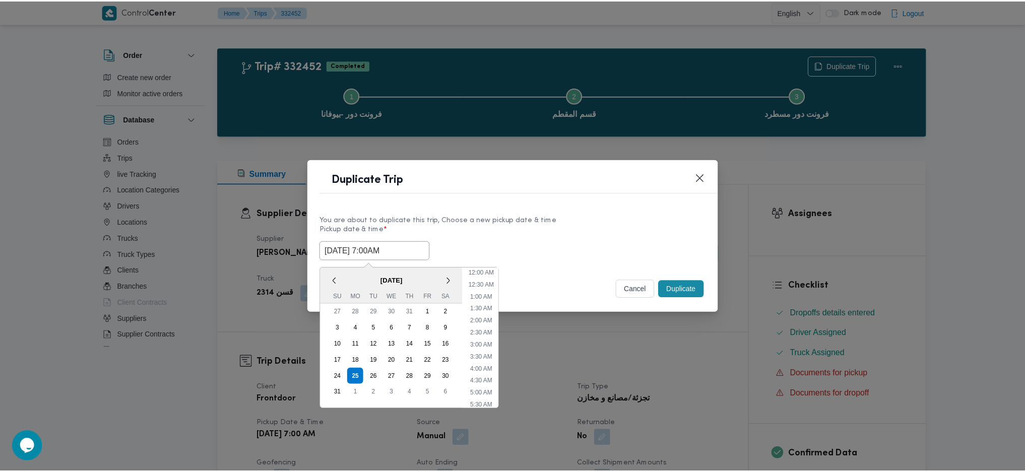
scroll to position [94, 0]
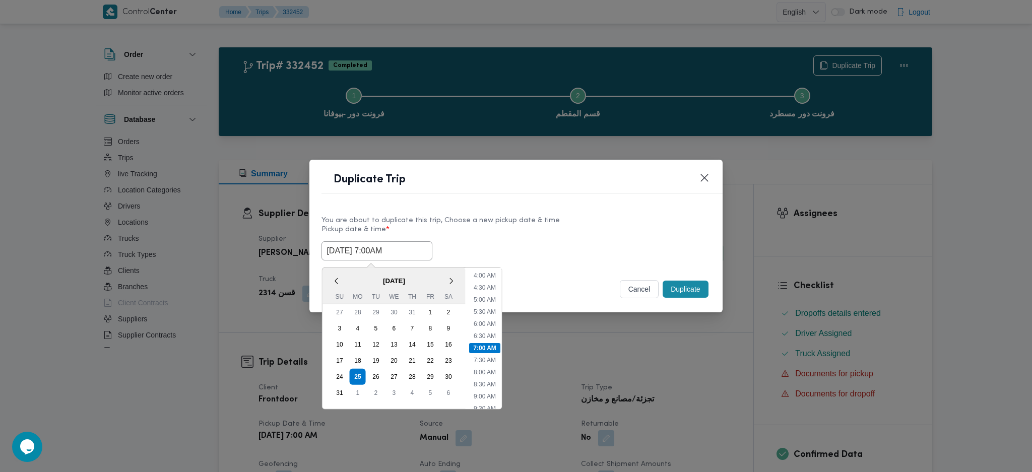
type input "25/08/2025 7:00AM"
click at [681, 290] on button "Duplicate" at bounding box center [685, 289] width 45 height 17
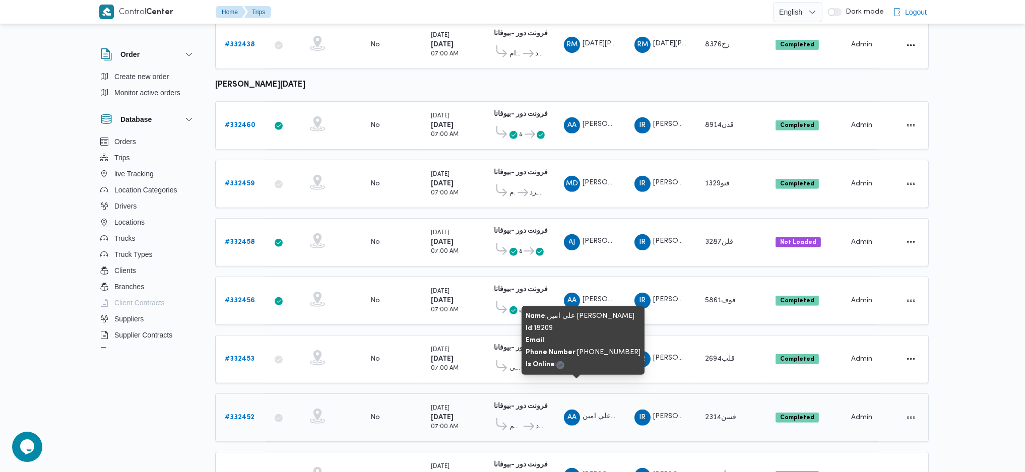
scroll to position [940, 0]
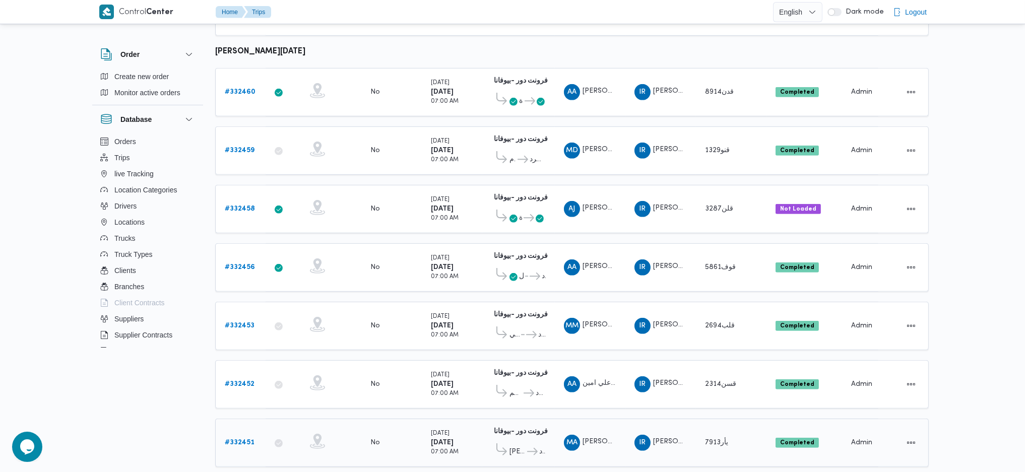
click at [235, 439] on b "# 332451" at bounding box center [240, 442] width 30 height 7
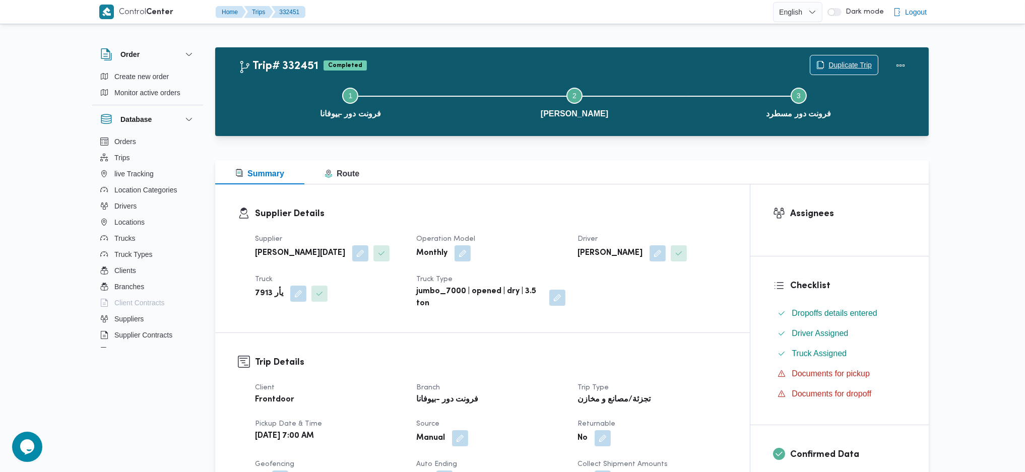
click at [837, 64] on span "Duplicate Trip" at bounding box center [849, 65] width 43 height 12
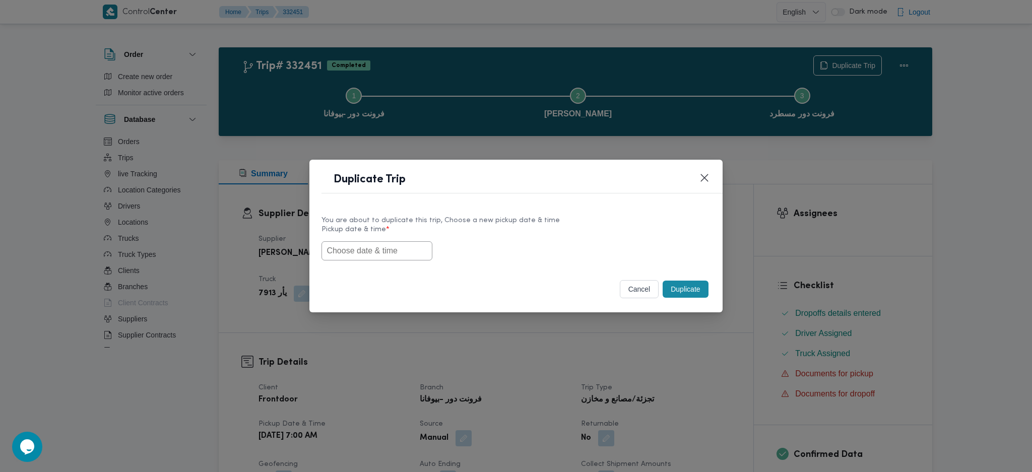
click at [397, 241] on input "text" at bounding box center [376, 250] width 111 height 19
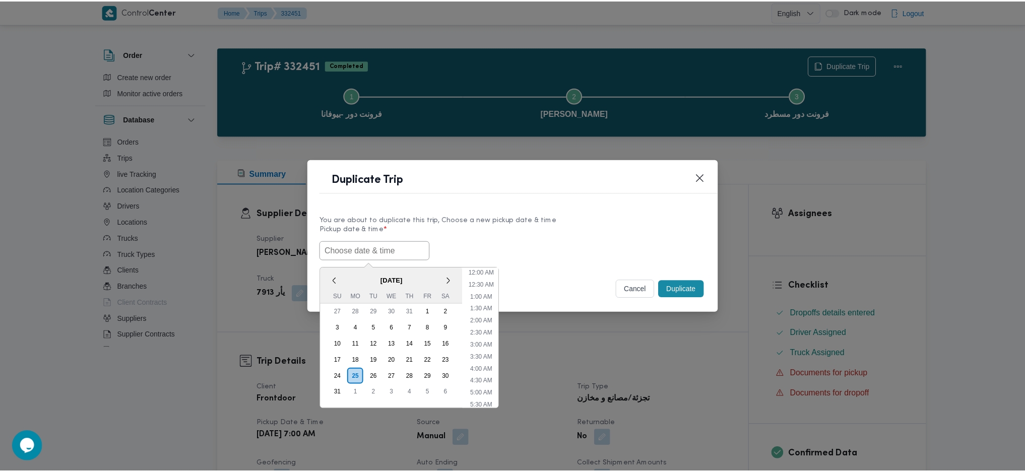
scroll to position [94, 0]
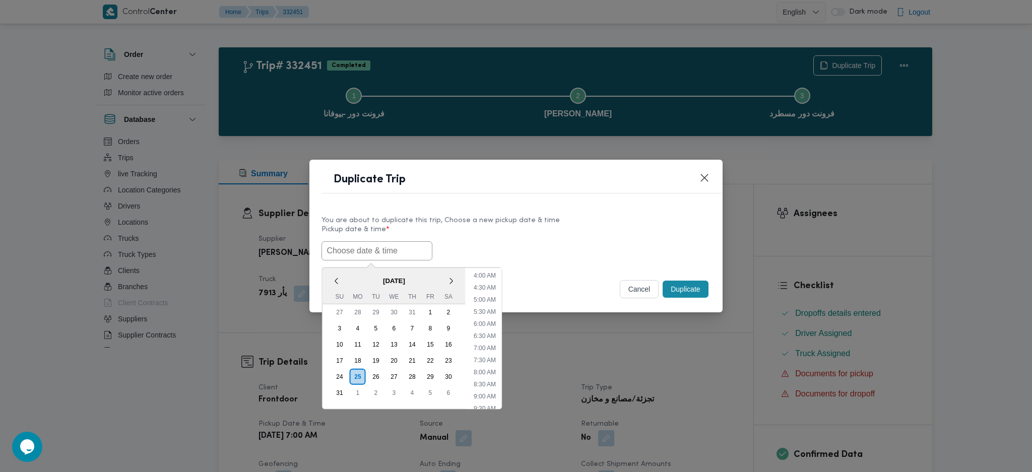
paste input "25/08/2025 7:00AM"
type input "25/08/2025 7:00AM"
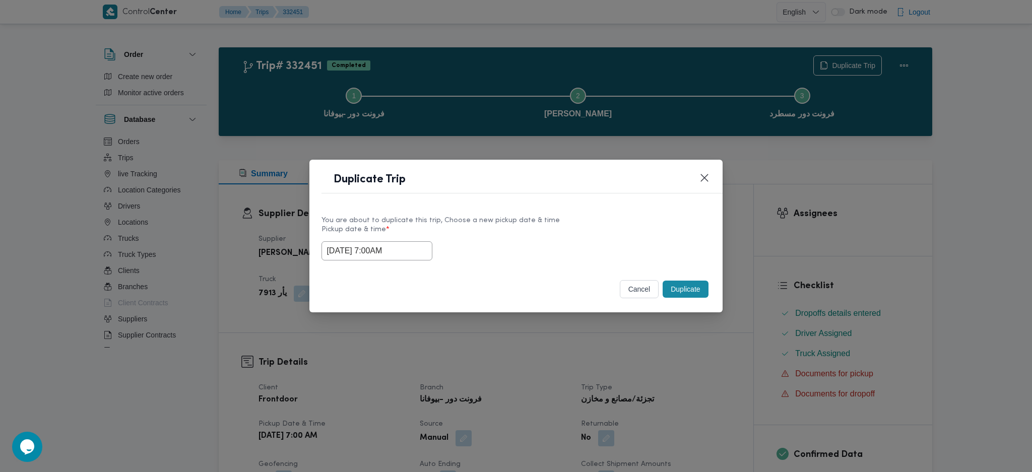
click at [675, 281] on button "Duplicate" at bounding box center [685, 289] width 45 height 17
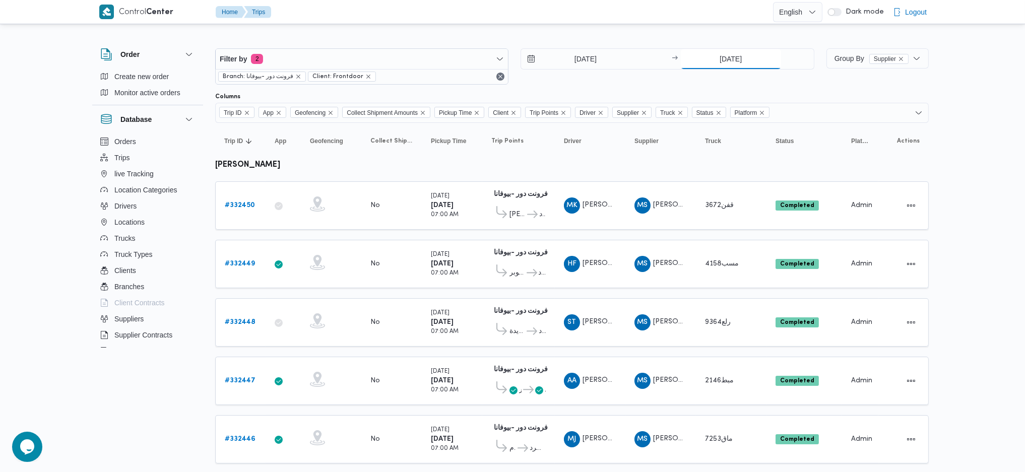
click at [731, 58] on input "21/8/2025" at bounding box center [731, 59] width 100 height 20
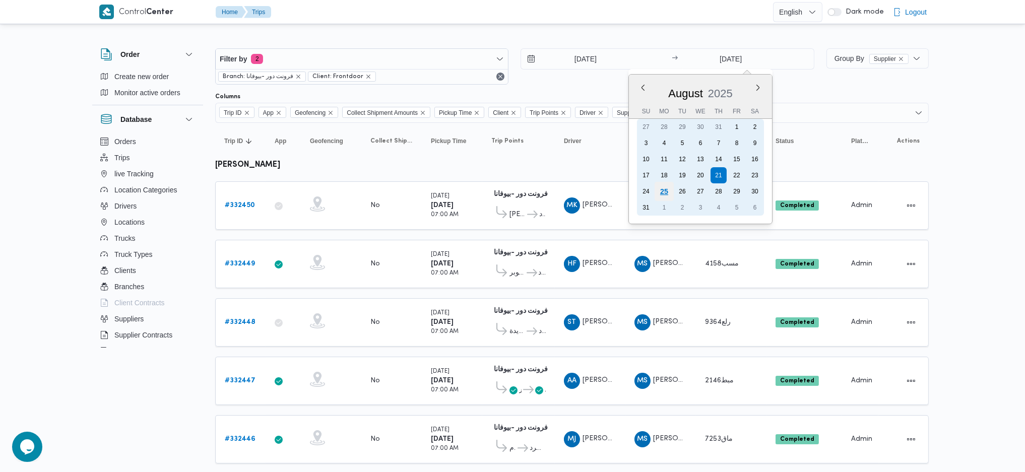
click at [663, 187] on div "25" at bounding box center [663, 191] width 19 height 19
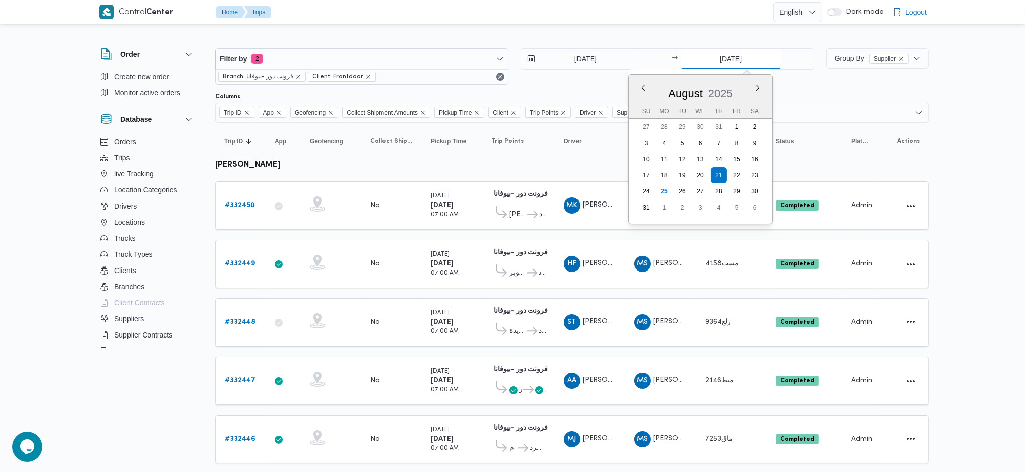
type input "25/8/2025"
click at [566, 57] on input "21/8/2025" at bounding box center [578, 59] width 114 height 20
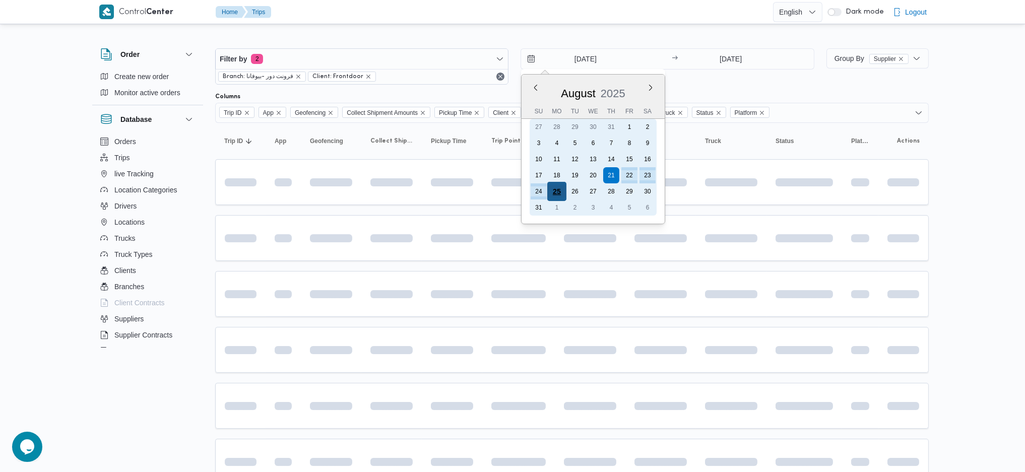
click at [560, 184] on div "25" at bounding box center [556, 191] width 19 height 19
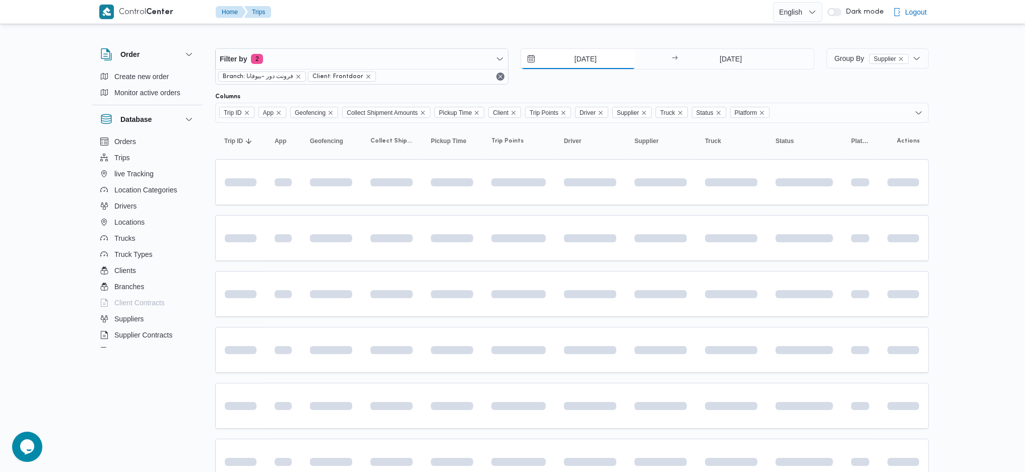
type input "25/8/2025"
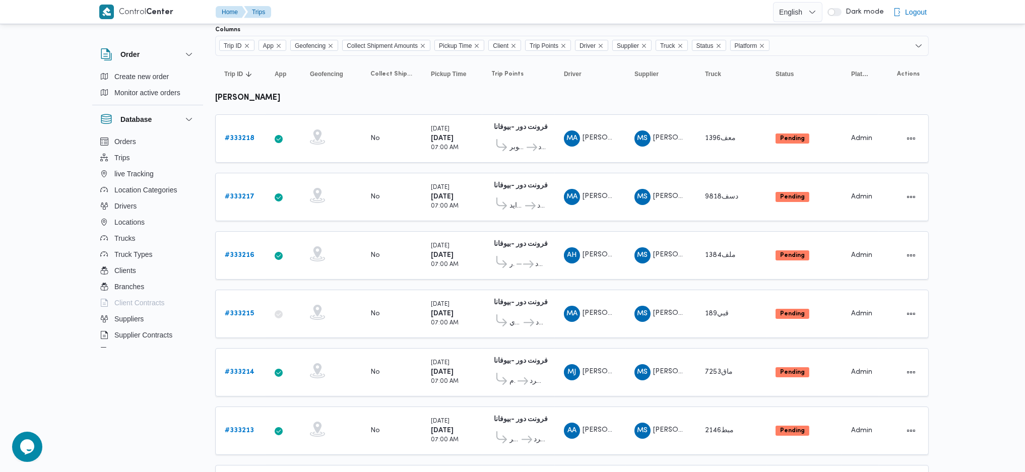
scroll to position [940, 0]
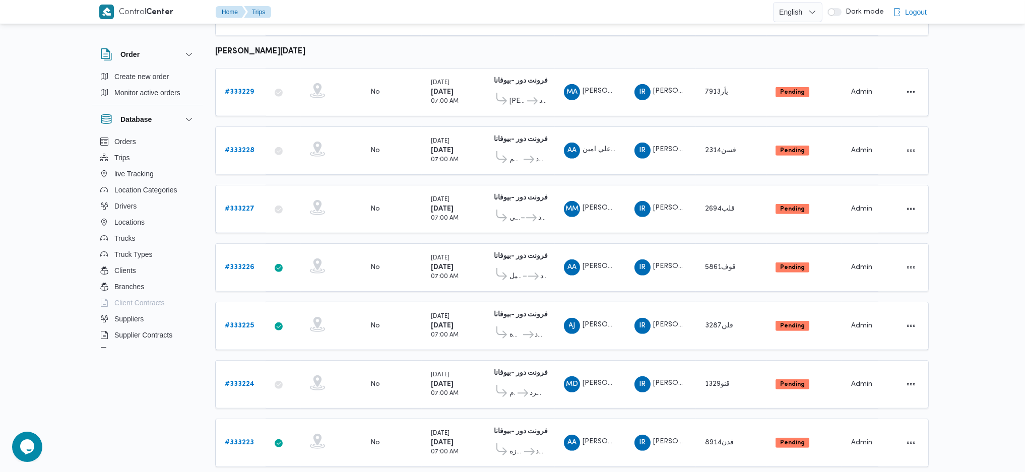
click at [269, 389] on span "5 rows" at bounding box center [263, 390] width 32 height 8
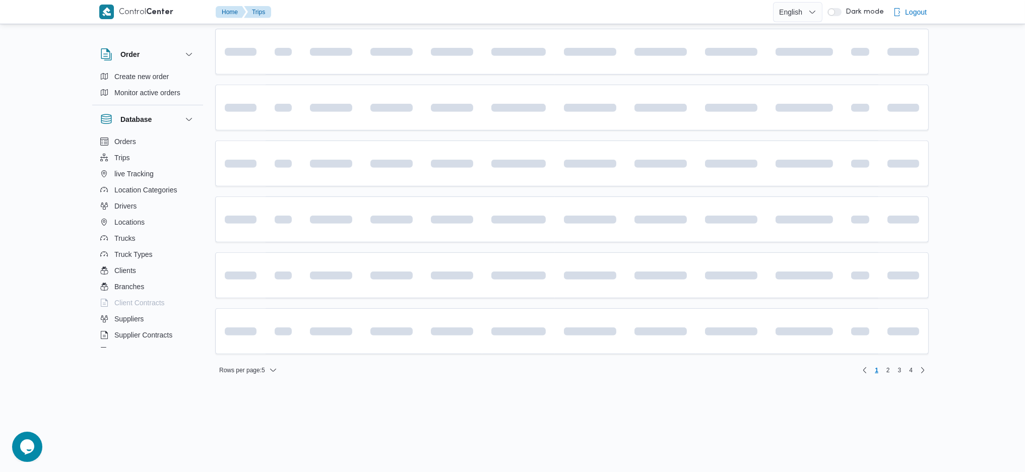
scroll to position [18, 0]
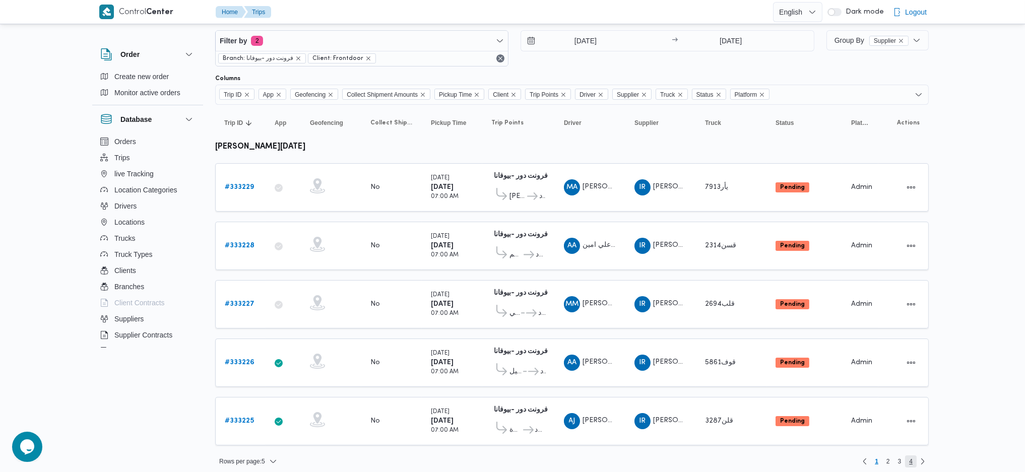
click at [912, 455] on span "4" at bounding box center [911, 461] width 12 height 12
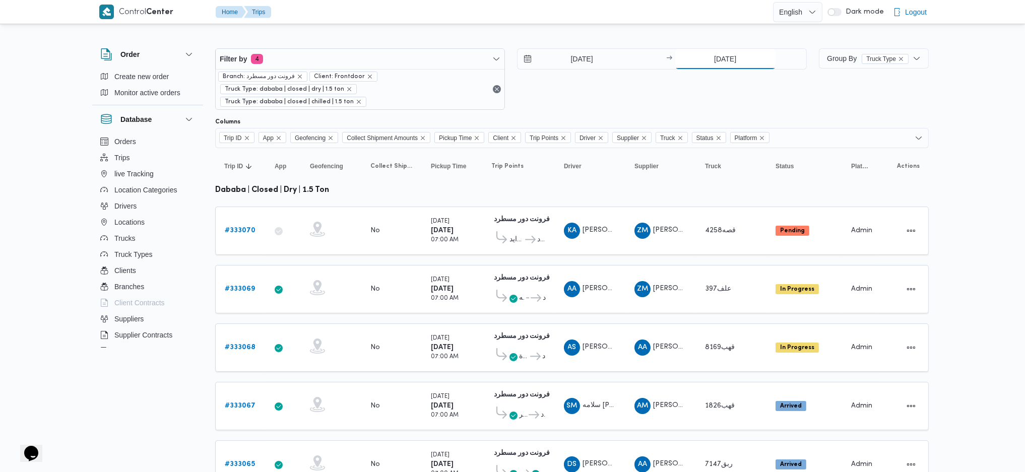
click at [718, 59] on input "24/8/2025" at bounding box center [725, 59] width 100 height 20
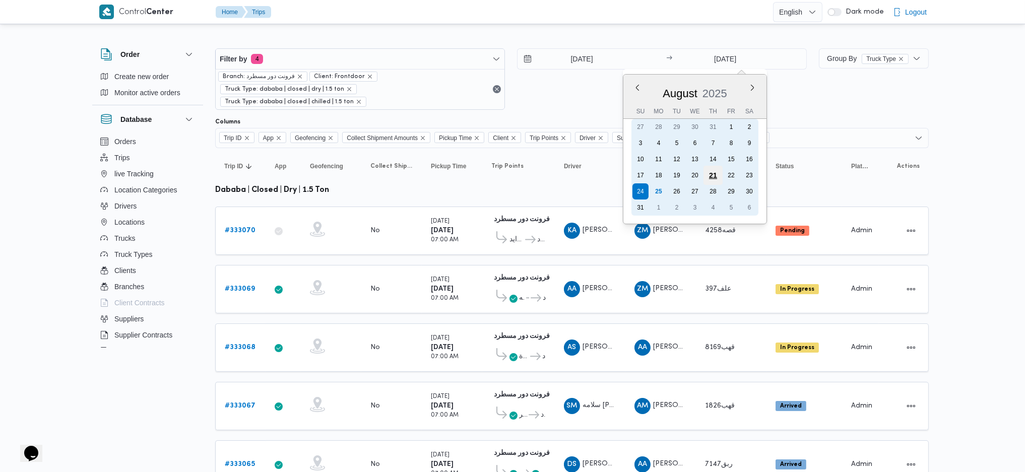
click at [705, 173] on div "21" at bounding box center [712, 175] width 19 height 19
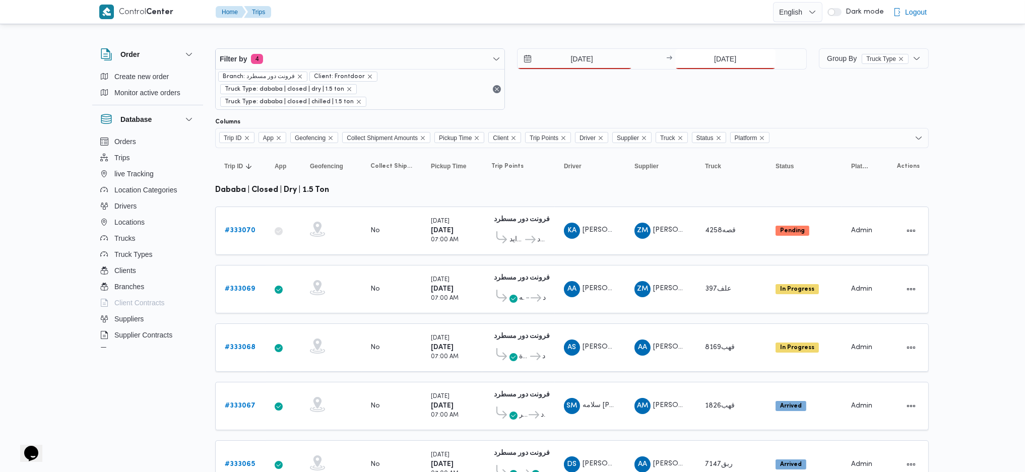
type input "21/8/2025"
drag, startPoint x: 577, startPoint y: 57, endPoint x: 578, endPoint y: 62, distance: 5.1
click at [576, 57] on input "24/8/2025" at bounding box center [574, 59] width 114 height 20
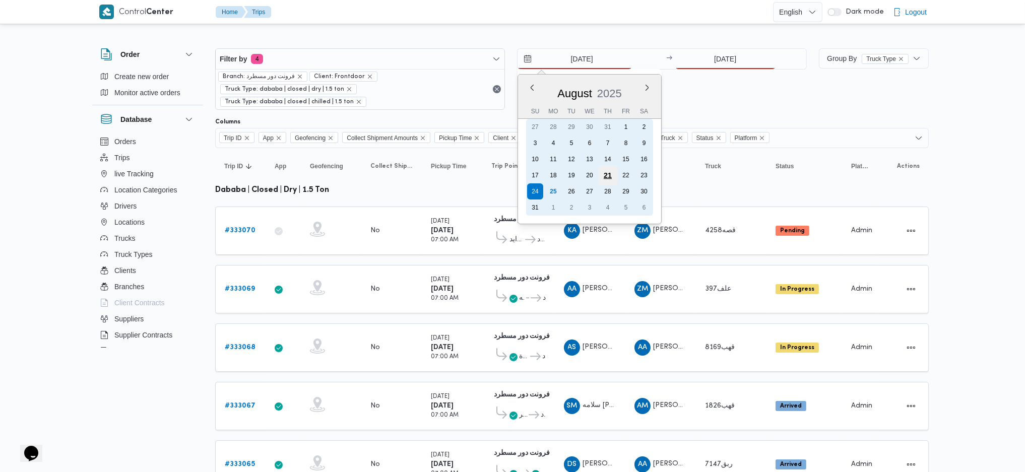
click at [608, 177] on div "21" at bounding box center [607, 175] width 19 height 19
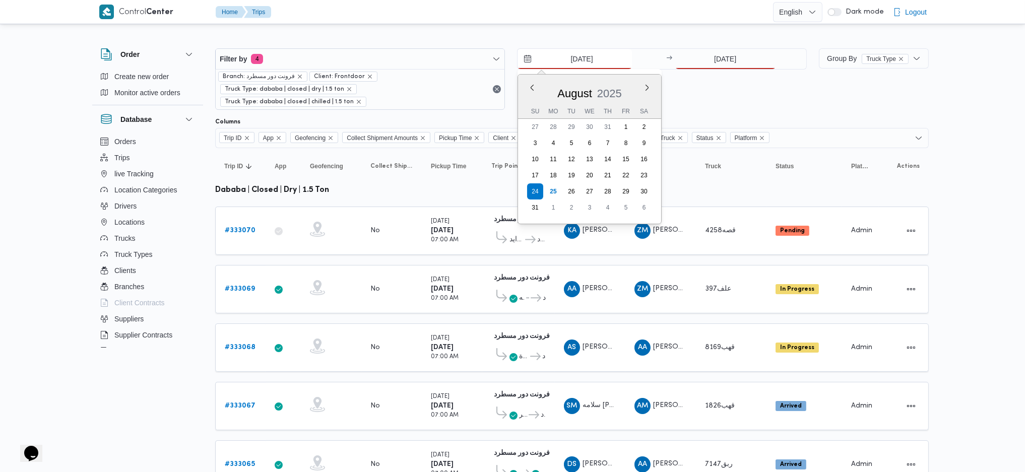
type input "21/8/2025"
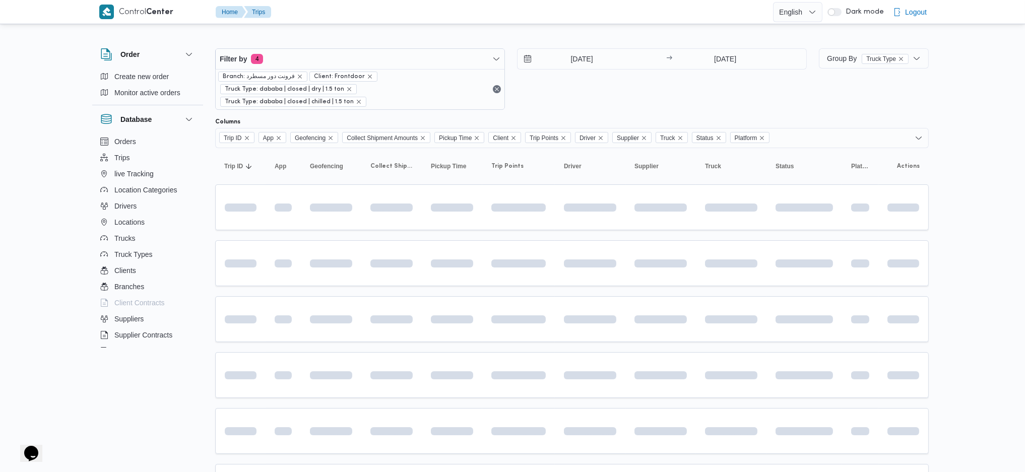
click at [561, 330] on table "Trip ID Click to sort in ascending order App Click to sort in ascending order G…" at bounding box center [571, 418] width 713 height 540
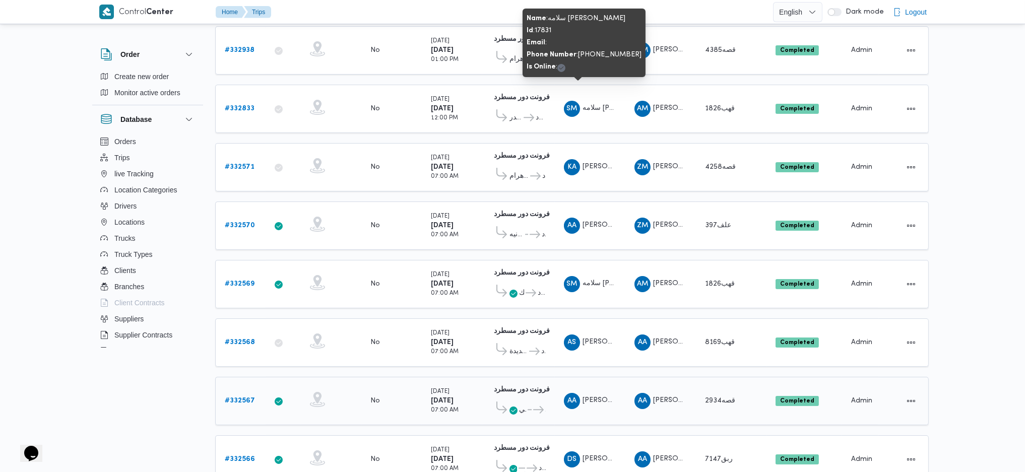
scroll to position [338, 0]
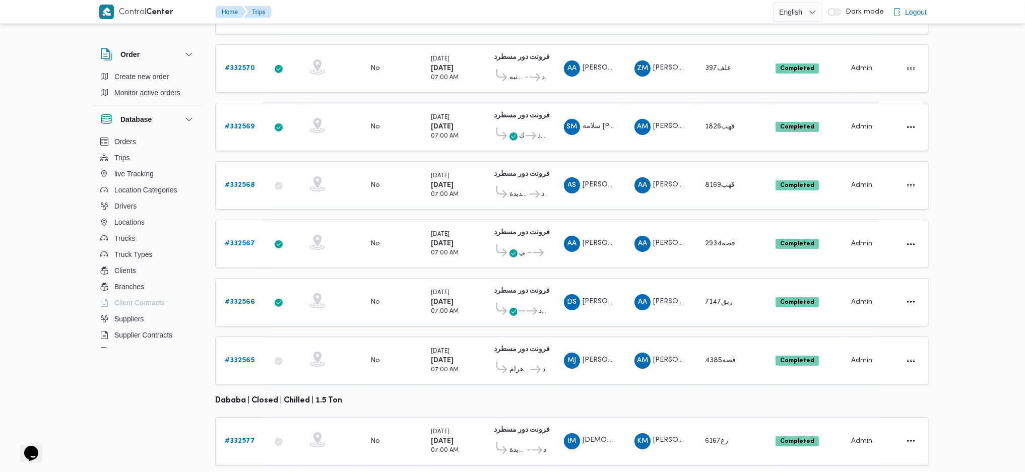
click at [262, 433] on span "20 rows" at bounding box center [262, 431] width 32 height 8
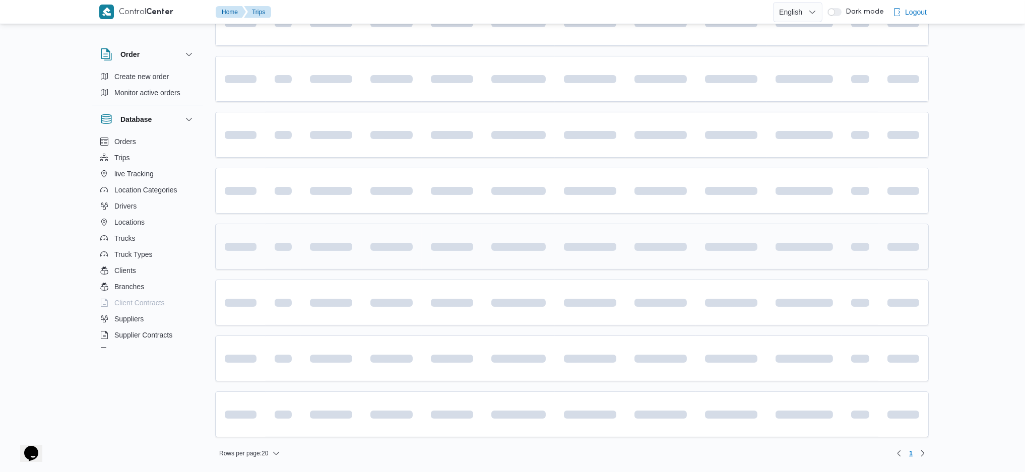
scroll to position [279, 0]
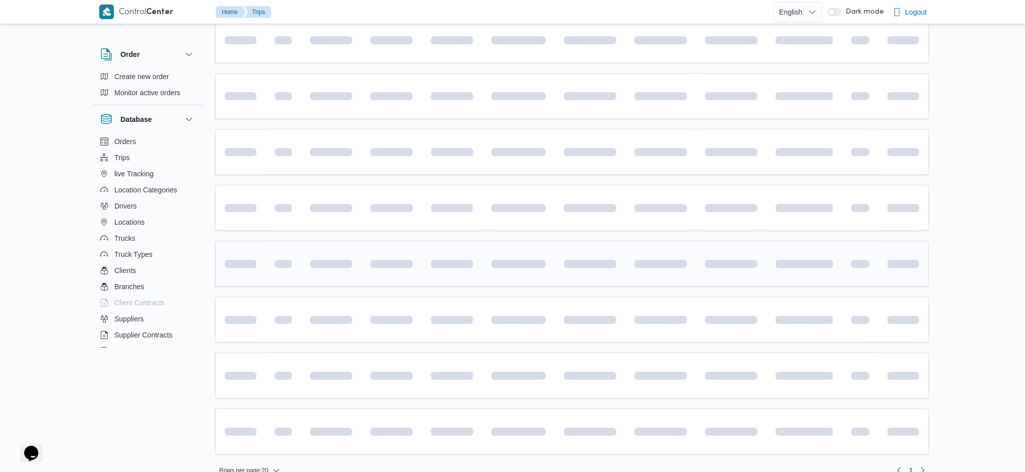
click at [649, 241] on td at bounding box center [660, 264] width 71 height 46
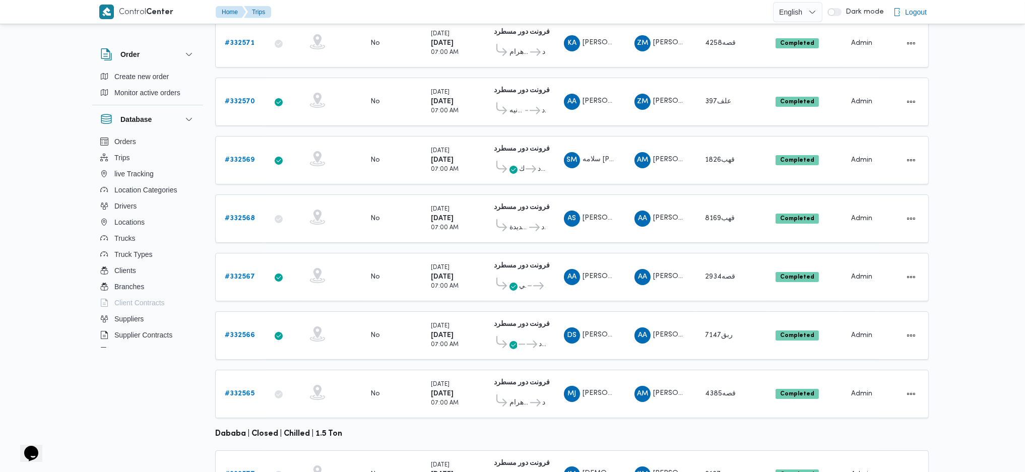
scroll to position [395, 0]
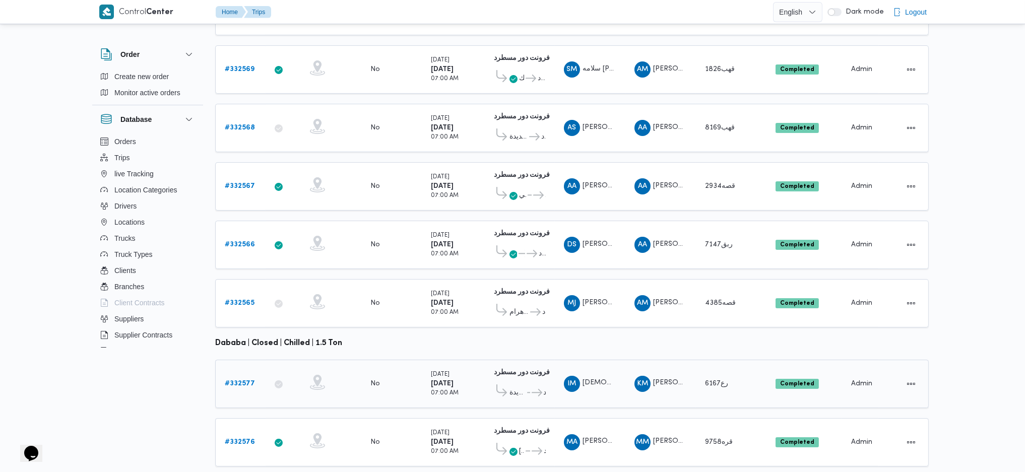
click at [241, 380] on b "# 332577" at bounding box center [240, 383] width 30 height 7
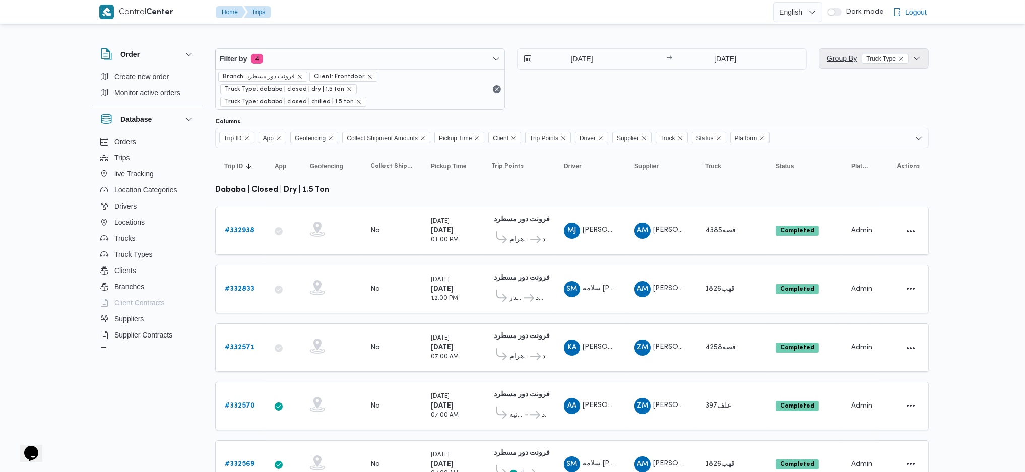
click at [836, 58] on span "Group By Truck Type" at bounding box center [868, 58] width 82 height 8
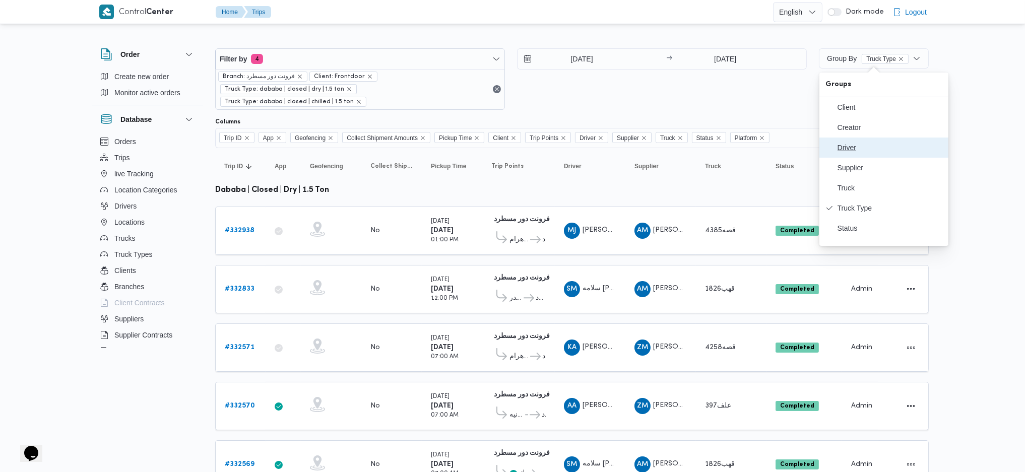
click at [848, 149] on span "Driver" at bounding box center [889, 148] width 105 height 8
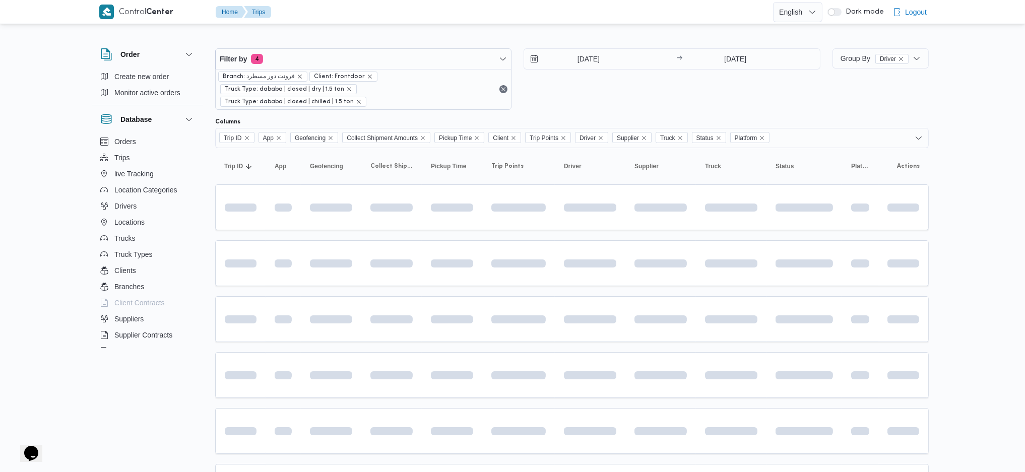
click at [684, 259] on span at bounding box center [633, 263] width 115 height 8
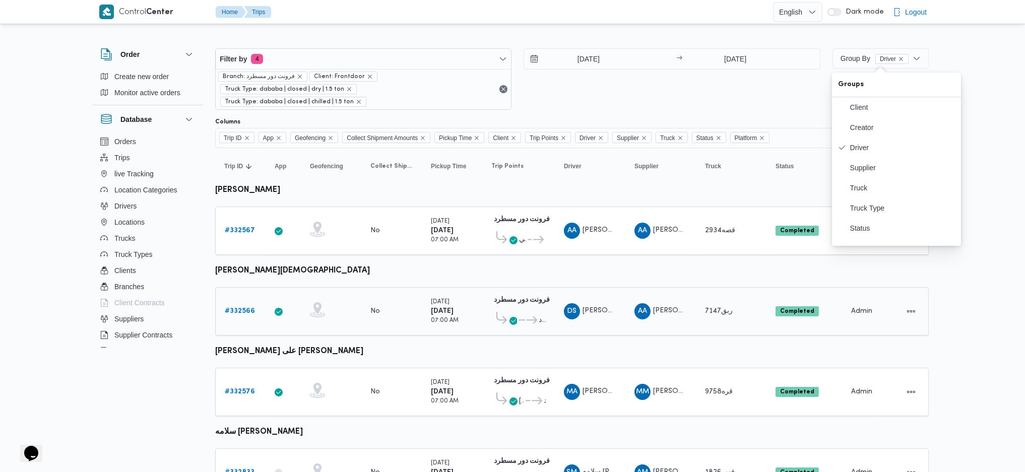
click at [500, 231] on span at bounding box center [500, 239] width 18 height 17
click at [231, 227] on b "# 332567" at bounding box center [240, 230] width 30 height 7
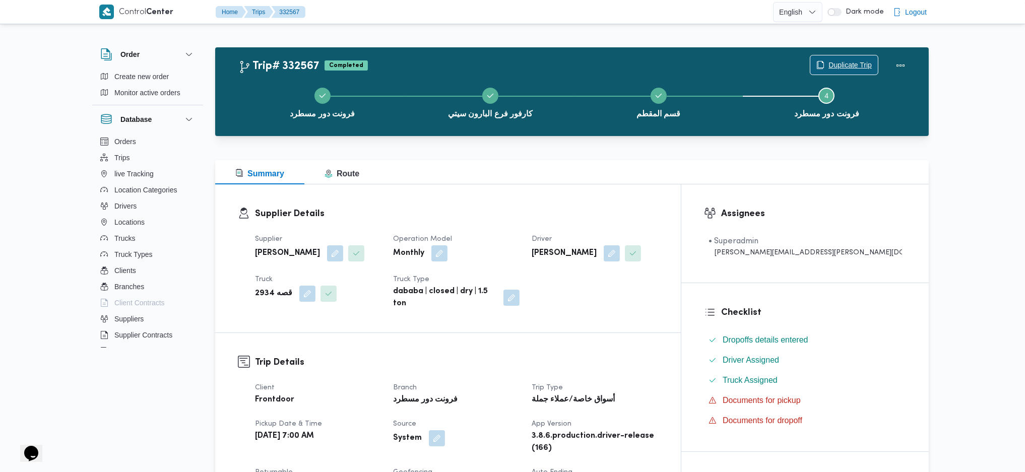
click at [834, 60] on span "Duplicate Trip" at bounding box center [849, 65] width 43 height 12
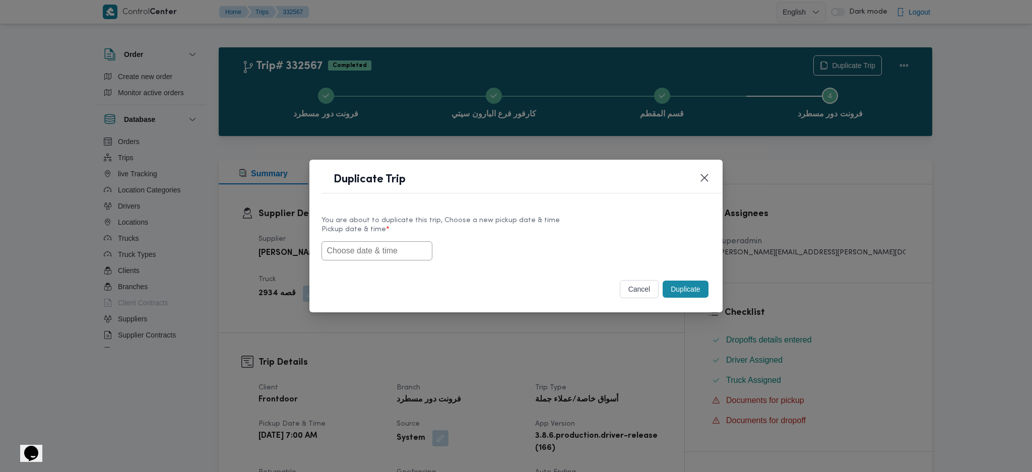
click at [397, 247] on input "text" at bounding box center [376, 250] width 111 height 19
paste input "25/08/2025 7:00AM"
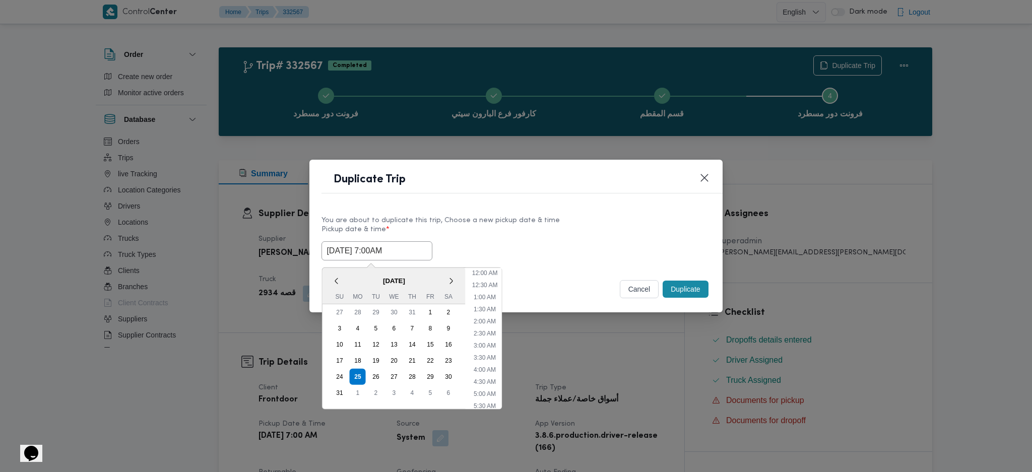
scroll to position [94, 0]
type input "25/08/2025 7:00AM"
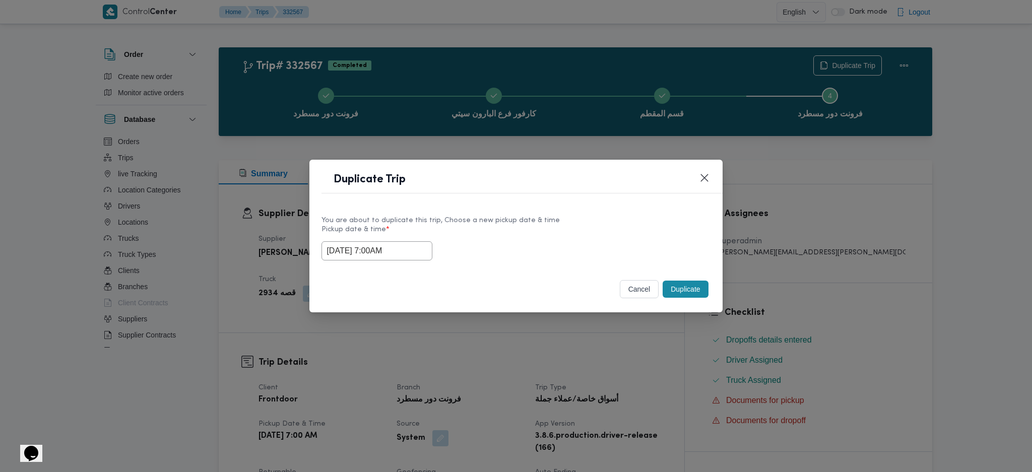
click at [692, 288] on button "Duplicate" at bounding box center [685, 289] width 45 height 17
click at [685, 357] on div "Duplicate Trip You are about to duplicate this trip, Choose a new pickup date &…" at bounding box center [516, 236] width 1032 height 472
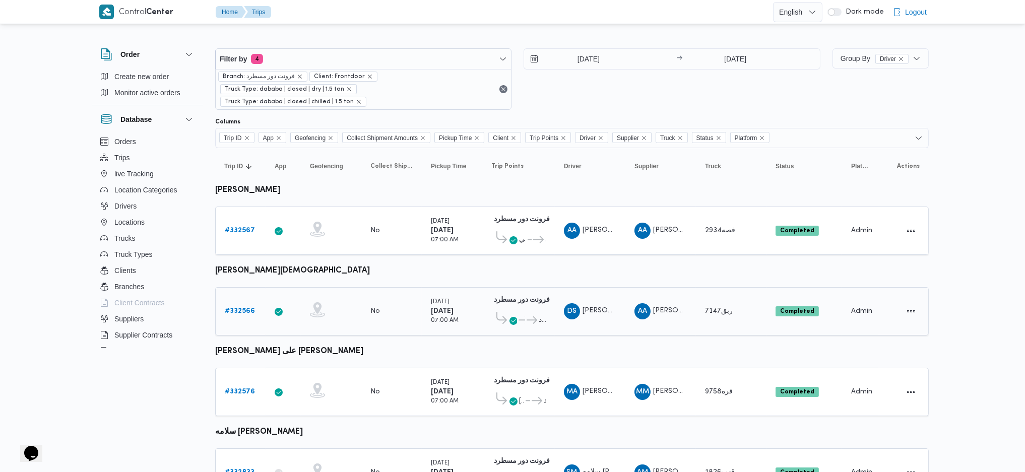
click at [240, 308] on b "# 332566" at bounding box center [240, 311] width 30 height 7
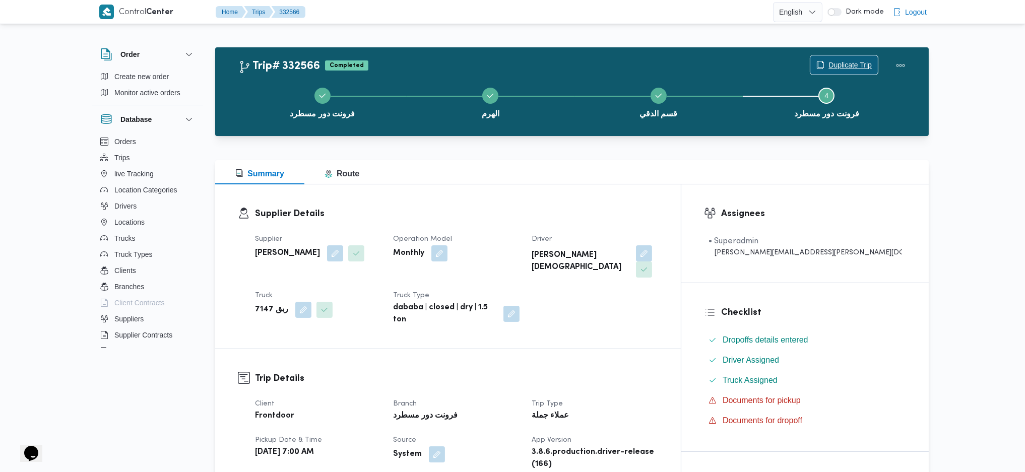
click at [842, 63] on span "Duplicate Trip" at bounding box center [849, 65] width 43 height 12
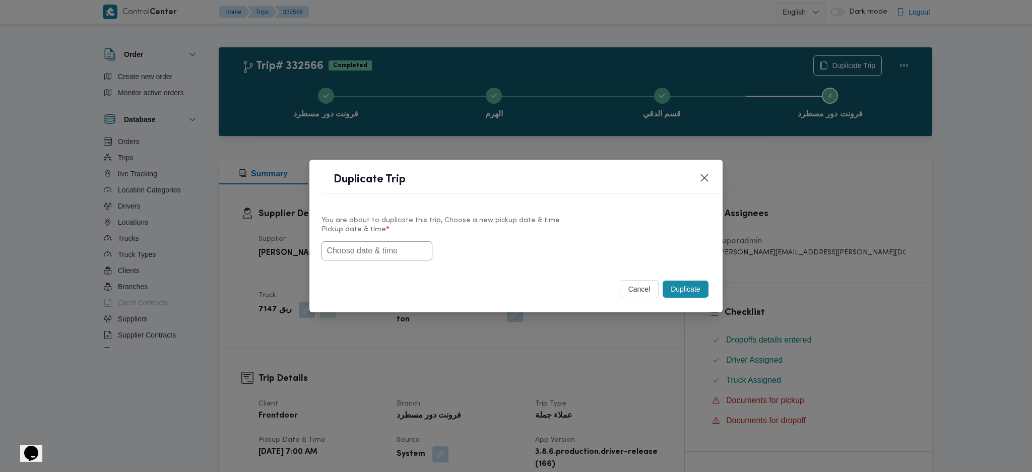
click at [373, 251] on input "text" at bounding box center [376, 250] width 111 height 19
paste input "25/08/2025 7:00AM"
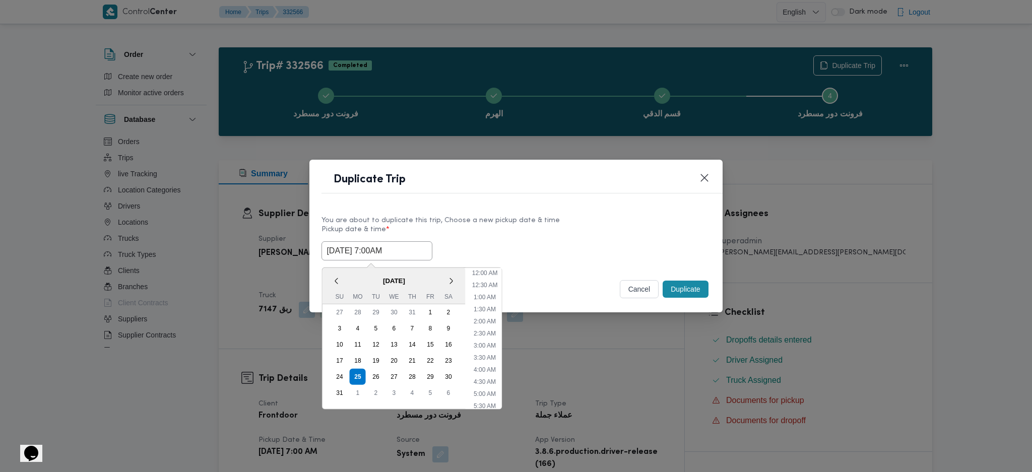
scroll to position [94, 0]
type input "25/08/2025 7:00AM"
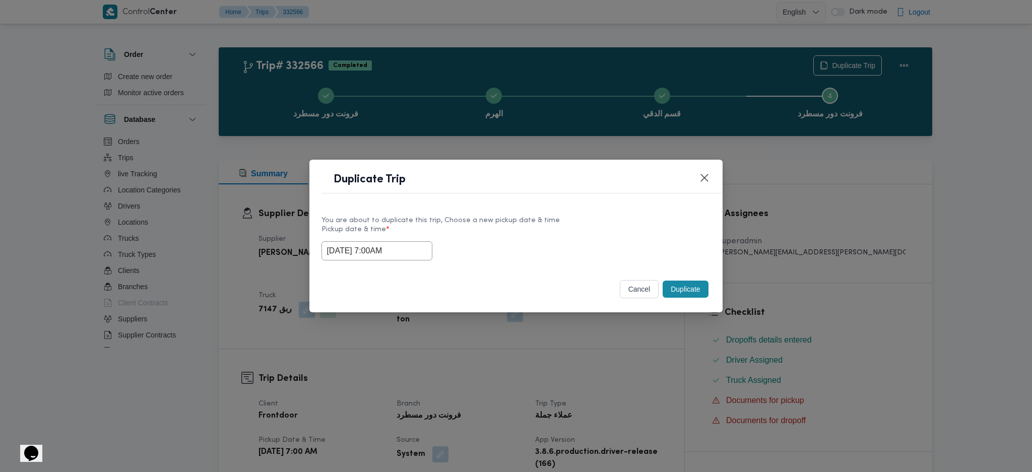
click at [689, 294] on button "Duplicate" at bounding box center [685, 289] width 45 height 17
click at [678, 360] on div "Duplicate Trip You are about to duplicate this trip, Choose a new pickup date &…" at bounding box center [516, 236] width 1032 height 472
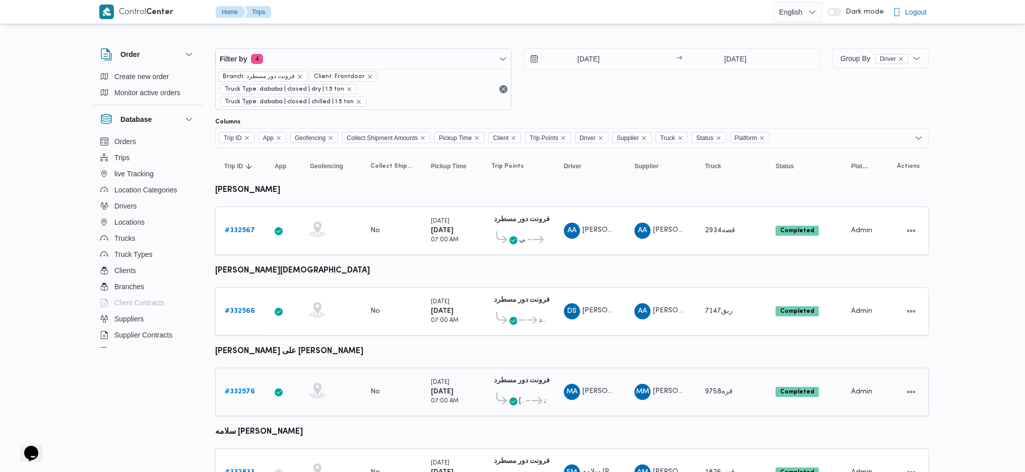
click at [243, 388] on b "# 332576" at bounding box center [240, 391] width 30 height 7
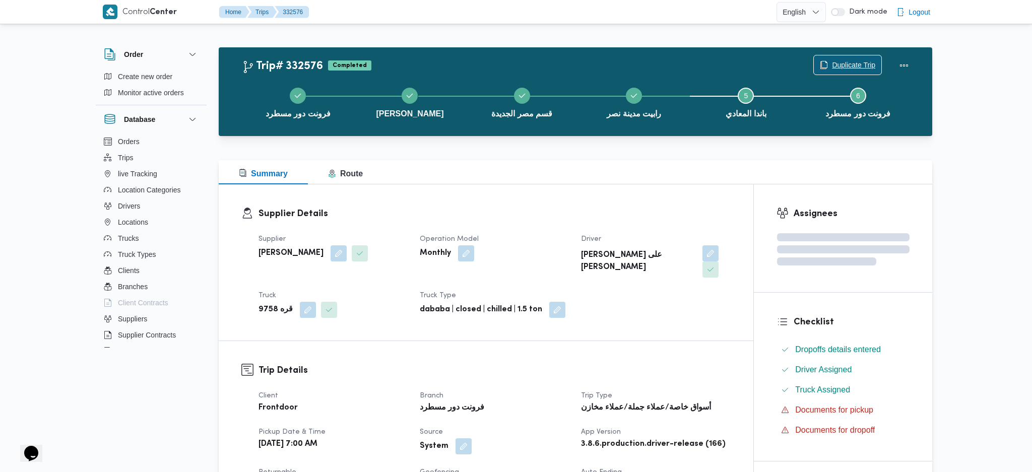
click at [836, 60] on span "Duplicate Trip" at bounding box center [853, 65] width 43 height 12
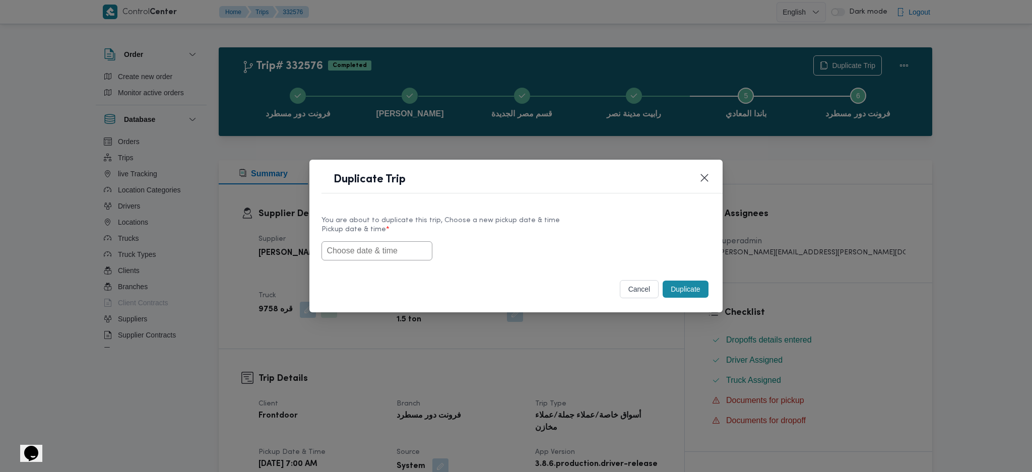
click at [393, 253] on input "text" at bounding box center [376, 250] width 111 height 19
paste input "25/08/2025 7:00AM"
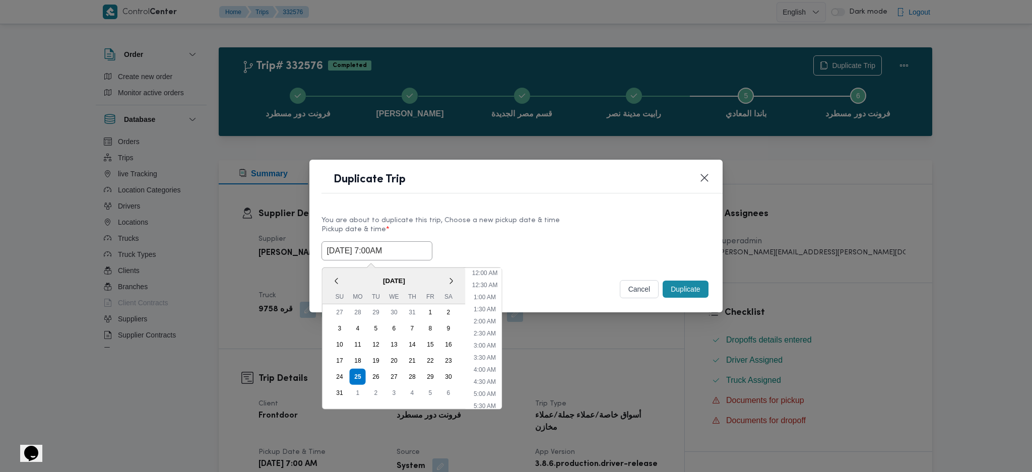
scroll to position [94, 0]
type input "25/08/2025 7:00AM"
drag, startPoint x: 673, startPoint y: 293, endPoint x: 688, endPoint y: 407, distance: 114.9
click at [674, 293] on button "Duplicate" at bounding box center [685, 289] width 45 height 17
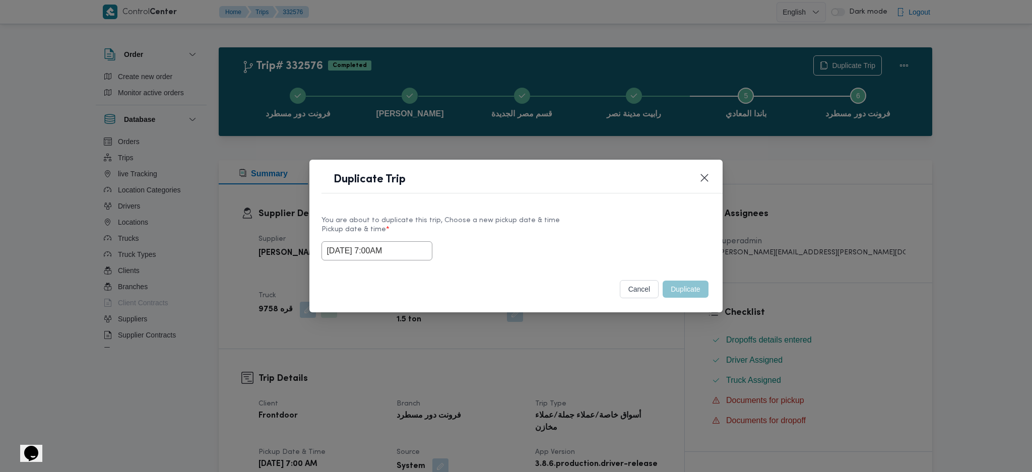
drag, startPoint x: 688, startPoint y: 428, endPoint x: 681, endPoint y: 424, distance: 8.1
click at [687, 428] on div "Duplicate Trip You are about to duplicate this trip, Choose a new pickup date &…" at bounding box center [516, 236] width 1032 height 472
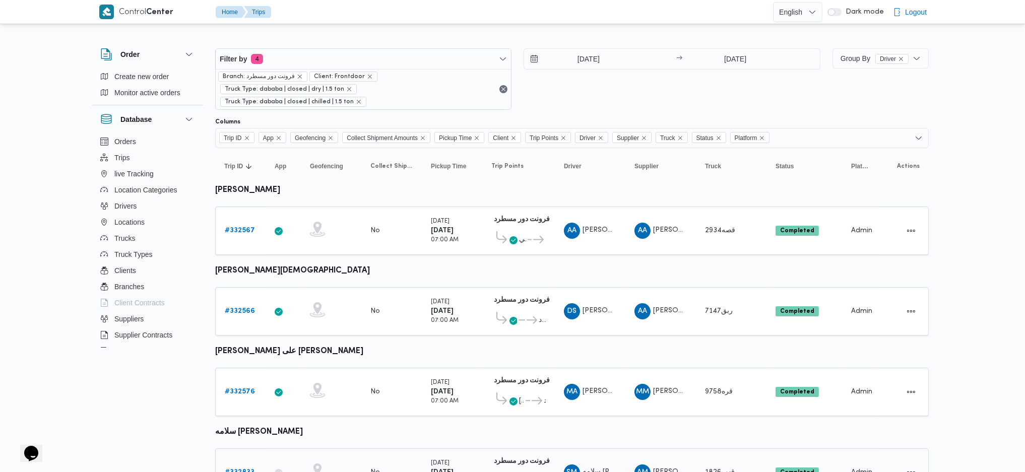
click at [242, 469] on b "# 332833" at bounding box center [240, 472] width 30 height 7
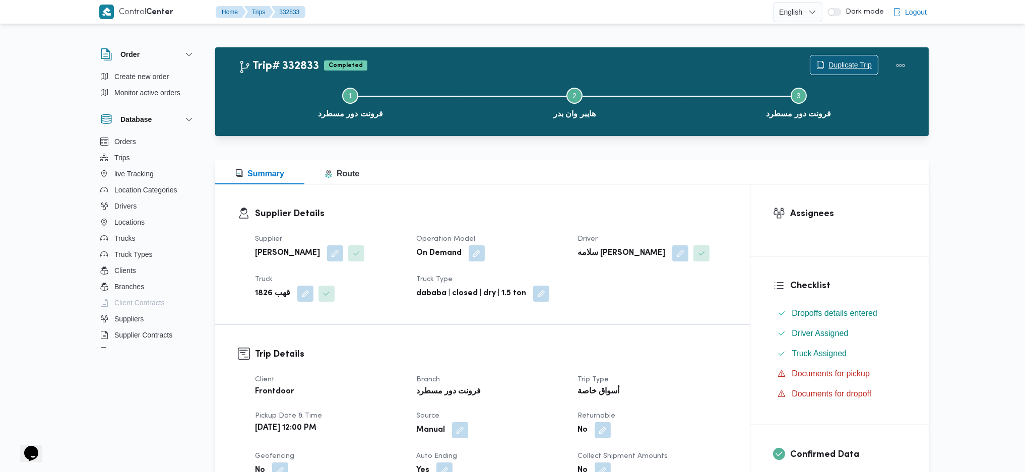
click at [840, 57] on span "Duplicate Trip" at bounding box center [844, 64] width 68 height 19
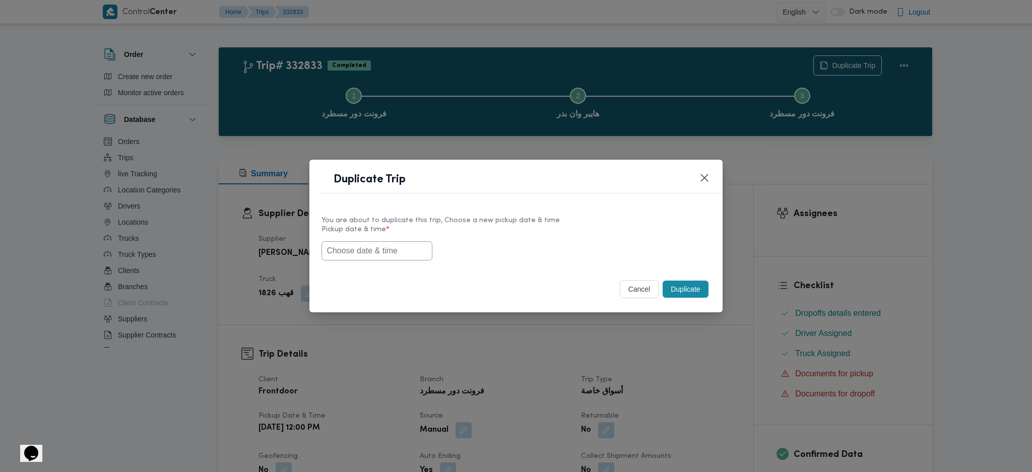
click at [408, 246] on input "text" at bounding box center [376, 250] width 111 height 19
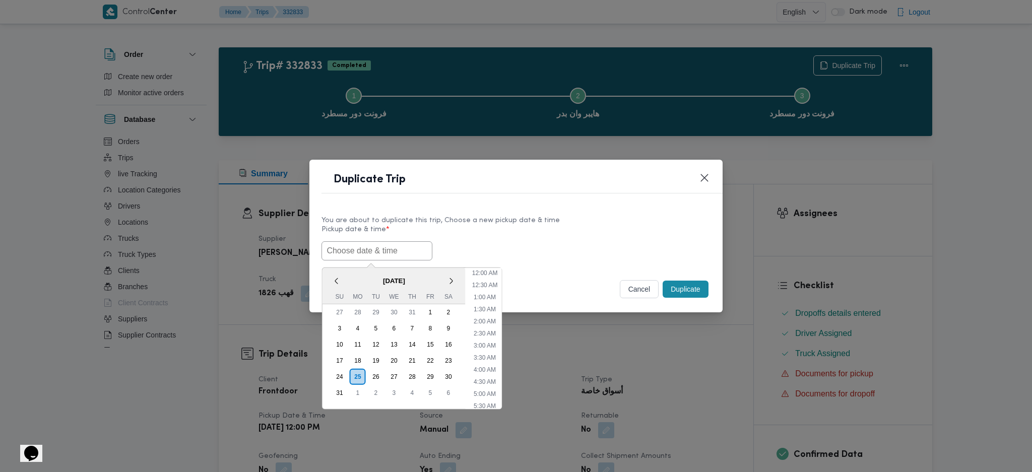
paste input "25/08/2025 7:00AM"
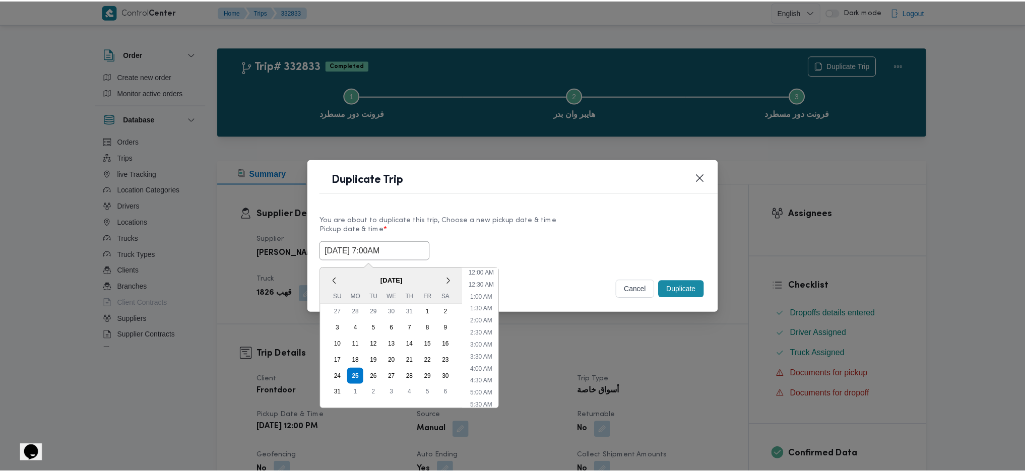
scroll to position [94, 0]
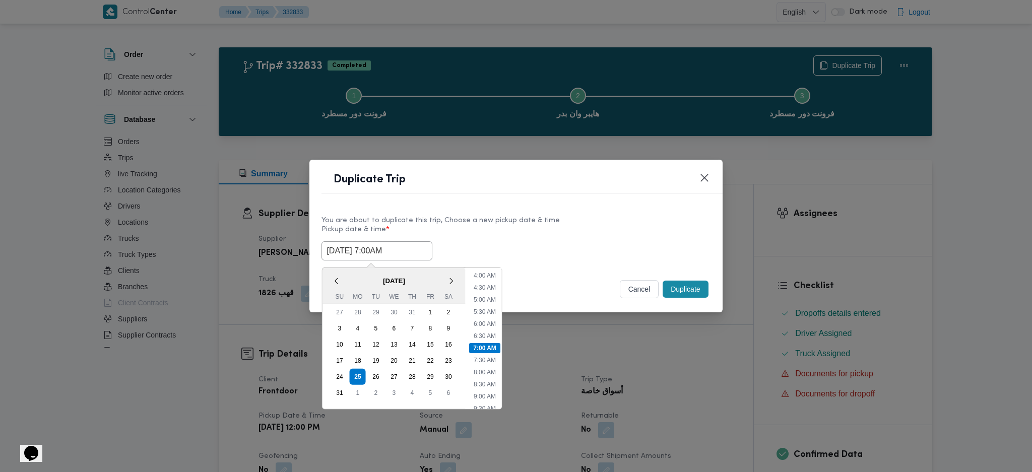
type input "25/08/2025 7:00AM"
click at [689, 287] on button "Duplicate" at bounding box center [685, 289] width 45 height 17
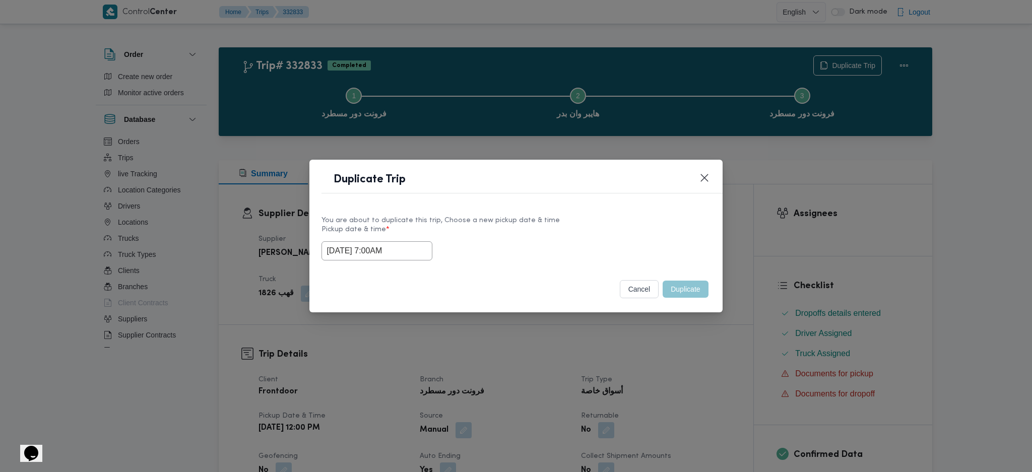
click at [685, 391] on div "Duplicate Trip You are about to duplicate this trip, Choose a new pickup date &…" at bounding box center [516, 236] width 1032 height 472
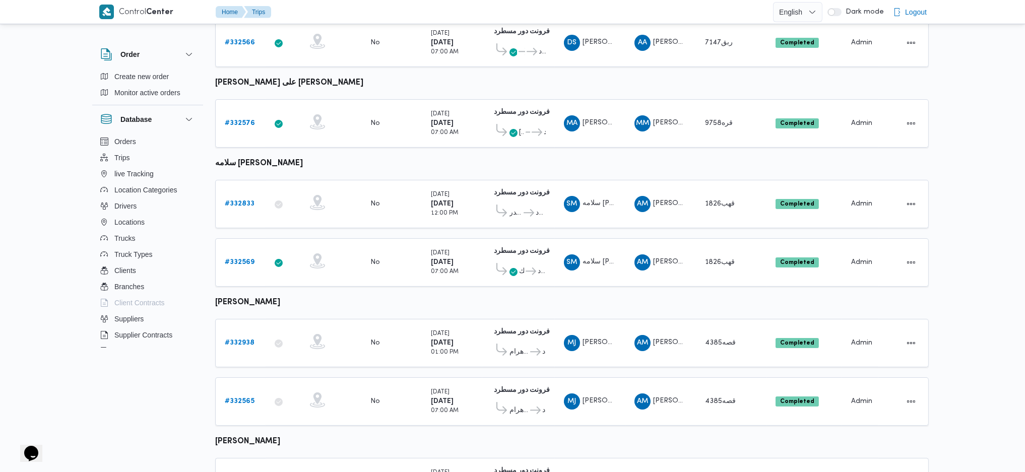
scroll to position [336, 0]
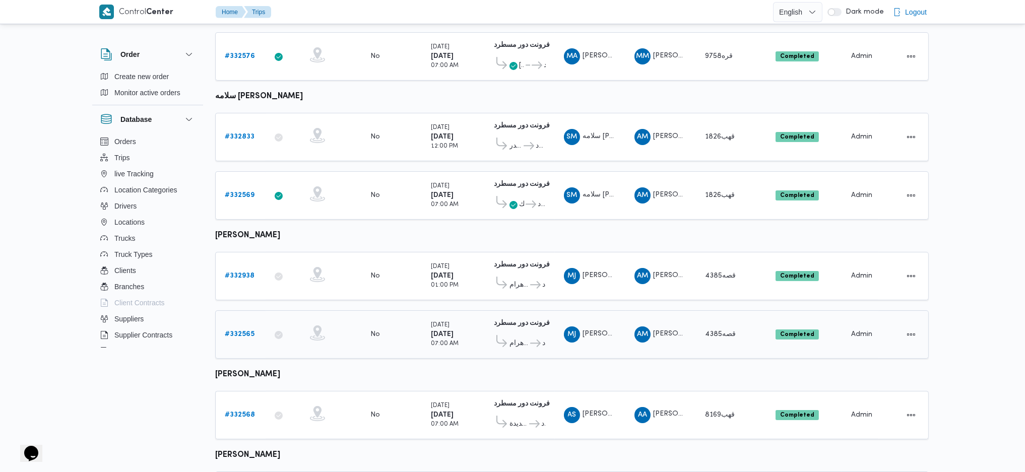
click at [243, 328] on link "# 332565" at bounding box center [240, 334] width 30 height 12
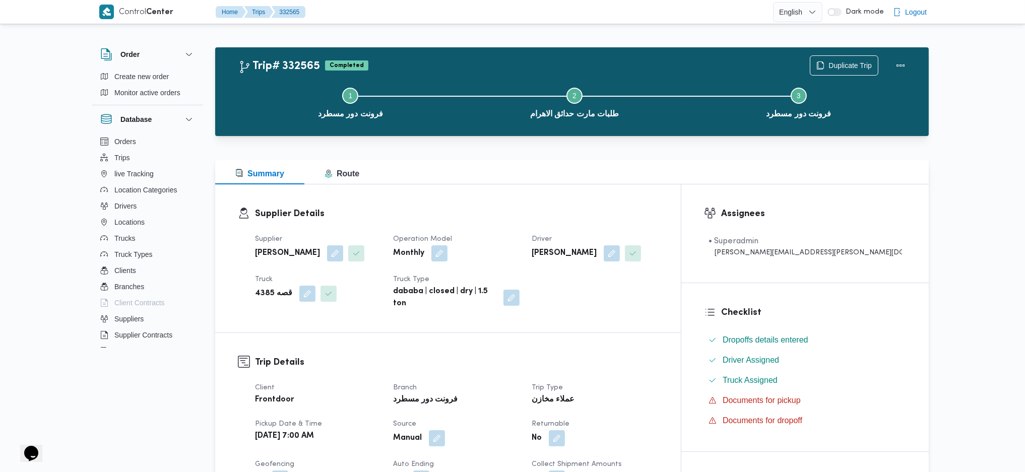
click at [826, 70] on div "Step 1 is incomplete 1 فرونت دور مسطرد Step 2 is incomplete 2 طلبات مارت حدائق …" at bounding box center [574, 102] width 684 height 64
drag, startPoint x: 845, startPoint y: 52, endPoint x: 841, endPoint y: 56, distance: 5.4
click at [845, 52] on div "Duplicate Trip" at bounding box center [860, 65] width 113 height 32
click at [830, 63] on span "Duplicate Trip" at bounding box center [849, 65] width 43 height 12
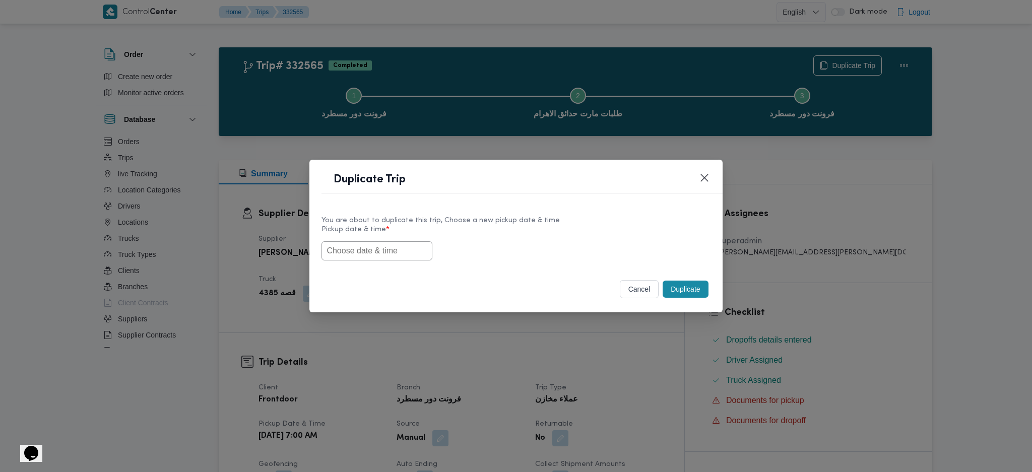
click at [386, 261] on div "You are about to duplicate this trip, Choose a new pickup date & time Pickup da…" at bounding box center [515, 238] width 413 height 64
click at [396, 252] on input "text" at bounding box center [376, 250] width 111 height 19
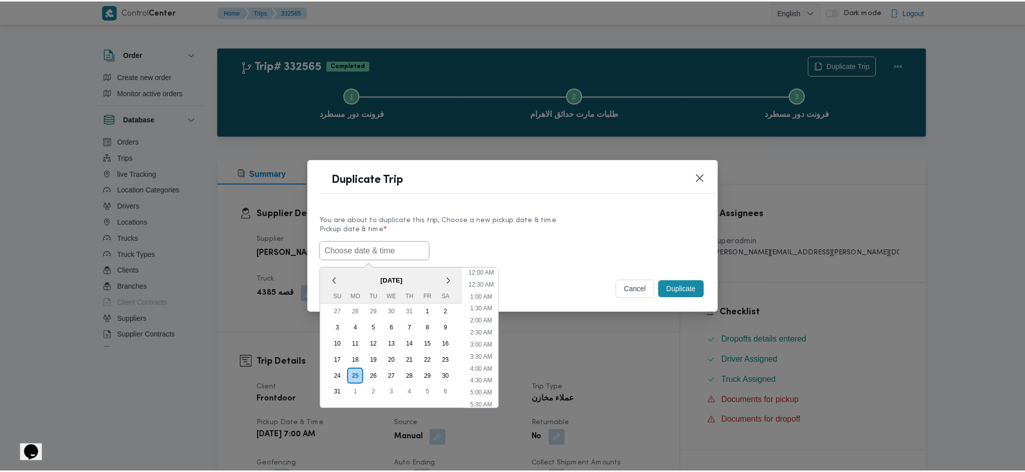
scroll to position [94, 0]
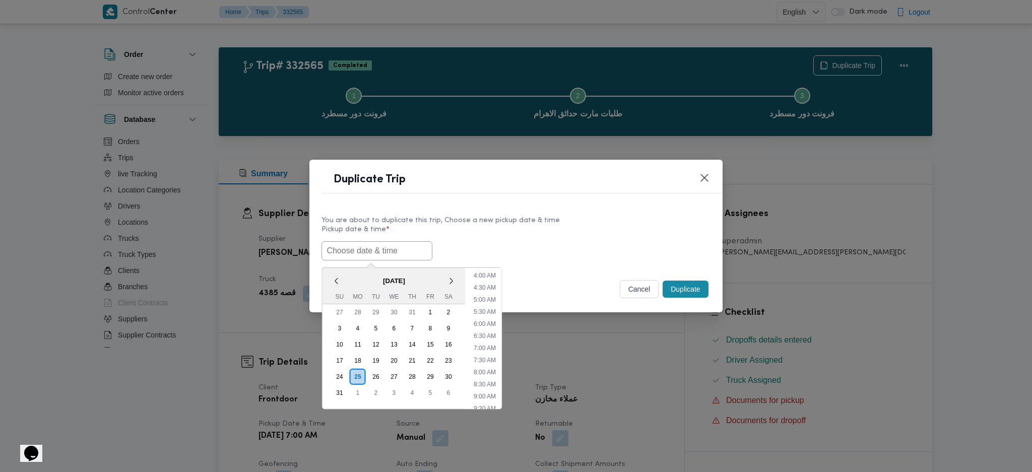
paste input "25/08/2025 7:00AM"
type input "25/08/2025 7:00AM"
click at [691, 293] on button "Duplicate" at bounding box center [685, 289] width 45 height 17
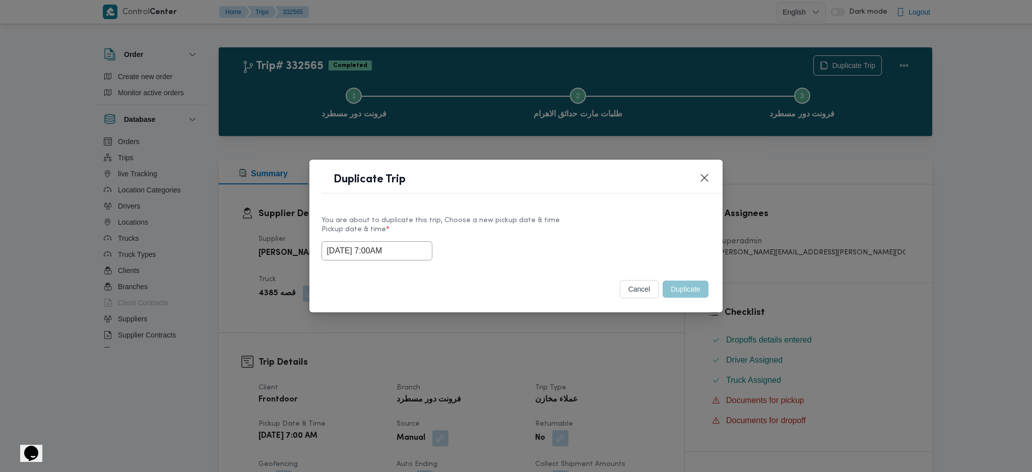
click at [696, 345] on div "Duplicate Trip You are about to duplicate this trip, Choose a new pickup date &…" at bounding box center [516, 236] width 1032 height 472
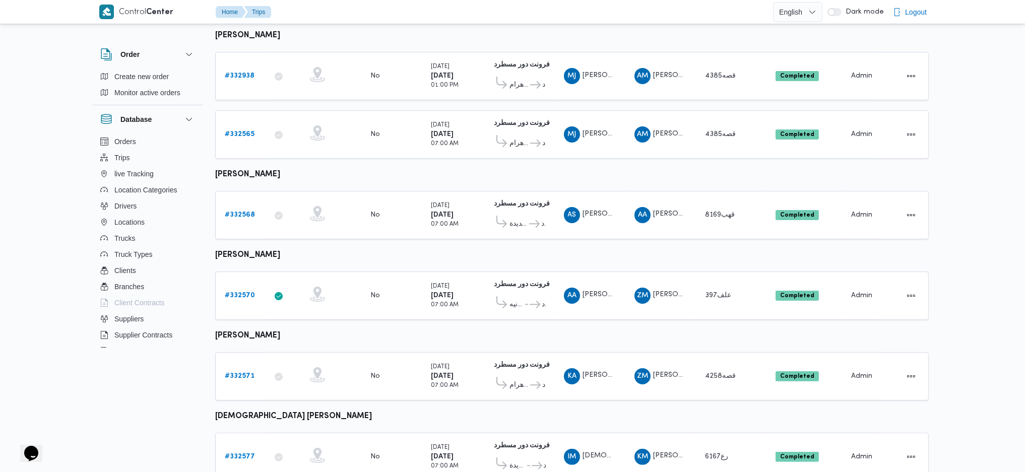
scroll to position [547, 0]
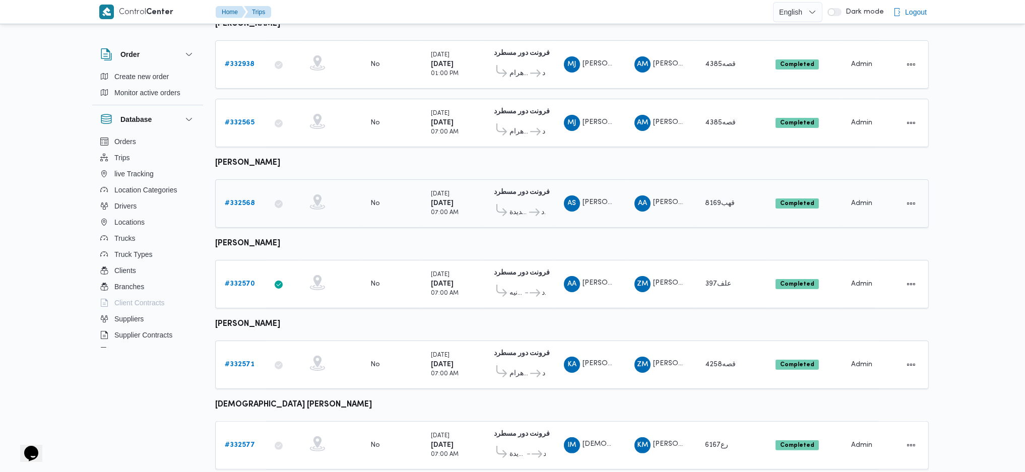
click at [249, 200] on b "# 332568" at bounding box center [240, 203] width 30 height 7
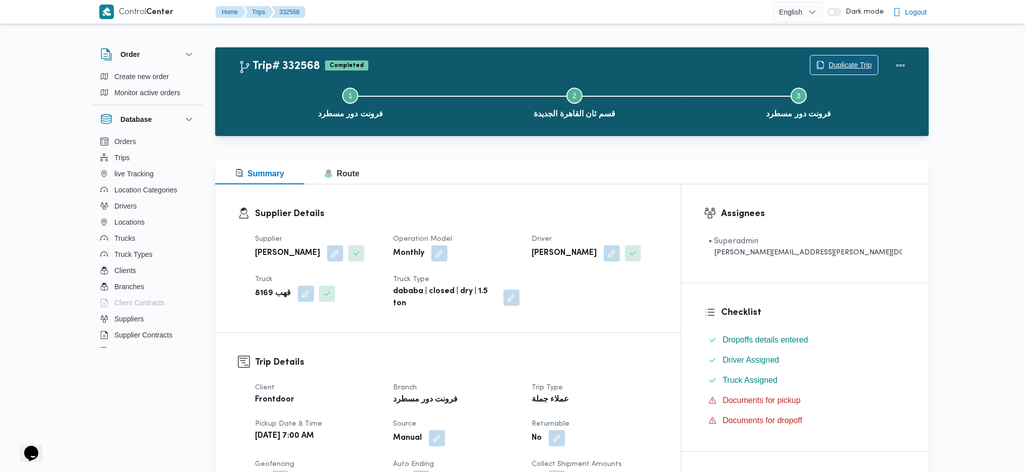
click at [824, 61] on span "Duplicate Trip" at bounding box center [844, 64] width 68 height 19
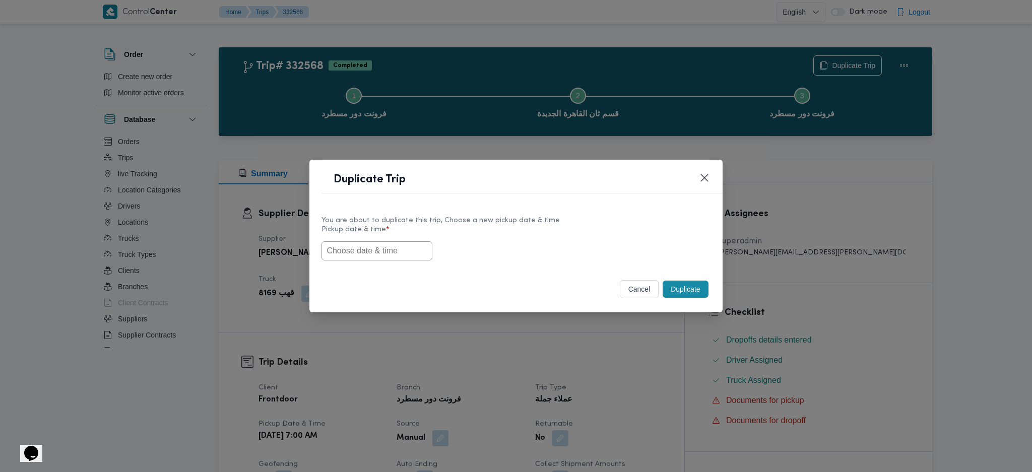
click at [381, 248] on input "text" at bounding box center [376, 250] width 111 height 19
paste input "25/08/2025 7:00AM"
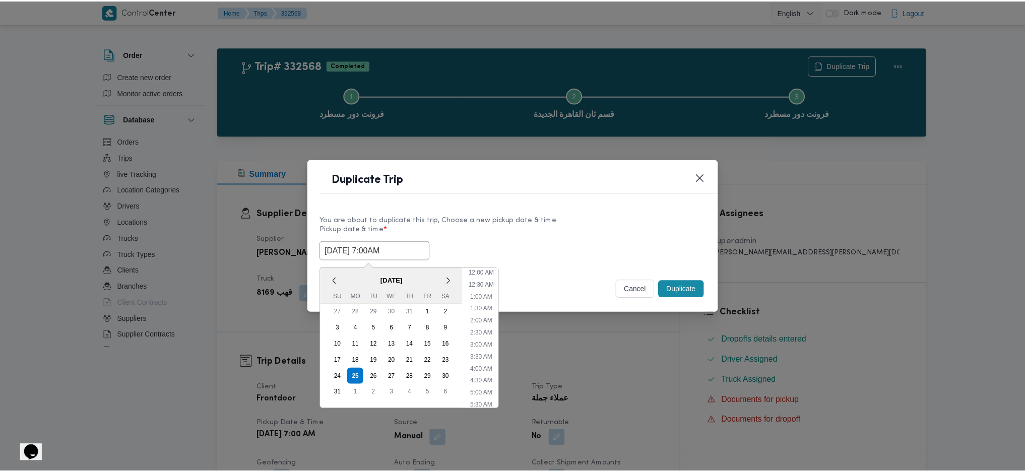
scroll to position [94, 0]
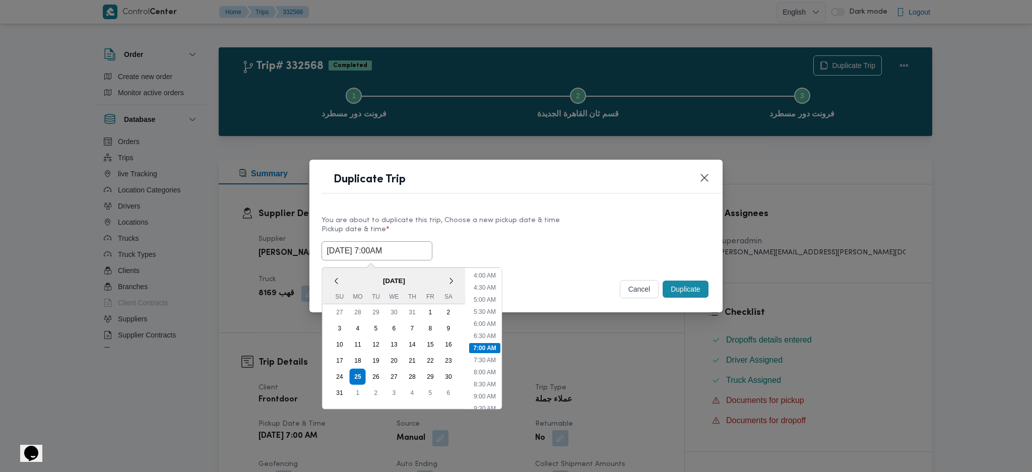
type input "25/08/2025 7:00AM"
click at [686, 289] on button "Duplicate" at bounding box center [685, 289] width 45 height 17
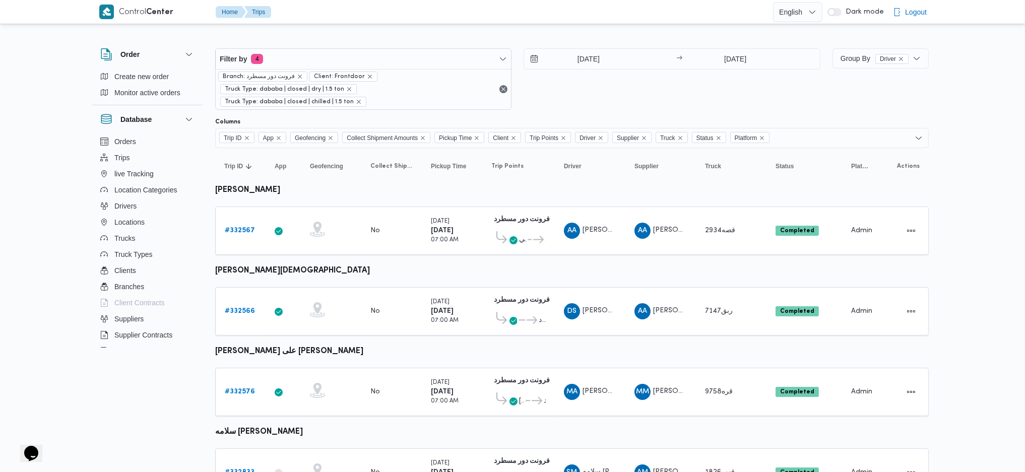
scroll to position [426, 0]
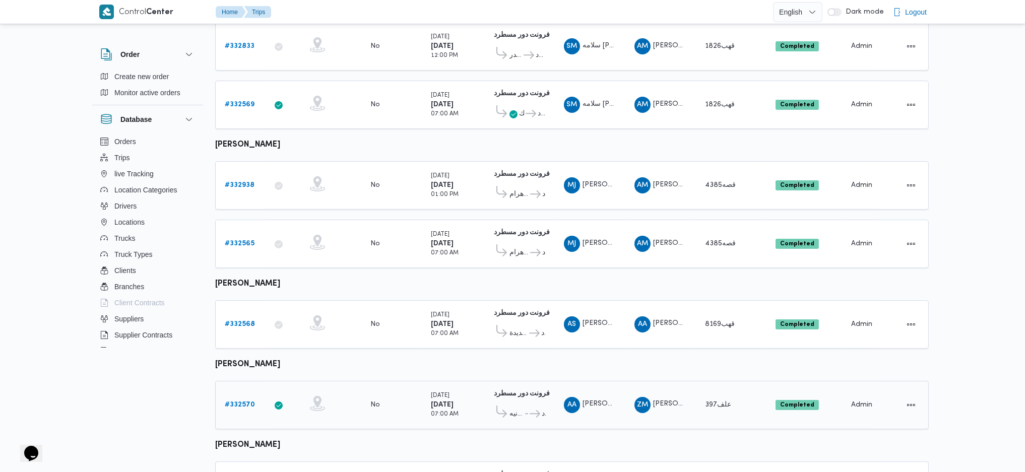
click at [248, 402] on b "# 332570" at bounding box center [240, 405] width 30 height 7
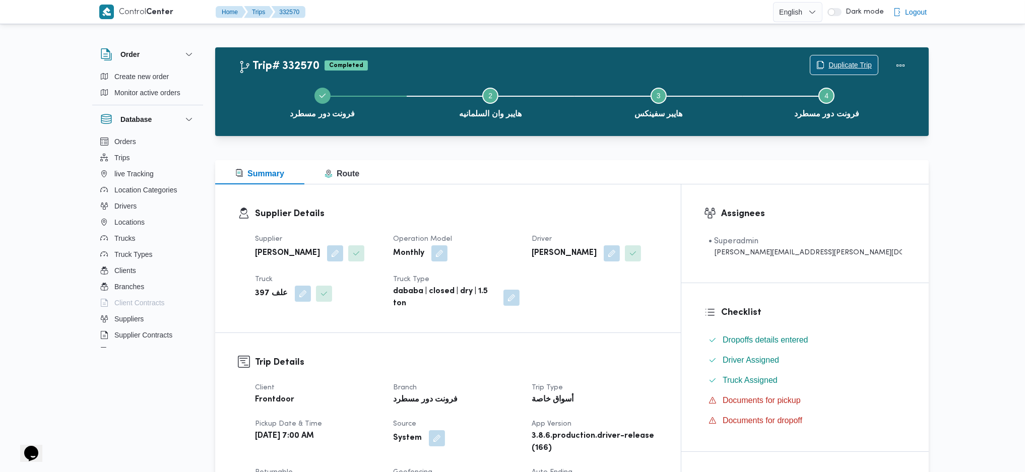
click at [849, 65] on span "Duplicate Trip" at bounding box center [849, 65] width 43 height 12
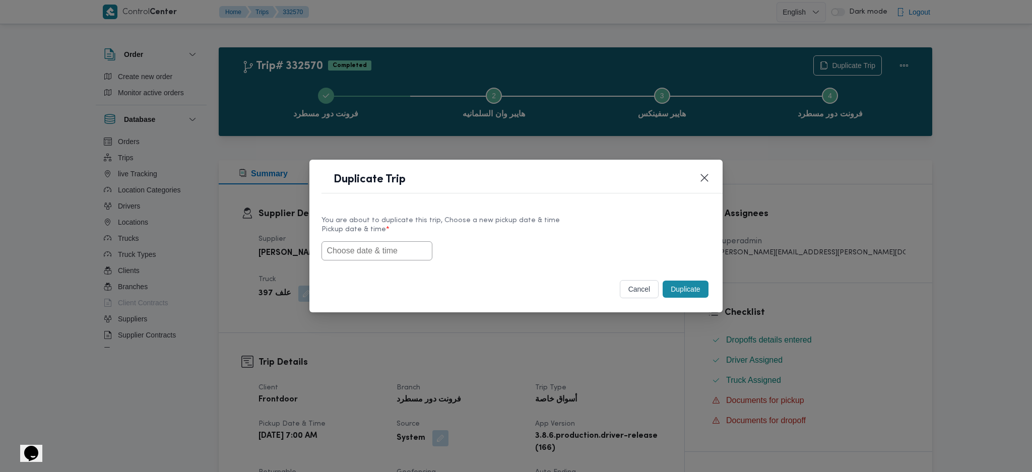
click at [365, 257] on input "text" at bounding box center [376, 250] width 111 height 19
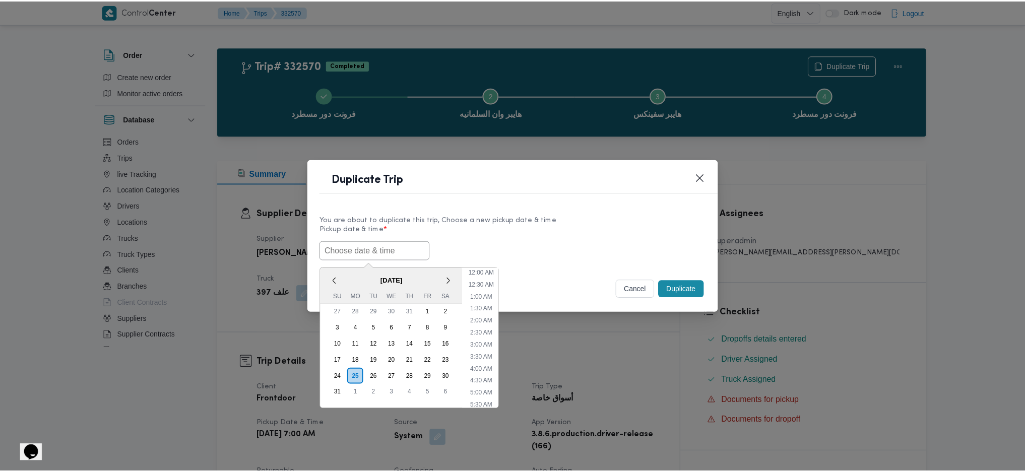
scroll to position [94, 0]
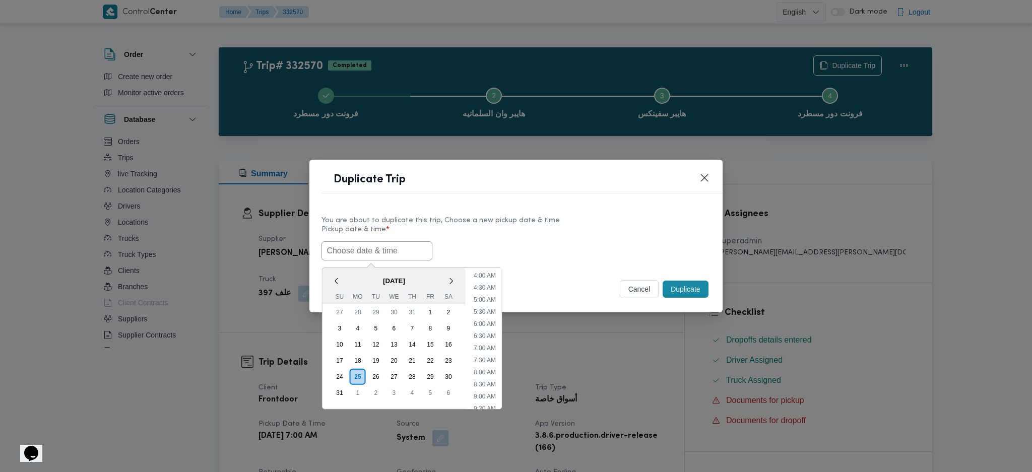
paste input "25/08/2025 7:00AM"
type input "25/08/2025 7:00AM"
drag, startPoint x: 690, startPoint y: 288, endPoint x: 690, endPoint y: 319, distance: 31.2
click at [690, 288] on button "Duplicate" at bounding box center [685, 289] width 45 height 17
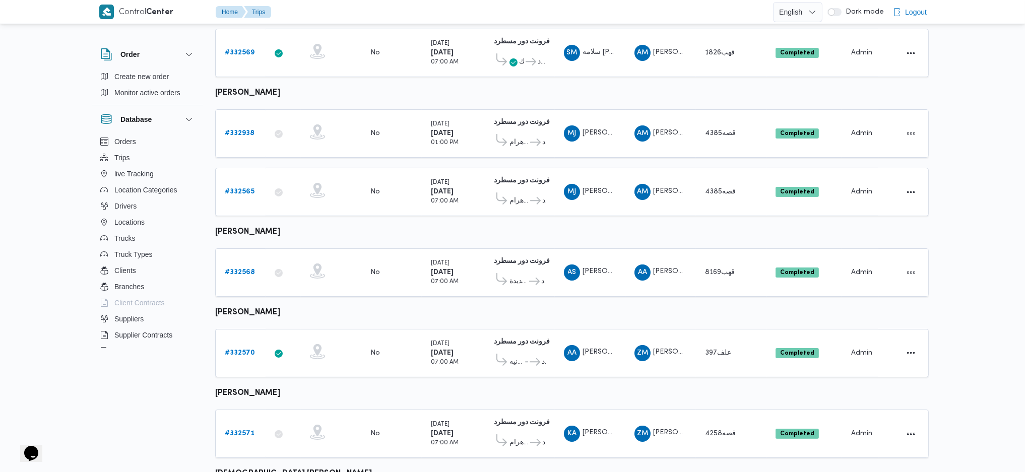
scroll to position [547, 0]
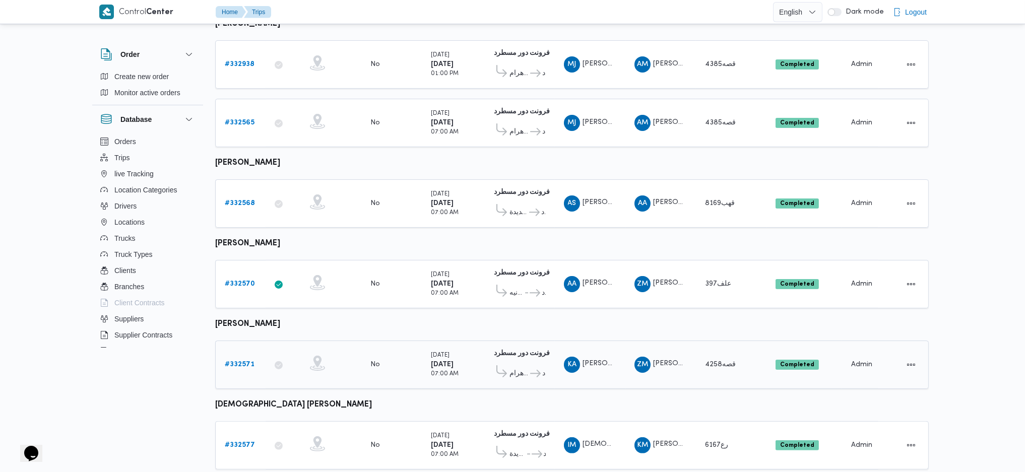
click at [239, 361] on b "# 332571" at bounding box center [240, 364] width 30 height 7
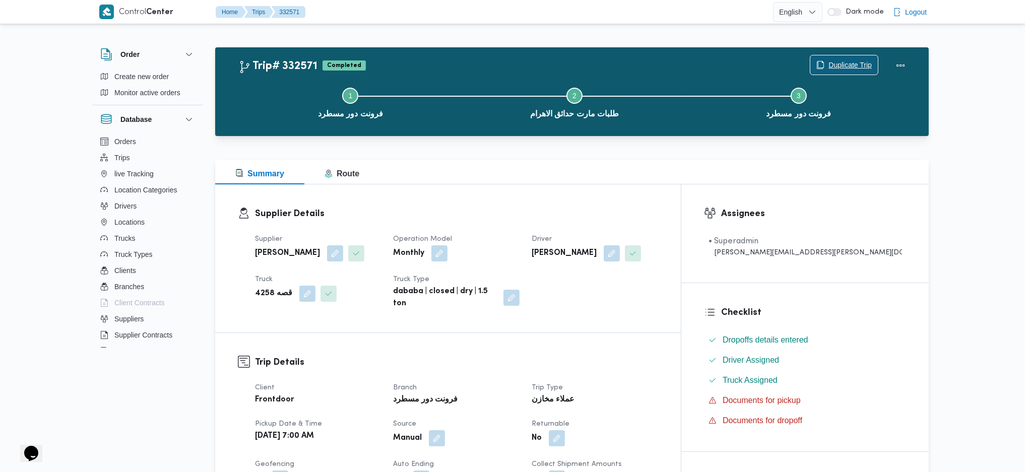
click at [835, 65] on span "Duplicate Trip" at bounding box center [849, 65] width 43 height 12
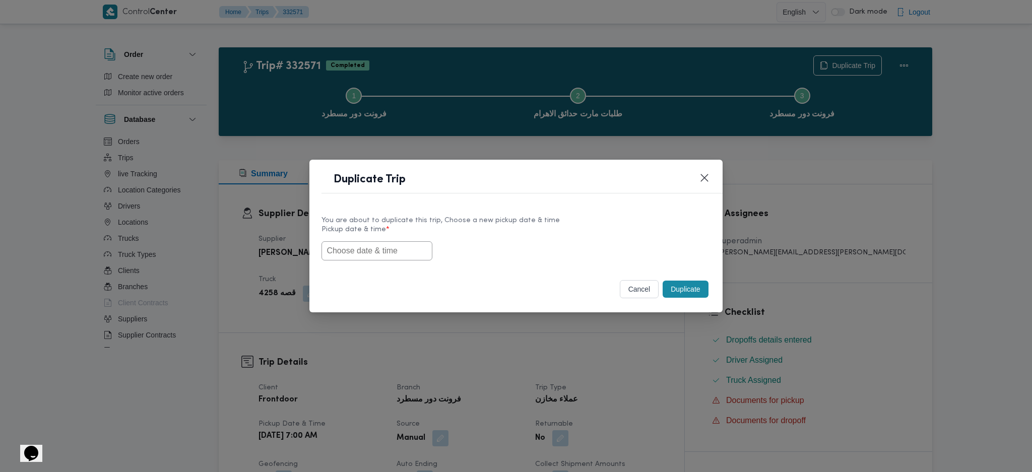
click at [410, 256] on input "text" at bounding box center [376, 250] width 111 height 19
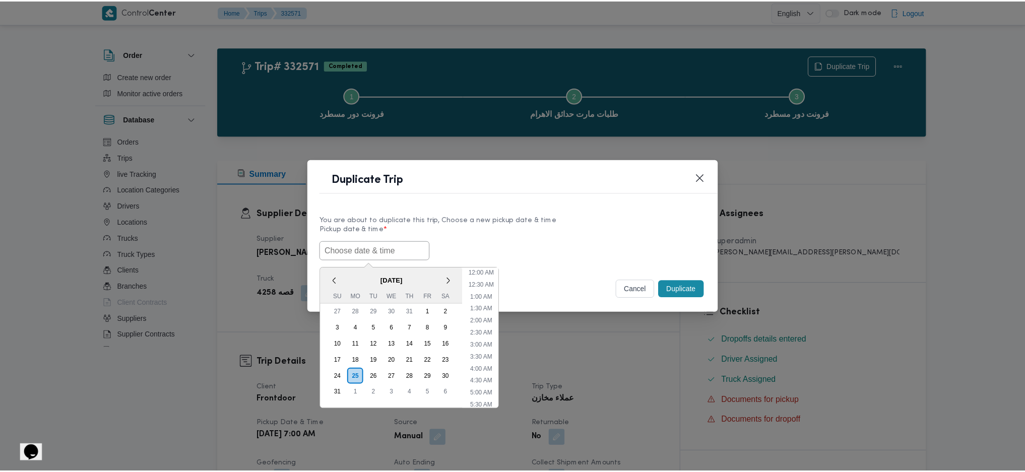
scroll to position [94, 0]
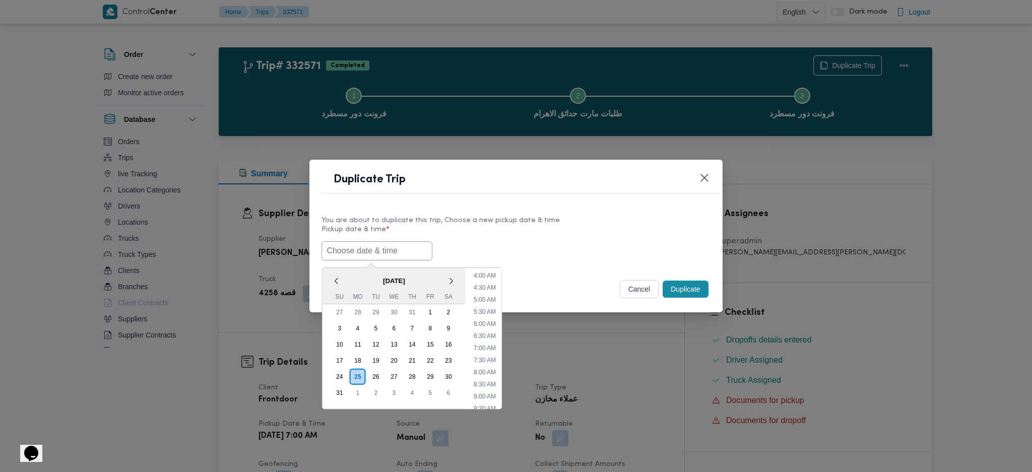
paste input "25/08/2025 7:00AM"
type input "25/08/2025 7:00AM"
click at [683, 289] on button "Duplicate" at bounding box center [685, 289] width 45 height 17
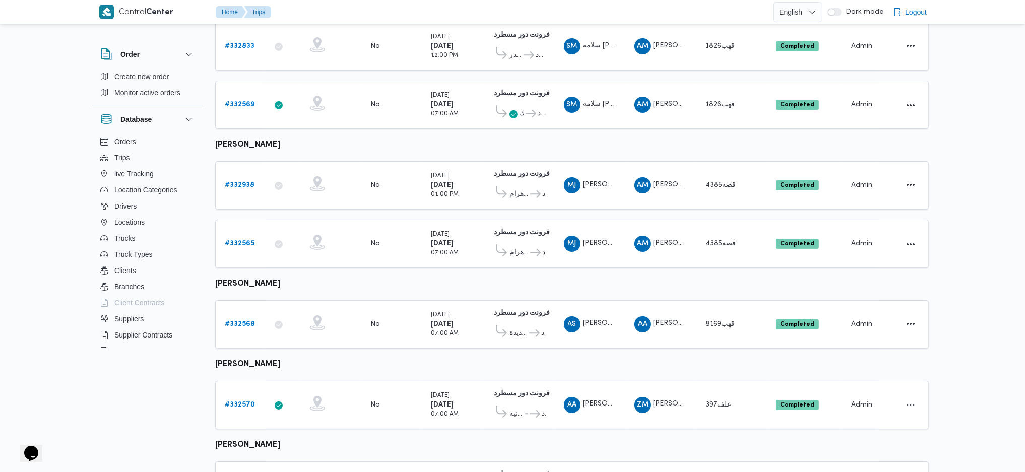
scroll to position [547, 0]
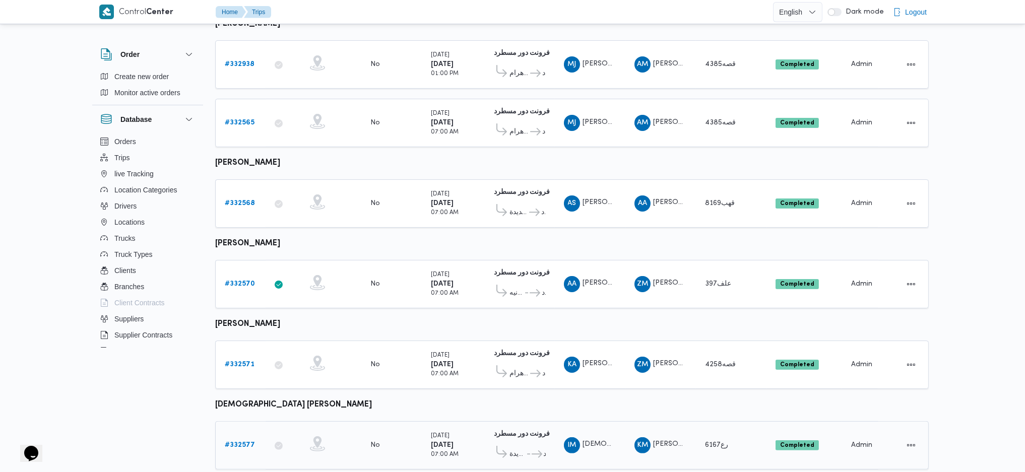
click at [248, 442] on b "# 332577" at bounding box center [240, 445] width 30 height 7
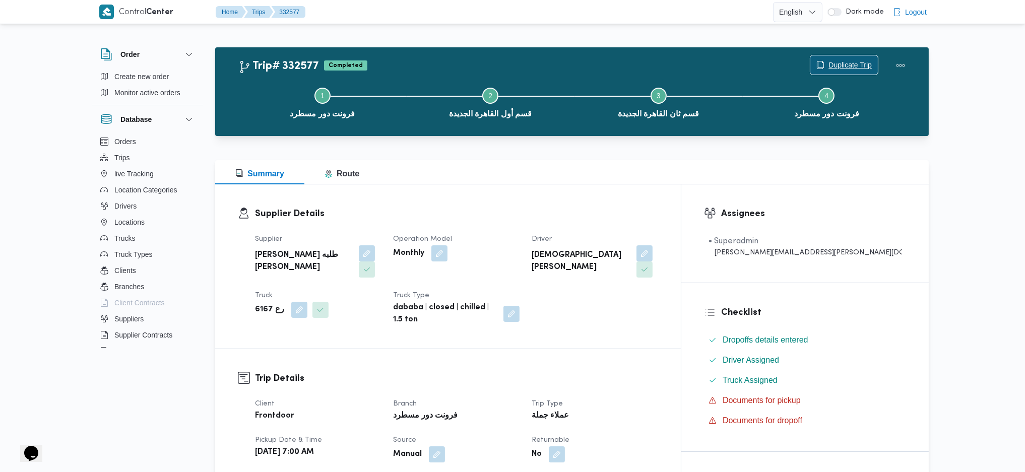
click at [847, 60] on span "Duplicate Trip" at bounding box center [849, 65] width 43 height 12
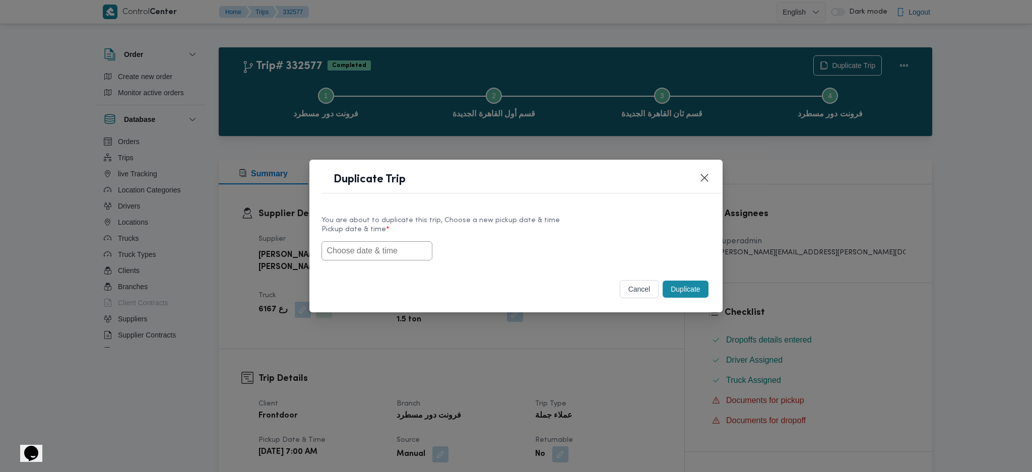
click at [346, 242] on input "text" at bounding box center [376, 250] width 111 height 19
paste input "25/08/2025 7:00AM"
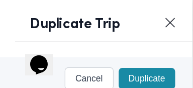
scroll to position [92, 0]
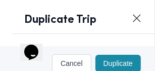
type input "25/08/2025 7:00AM"
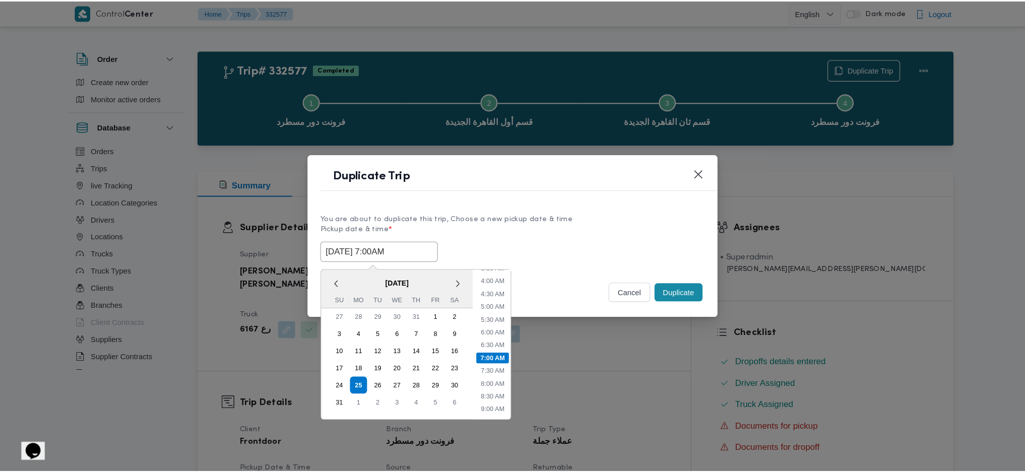
scroll to position [91, 0]
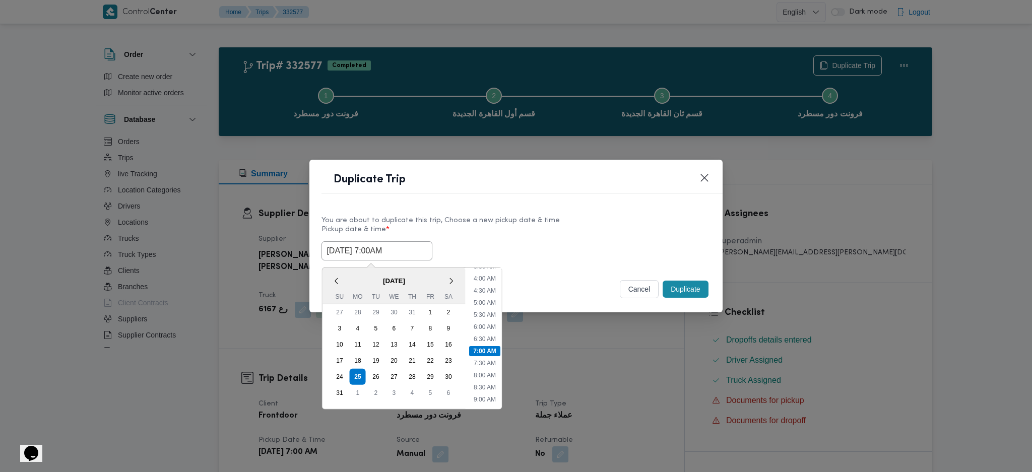
drag, startPoint x: 686, startPoint y: 287, endPoint x: 711, endPoint y: 350, distance: 67.4
click at [686, 287] on button "Duplicate" at bounding box center [685, 289] width 45 height 17
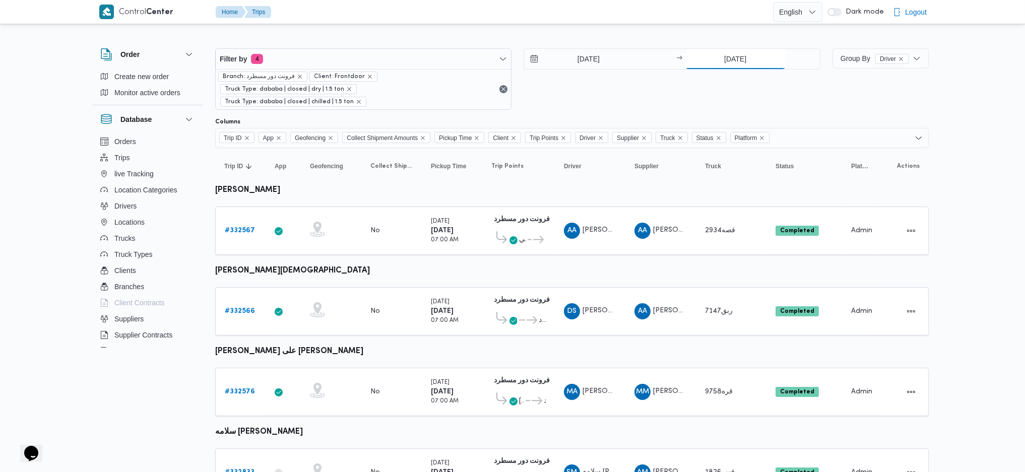
click at [729, 61] on input "21/8/2025" at bounding box center [735, 59] width 100 height 20
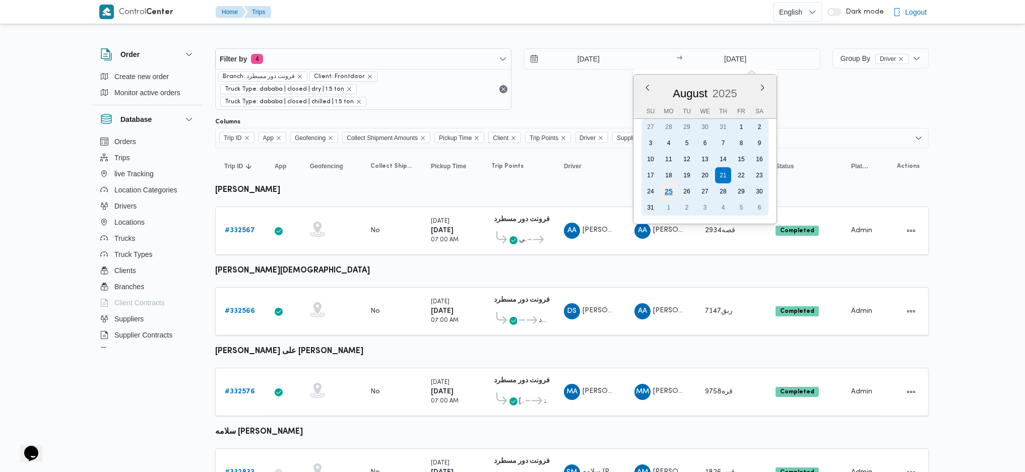
click at [664, 190] on div "25" at bounding box center [668, 191] width 19 height 19
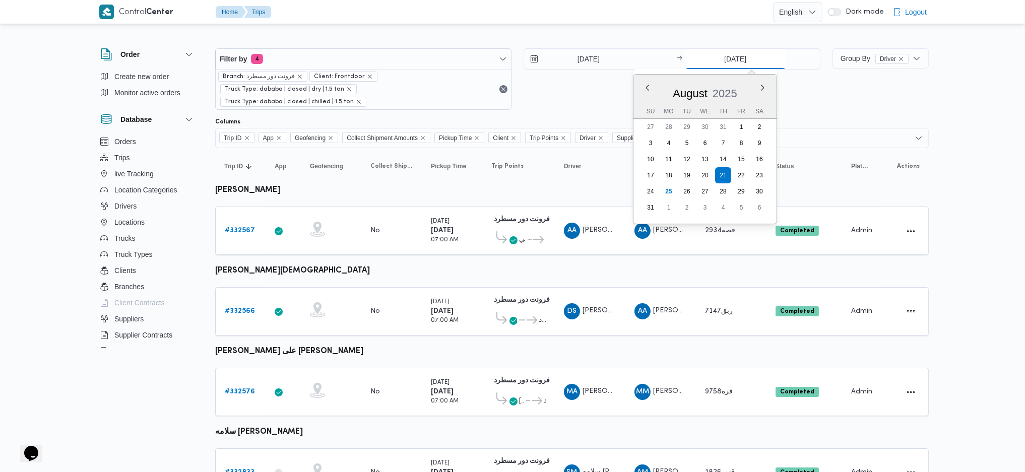
type input "25/8/2025"
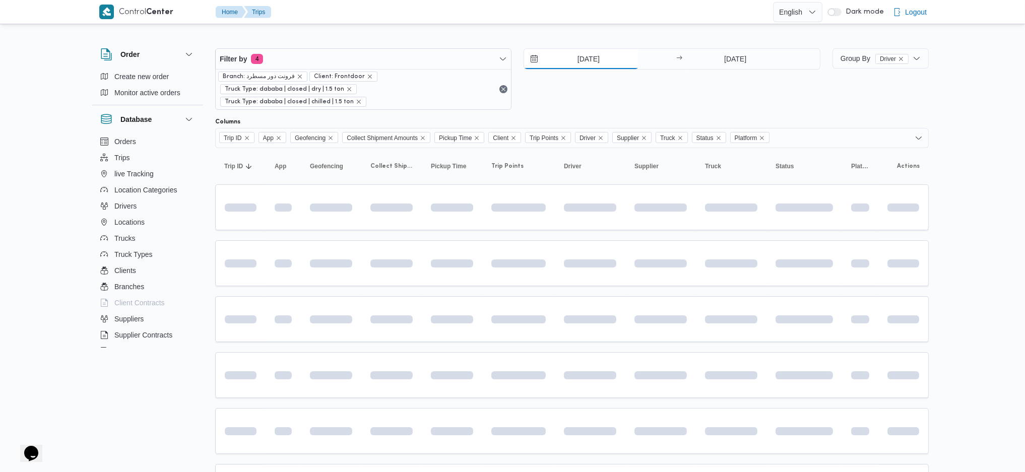
click at [581, 51] on input "21/8/2025" at bounding box center [581, 59] width 114 height 20
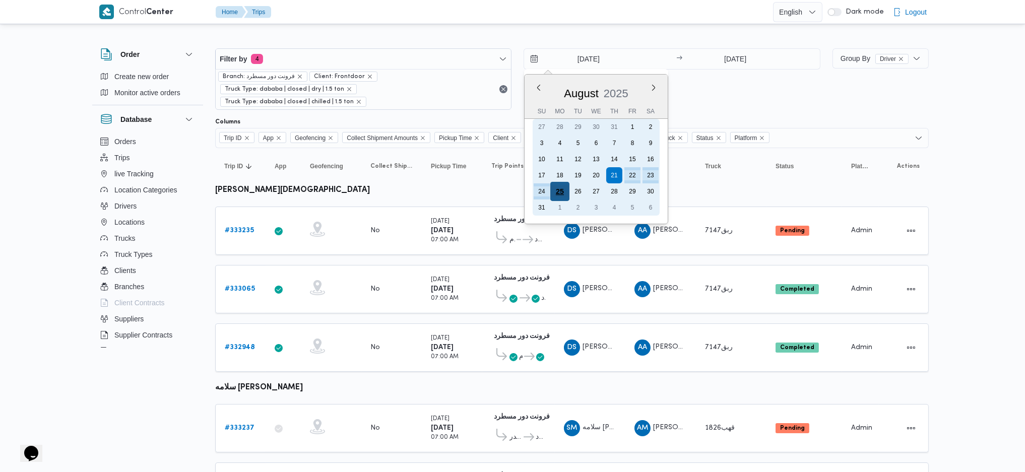
click at [556, 190] on div "25" at bounding box center [559, 191] width 19 height 19
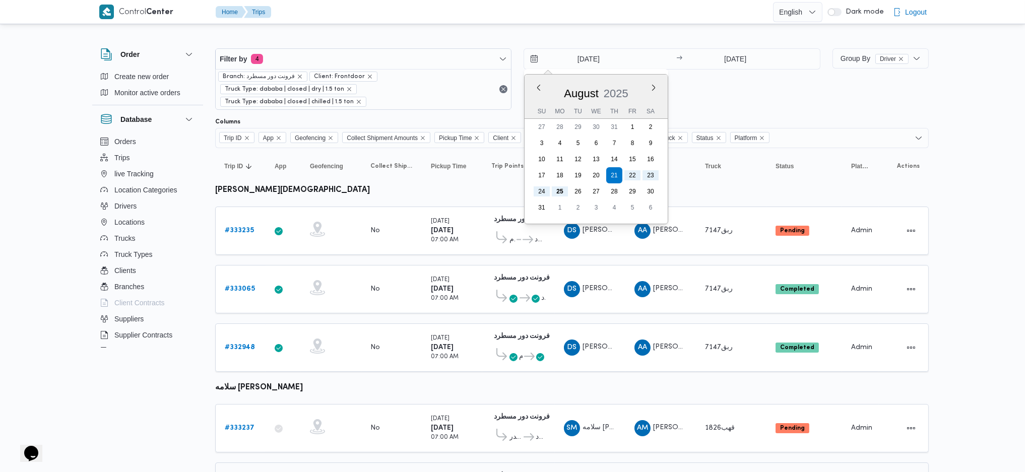
type input "25/8/2025"
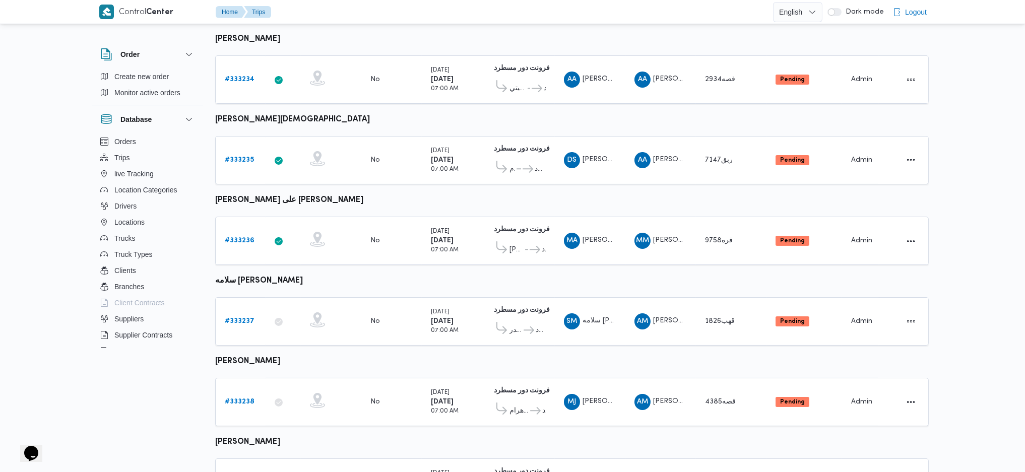
scroll to position [202, 0]
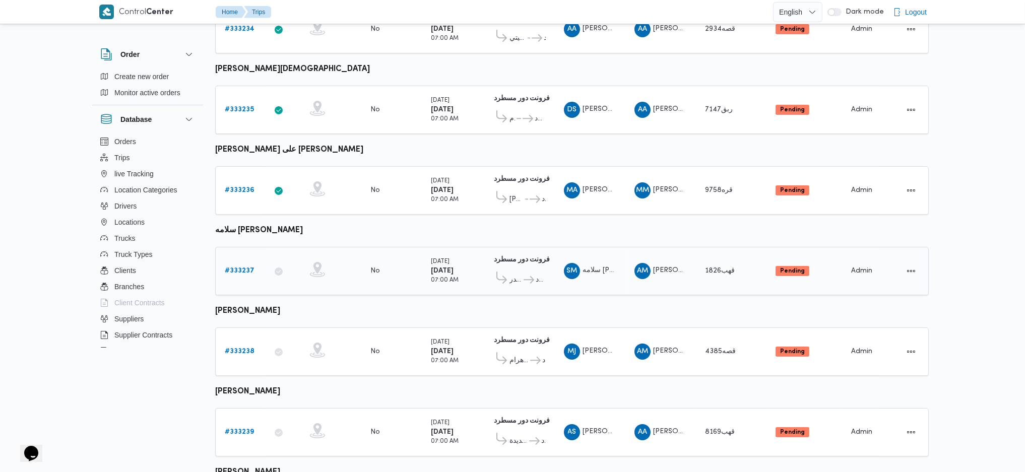
click at [240, 265] on link "# 333237" at bounding box center [240, 271] width 30 height 12
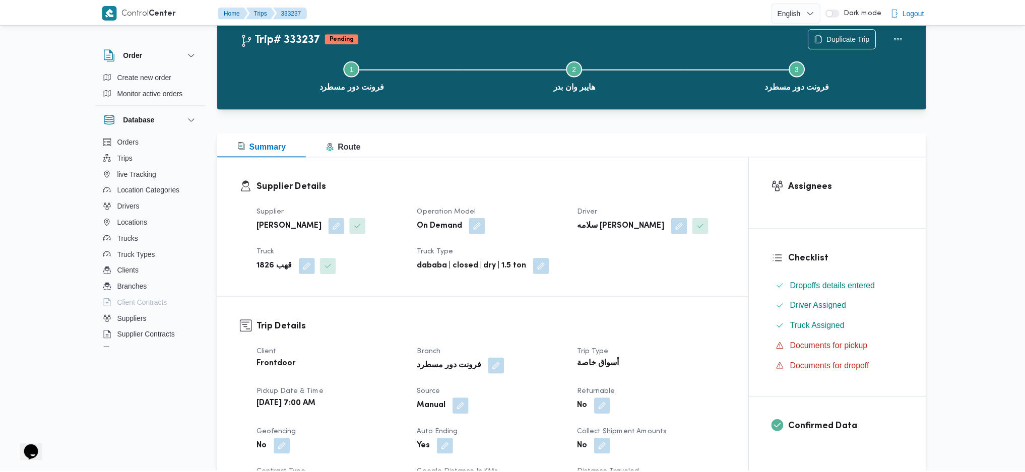
scroll to position [202, 0]
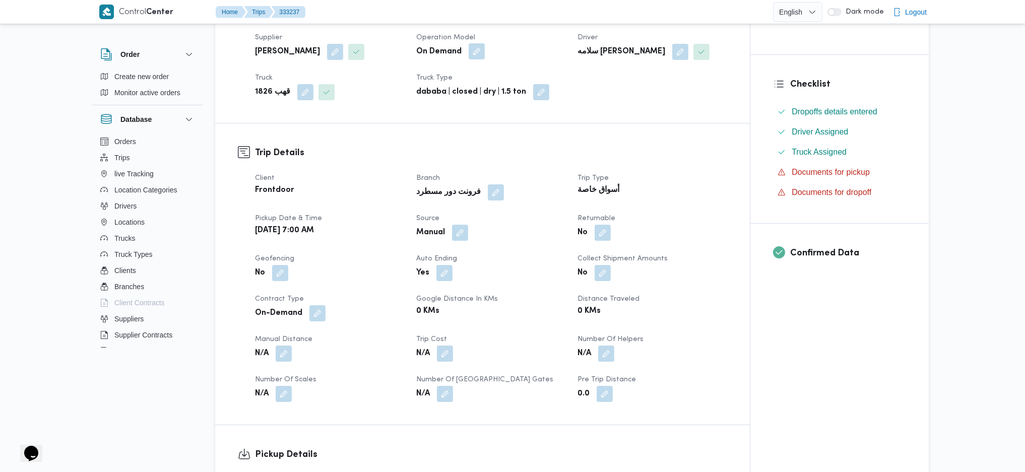
click at [471, 45] on button "button" at bounding box center [477, 51] width 16 height 16
click at [446, 89] on span "On Demand" at bounding box center [429, 91] width 38 height 11
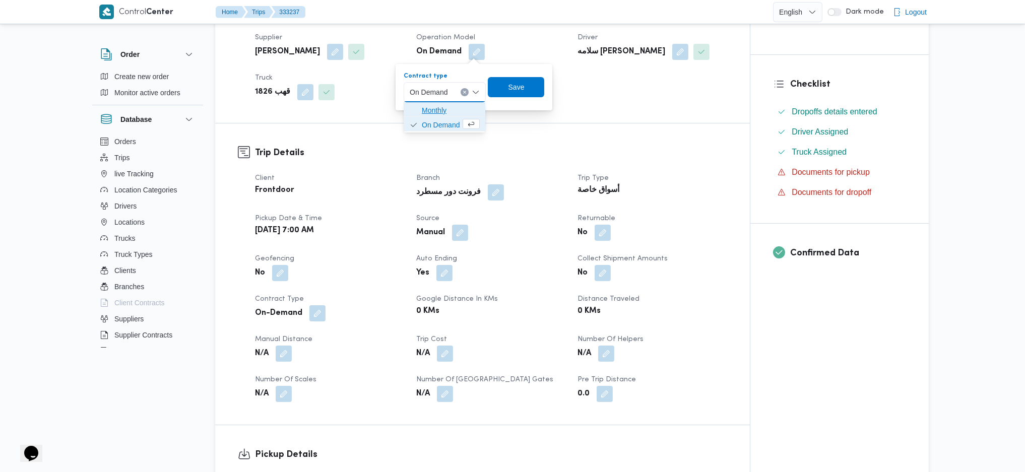
click at [446, 111] on span "Monthly" at bounding box center [451, 110] width 58 height 12
click at [522, 93] on span "Save" at bounding box center [512, 87] width 56 height 20
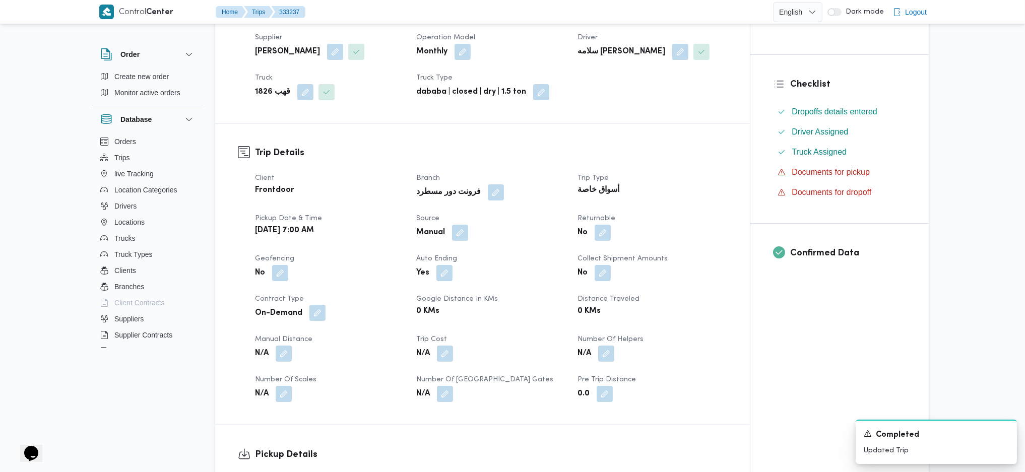
click at [312, 319] on button "button" at bounding box center [317, 313] width 16 height 16
click at [277, 352] on select "Monthly On-Demand Daily Rental" at bounding box center [284, 354] width 65 height 20
select select "monthly"
click at [252, 344] on select "Monthly On-Demand Daily Rental" at bounding box center [284, 354] width 65 height 20
click at [360, 350] on span "Save" at bounding box center [347, 348] width 56 height 20
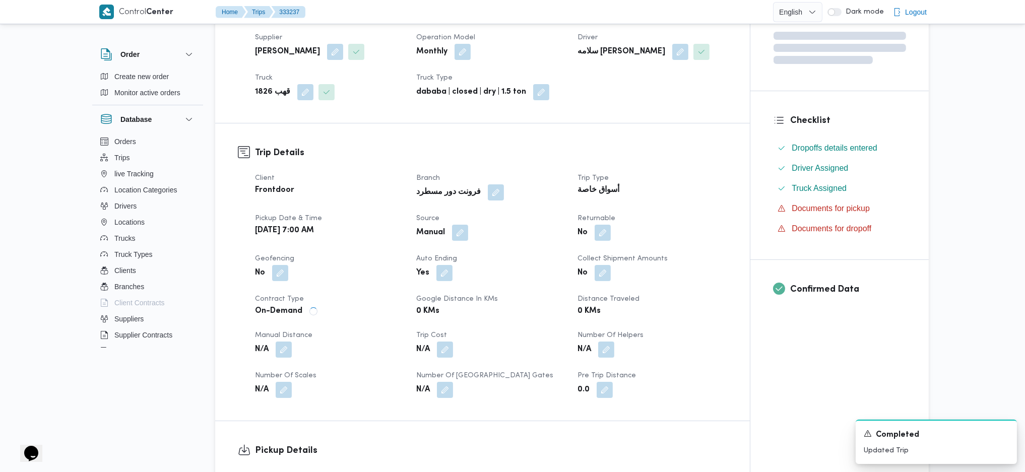
click at [414, 239] on div "Client Frontdoor Branch فرونت دور مسطرد Trip Type أسواق خاصة Pickup date & time…" at bounding box center [491, 285] width 484 height 238
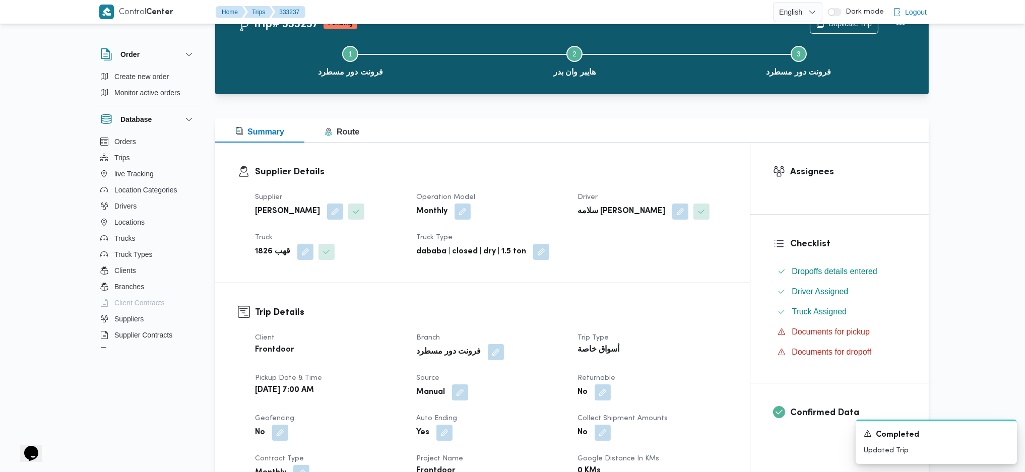
scroll to position [0, 0]
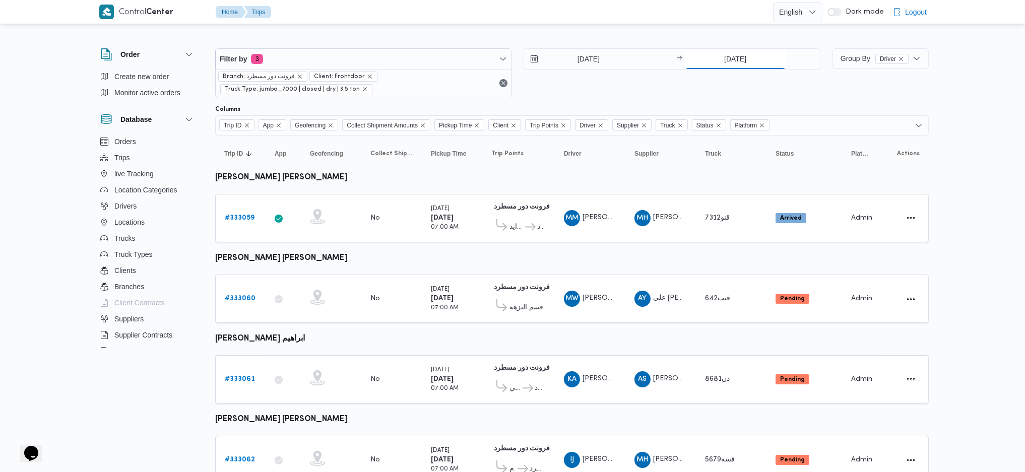
click at [729, 51] on input "24/8/2025" at bounding box center [735, 59] width 100 height 20
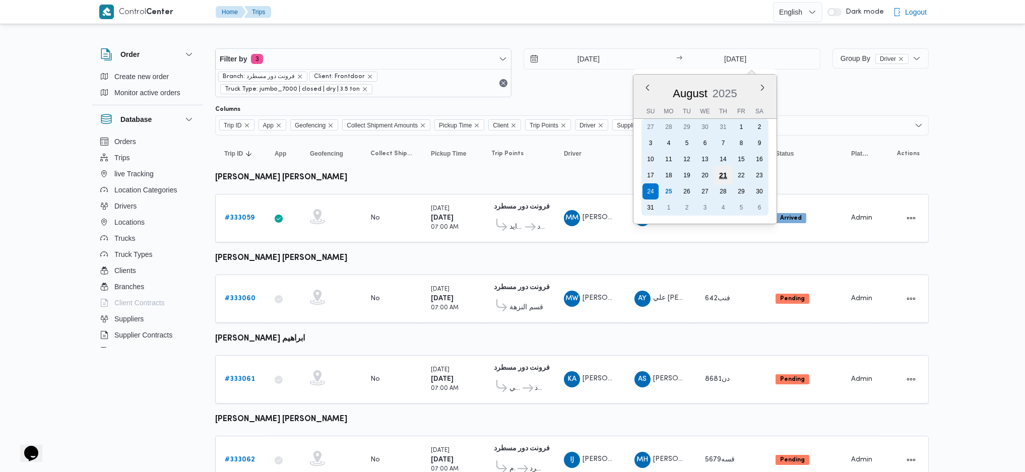
click at [728, 167] on div "21" at bounding box center [722, 175] width 19 height 19
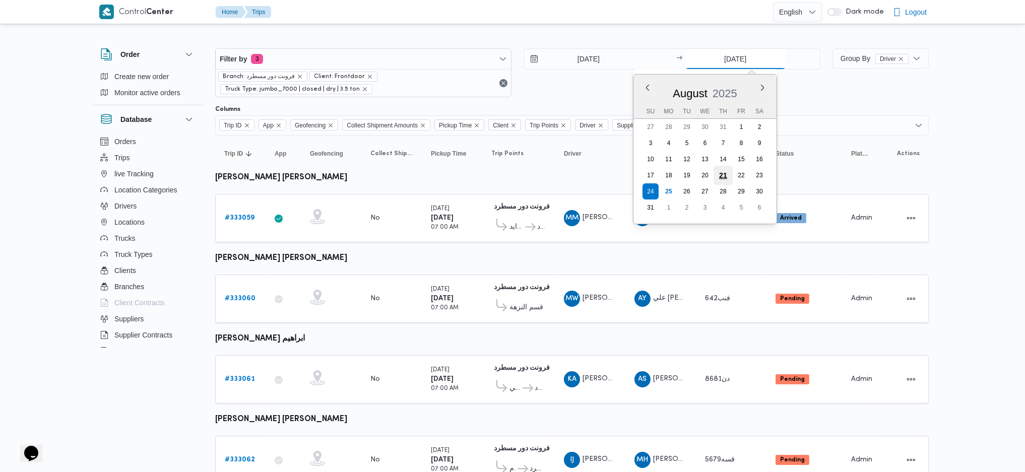
type input "21/8/2025"
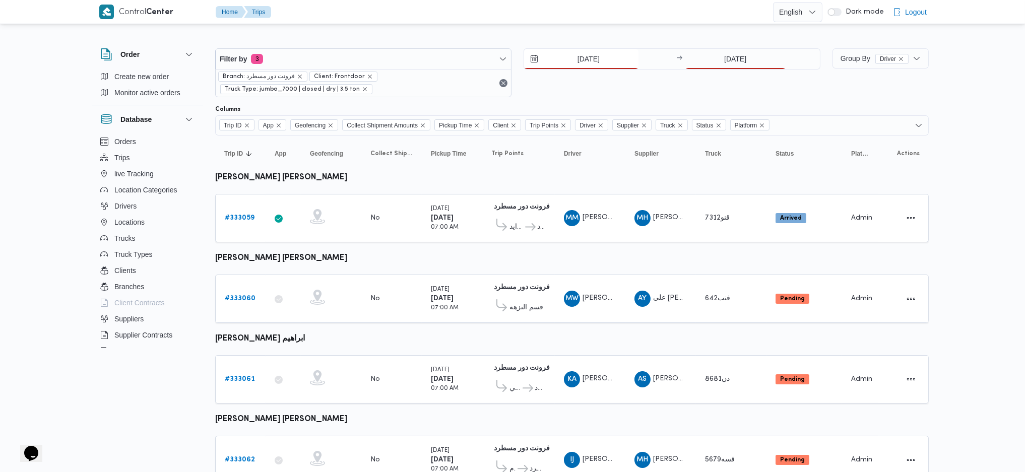
click at [613, 65] on input "24/8/2025" at bounding box center [581, 59] width 114 height 20
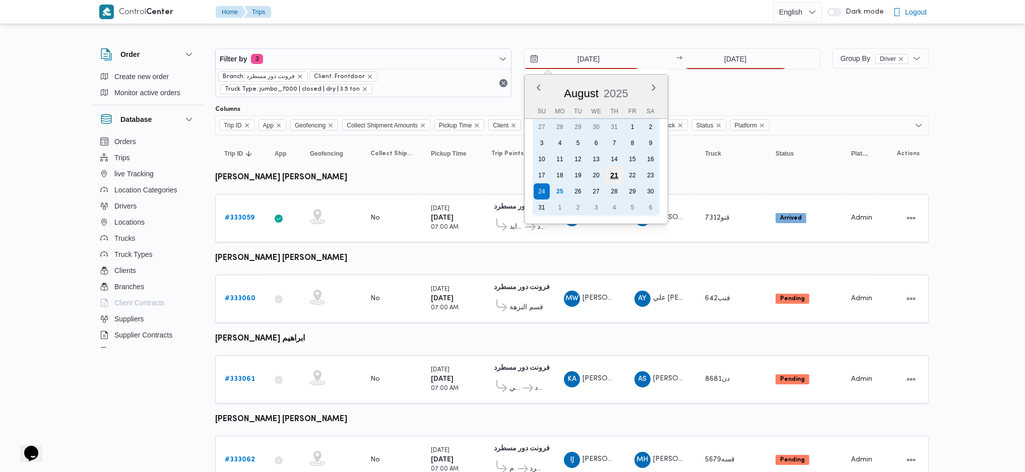
click at [616, 169] on div "21" at bounding box center [614, 175] width 19 height 19
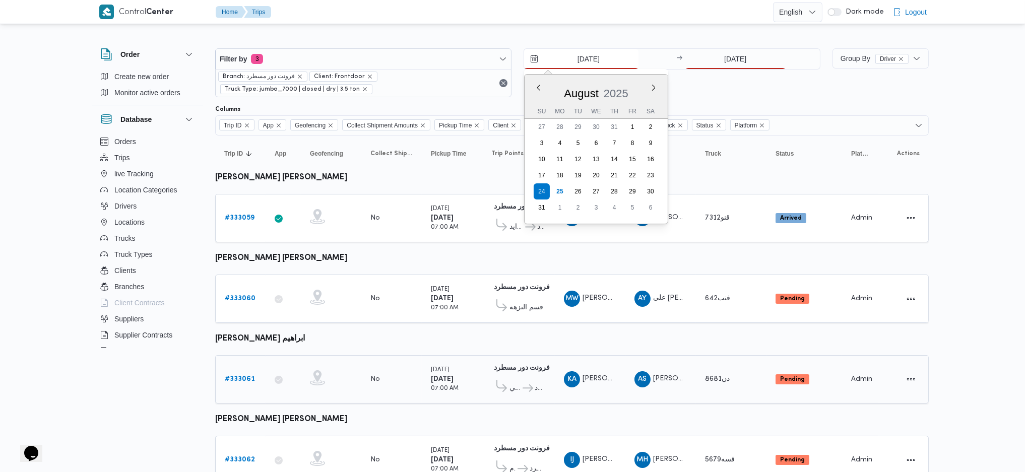
type input "21/8/2025"
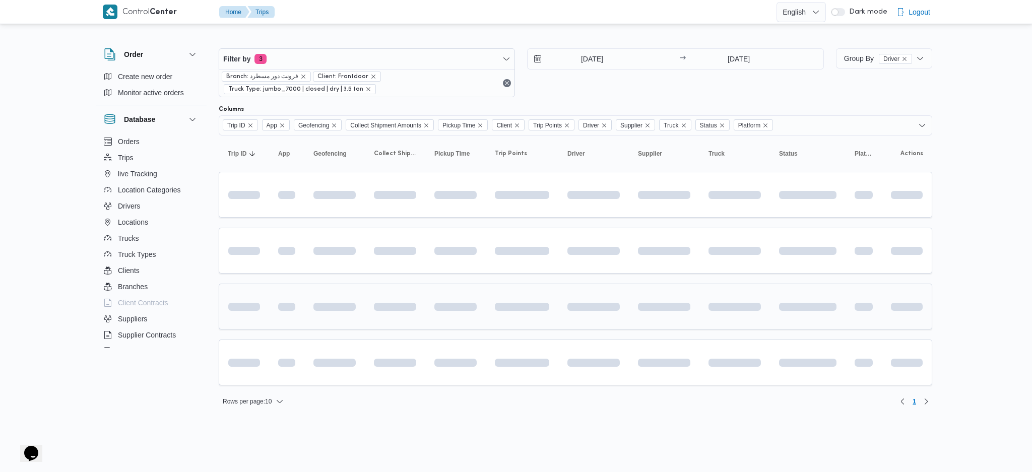
click at [585, 299] on div at bounding box center [593, 307] width 60 height 16
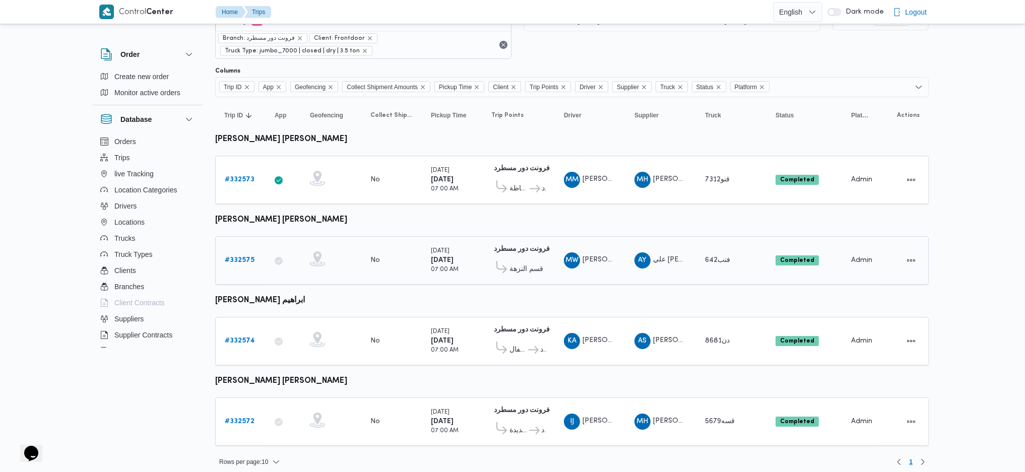
scroll to position [39, 0]
click at [242, 176] on b "# 332573" at bounding box center [240, 179] width 30 height 7
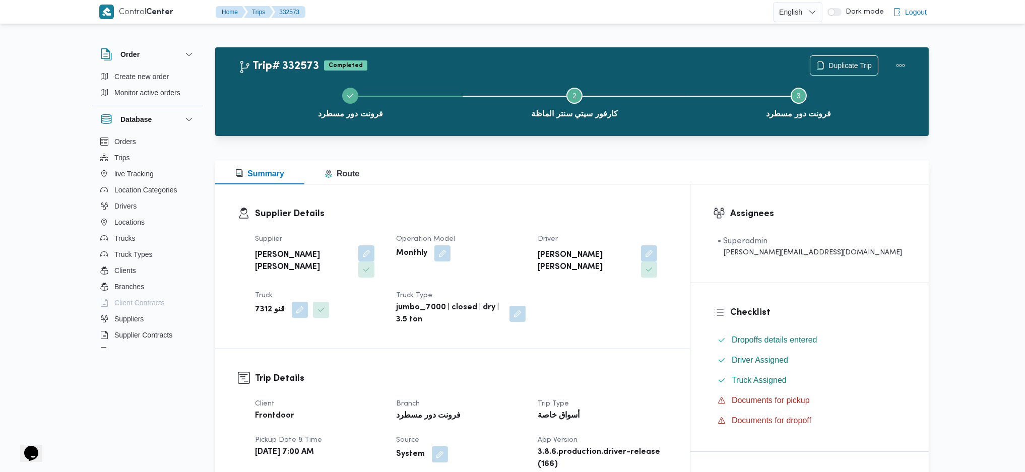
click at [858, 71] on div "فرونت دور مسطرد Step 2 is incomplete 2 كارفور سيتي سنتر الماظة Step 3 is incomp…" at bounding box center [574, 102] width 684 height 64
click at [832, 60] on span "Duplicate Trip" at bounding box center [849, 65] width 43 height 12
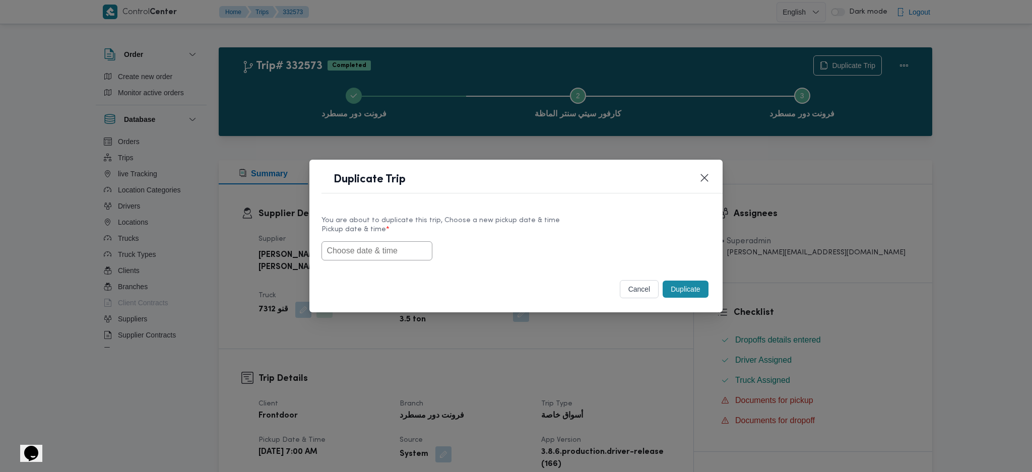
click at [388, 258] on input "text" at bounding box center [376, 250] width 111 height 19
paste input "25/08/2025 7:00AM"
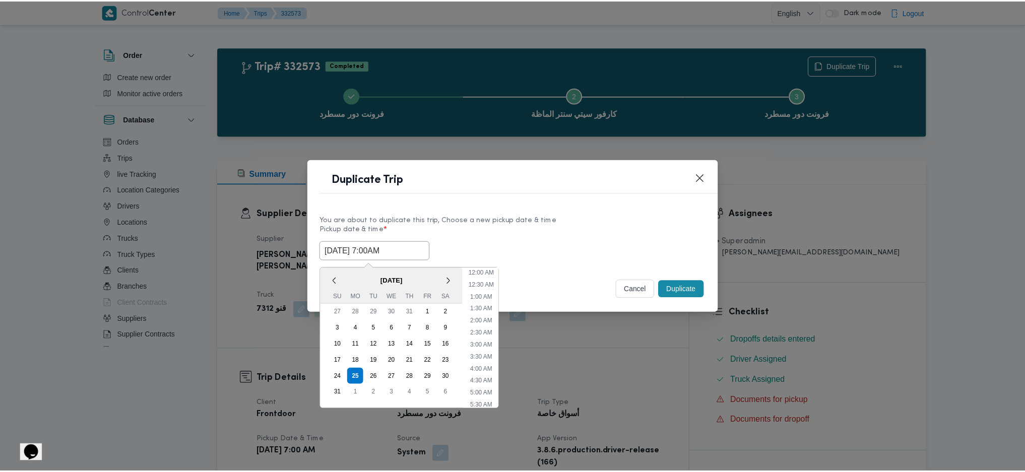
scroll to position [94, 0]
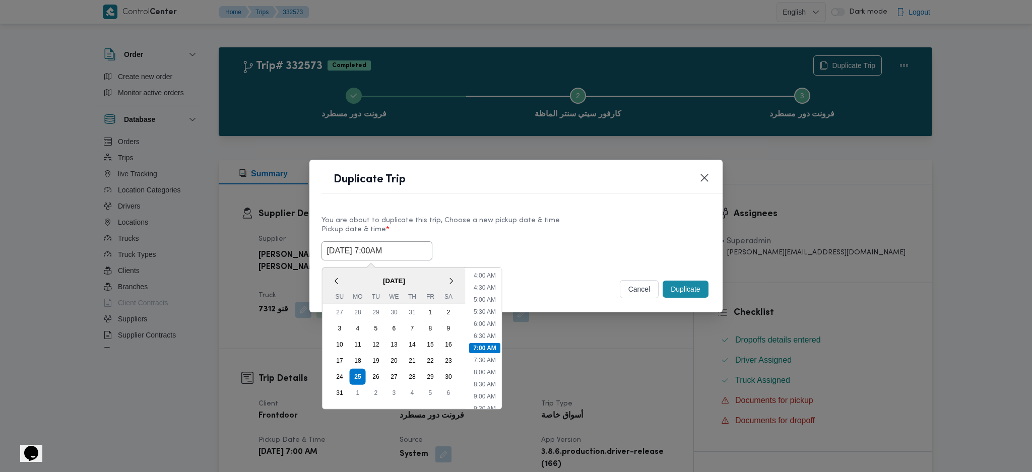
type input "25/08/2025 7:00AM"
click at [685, 293] on button "Duplicate" at bounding box center [685, 289] width 45 height 17
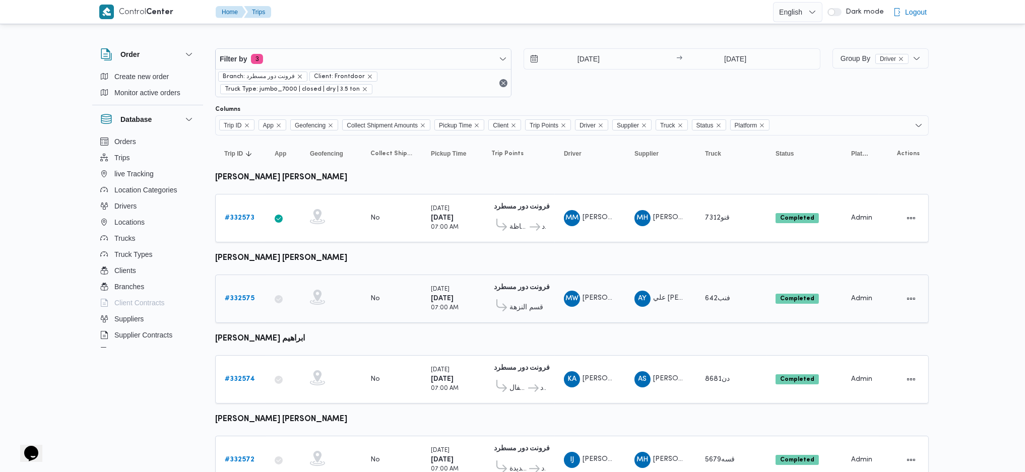
click at [236, 298] on b "# 332575" at bounding box center [240, 298] width 30 height 7
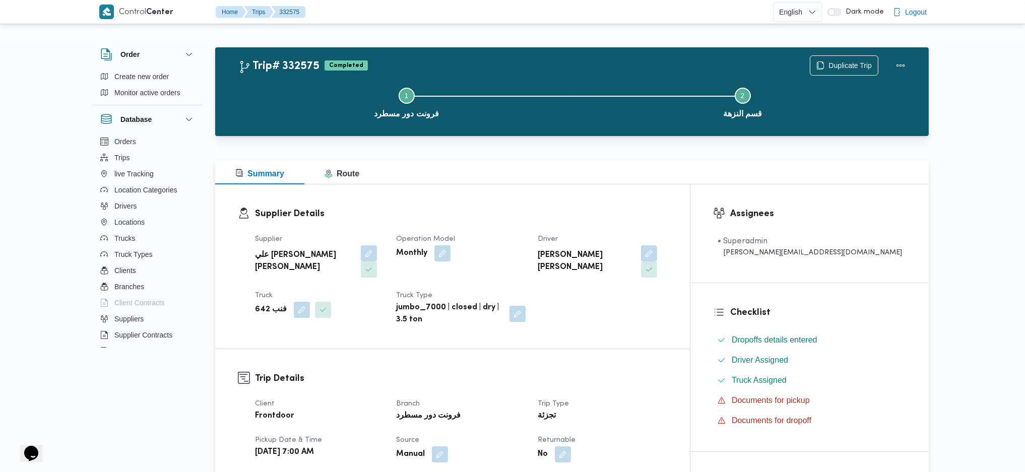
click at [844, 70] on div "Step 1 is incomplete 1 فرونت دور مسطرد Step 2 is incomplete 2 قسم النزهة" at bounding box center [574, 102] width 684 height 64
click at [828, 61] on span "Duplicate Trip" at bounding box center [849, 65] width 43 height 12
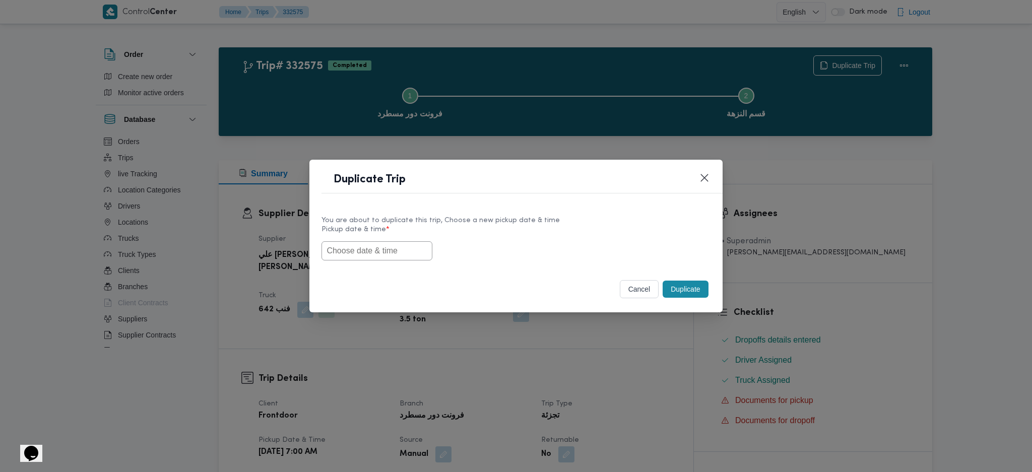
click at [404, 248] on input "text" at bounding box center [376, 250] width 111 height 19
paste input "25/08/2025 7:00AM"
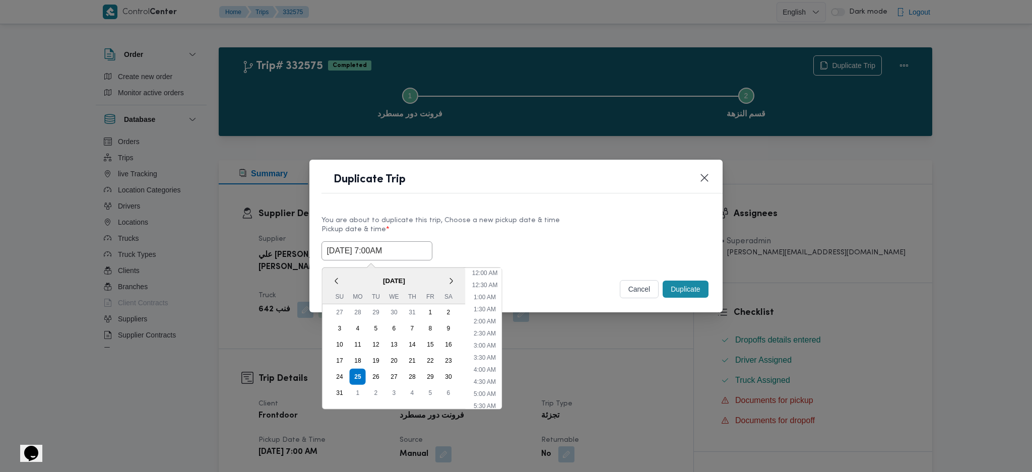
scroll to position [94, 0]
type input "25/08/2025 7:00AM"
click at [682, 288] on button "Duplicate" at bounding box center [685, 289] width 45 height 17
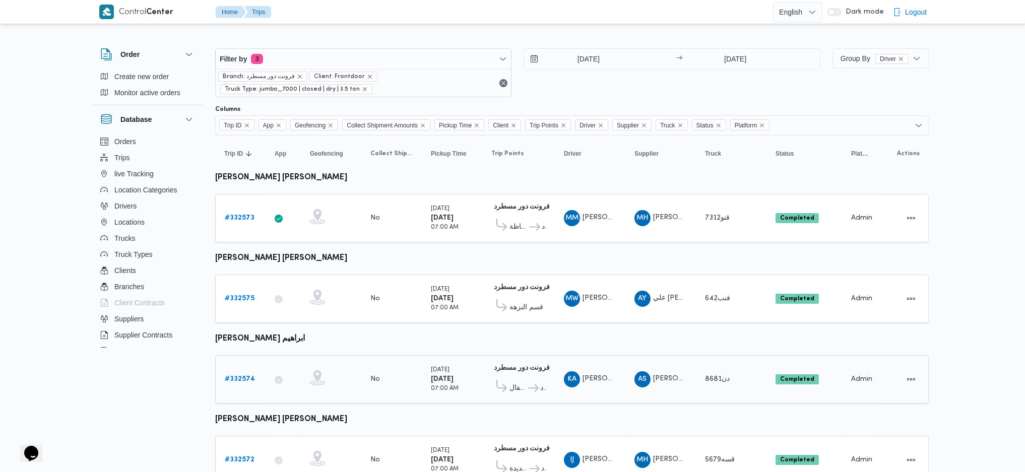
click at [239, 376] on b "# 332574" at bounding box center [240, 379] width 30 height 7
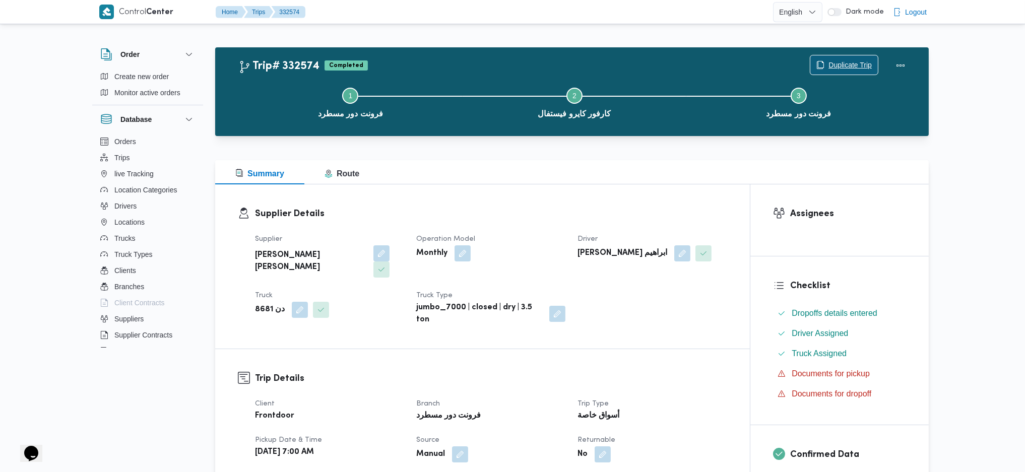
click at [836, 67] on span "Duplicate Trip" at bounding box center [849, 65] width 43 height 12
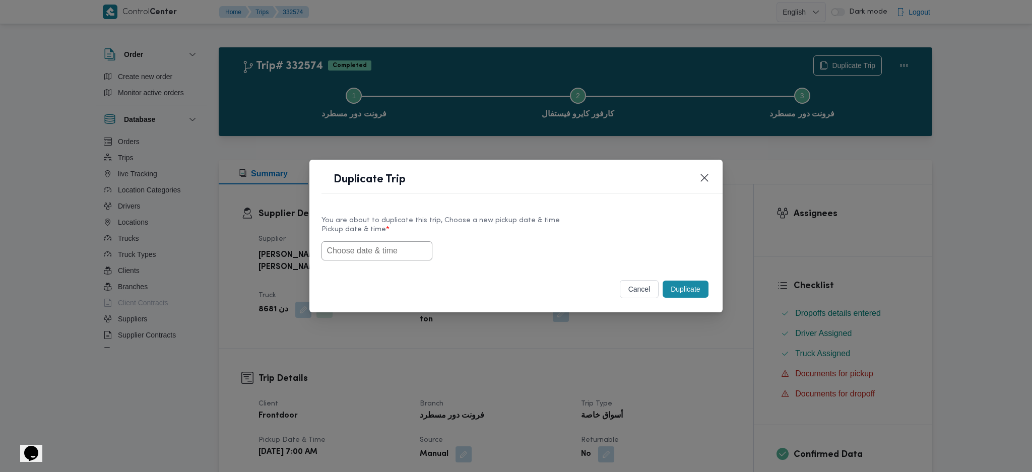
click at [376, 258] on input "text" at bounding box center [376, 250] width 111 height 19
paste input "25/08/2025 7:00AM"
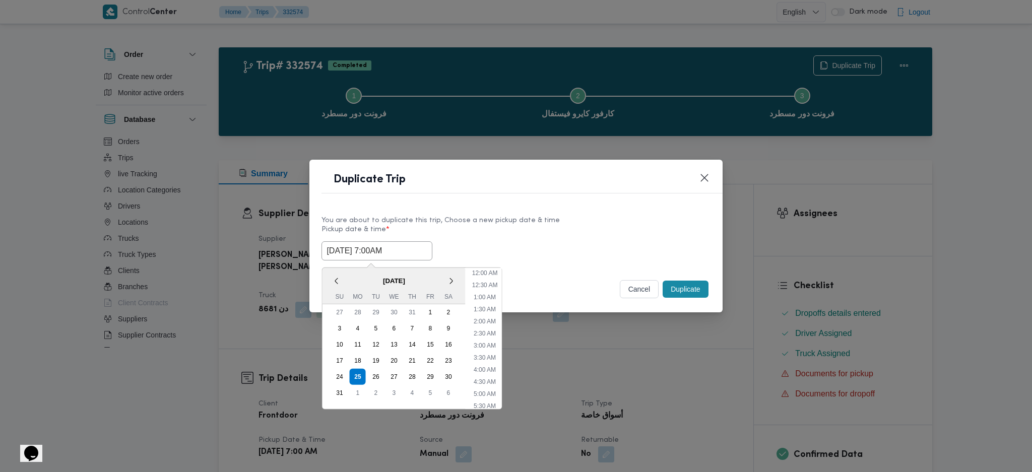
scroll to position [94, 0]
type input "25/08/2025 7:00AM"
drag, startPoint x: 692, startPoint y: 295, endPoint x: 689, endPoint y: 304, distance: 9.9
click at [692, 294] on button "Duplicate" at bounding box center [685, 289] width 45 height 17
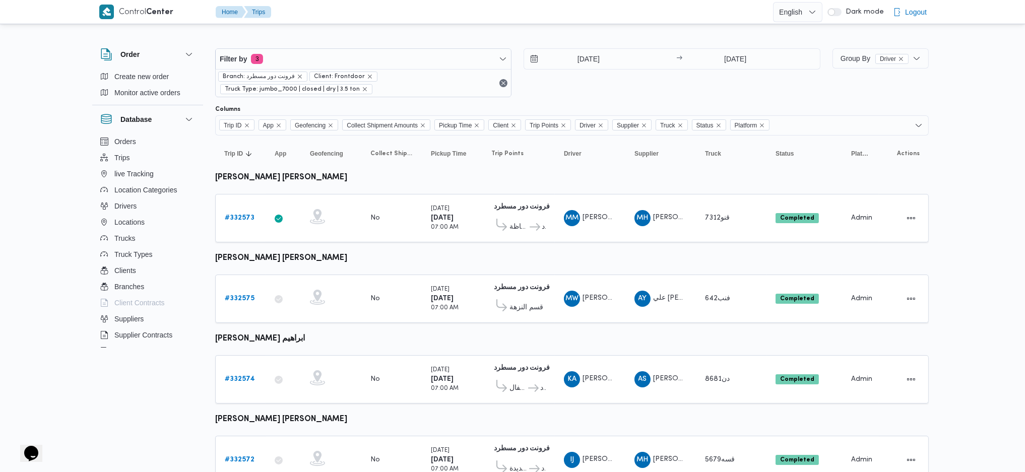
click at [245, 458] on link "# 332572" at bounding box center [240, 460] width 30 height 12
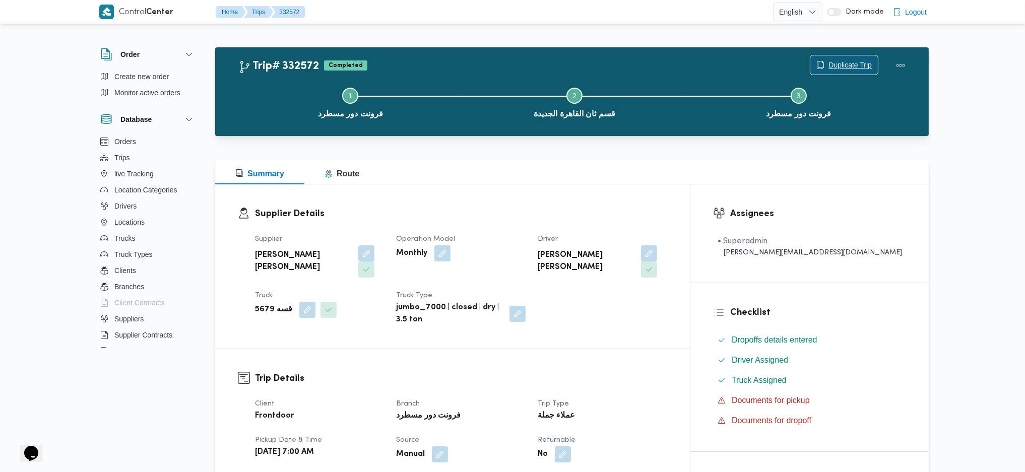
click at [834, 72] on span "Duplicate Trip" at bounding box center [844, 64] width 68 height 19
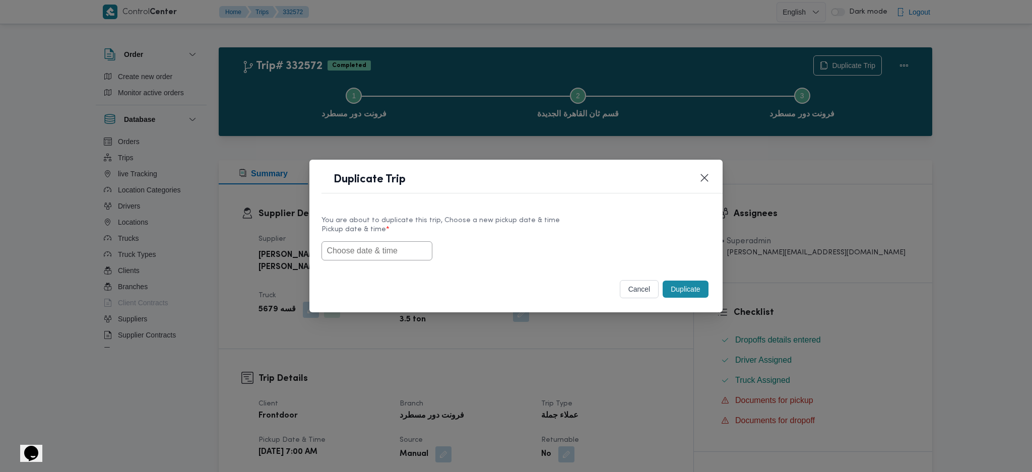
click at [383, 249] on input "text" at bounding box center [376, 250] width 111 height 19
paste input "25/08/2025 7:00AM"
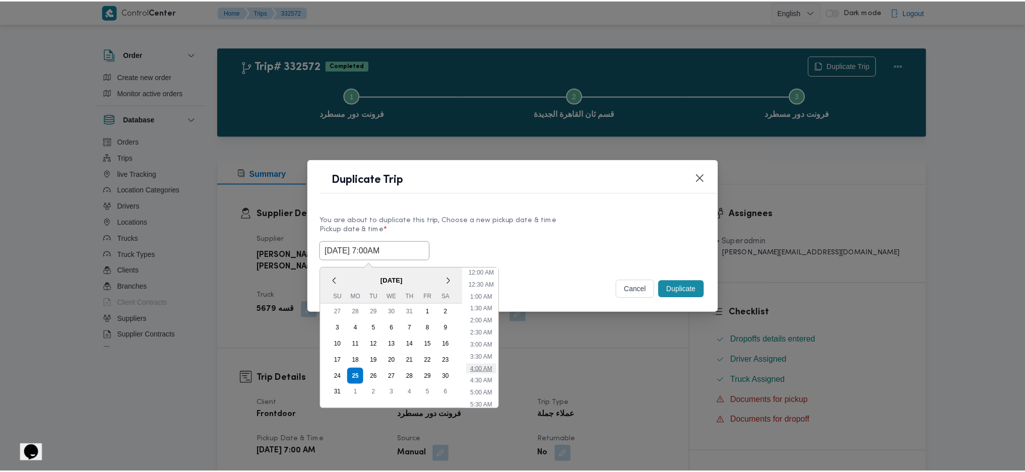
scroll to position [94, 0]
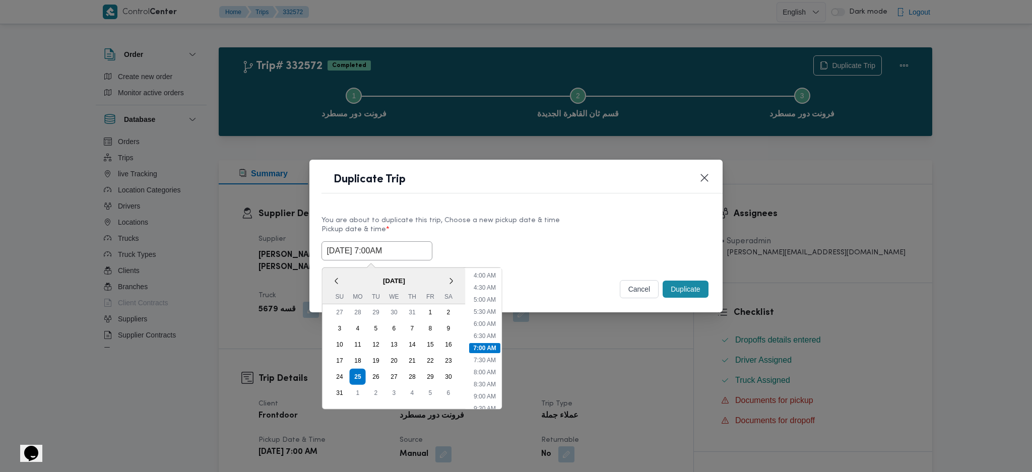
type input "25/08/2025 7:00AM"
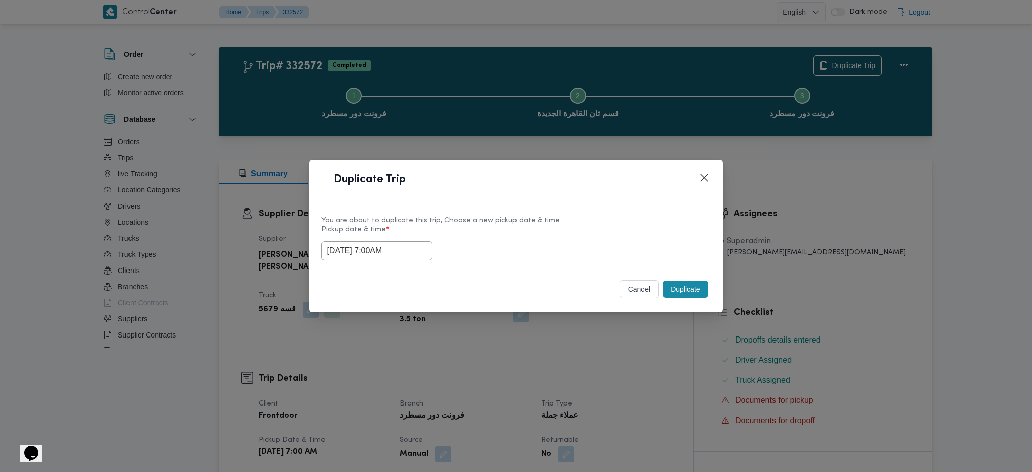
drag, startPoint x: 692, startPoint y: 293, endPoint x: 692, endPoint y: 341, distance: 47.4
click at [691, 293] on button "Duplicate" at bounding box center [685, 289] width 45 height 17
click at [692, 341] on div "Duplicate Trip You are about to duplicate this trip, Choose a new pickup date &…" at bounding box center [516, 236] width 1032 height 472
